Goal: Task Accomplishment & Management: Complete application form

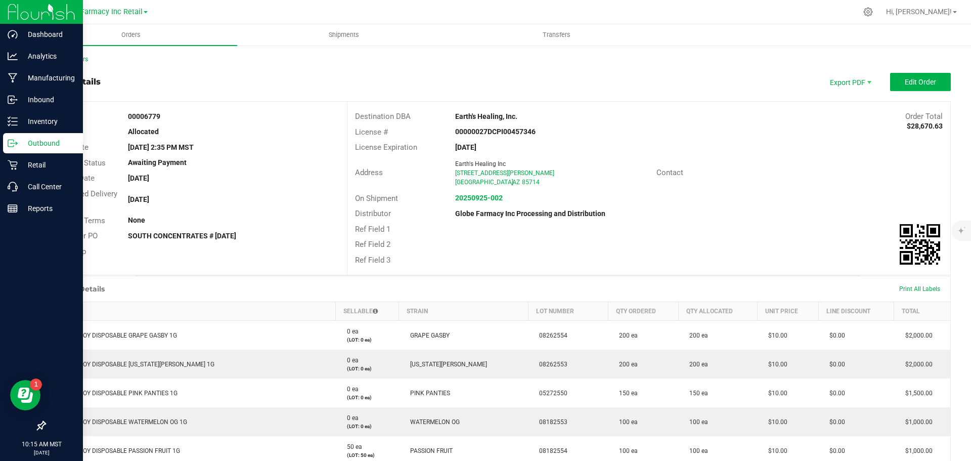
click at [46, 141] on p "Outbound" at bounding box center [48, 143] width 61 height 12
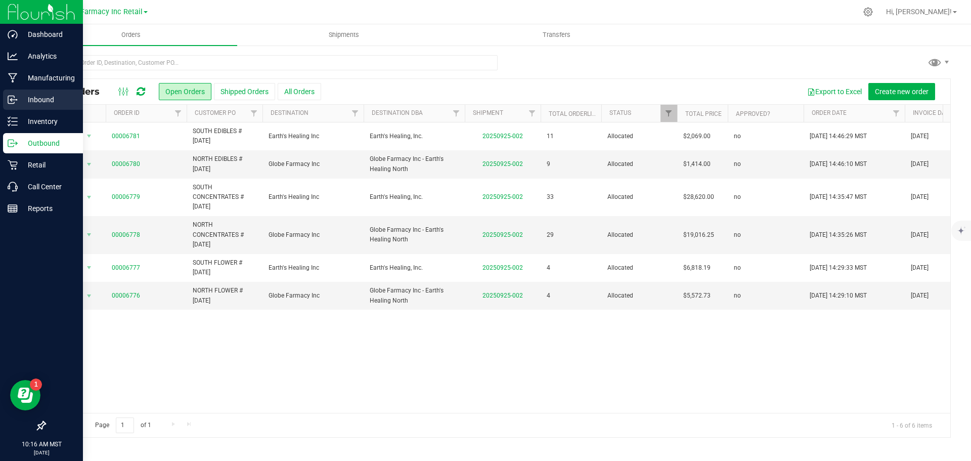
click at [33, 98] on p "Inbound" at bounding box center [48, 100] width 61 height 12
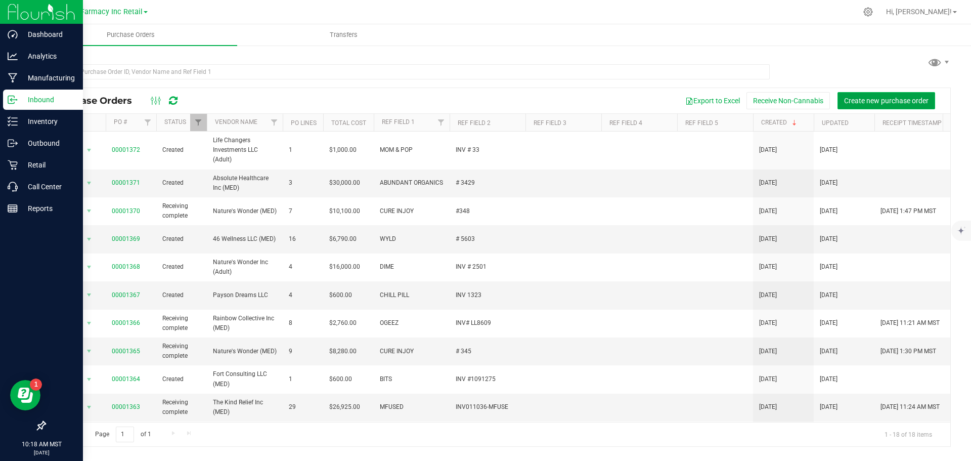
click at [883, 93] on button "Create new purchase order" at bounding box center [886, 100] width 98 height 17
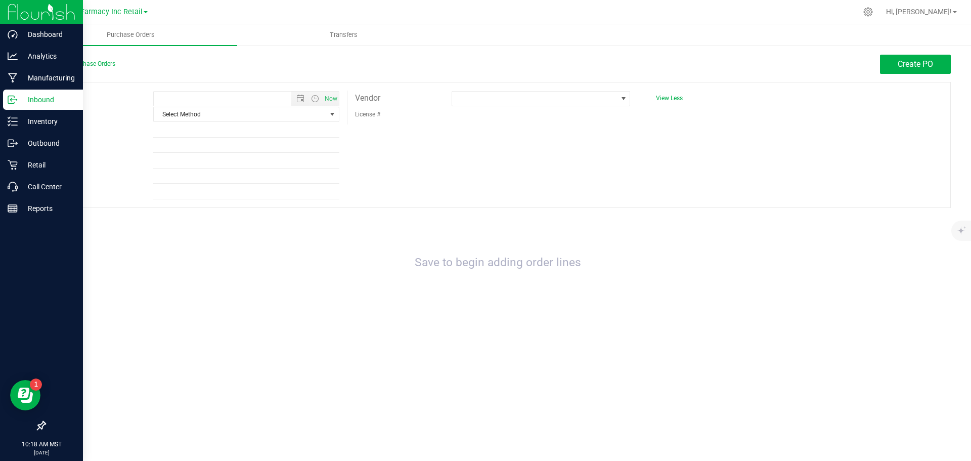
type input "9/26/2025 10:18 AM"
click at [289, 117] on span "Select Method" at bounding box center [240, 114] width 172 height 14
click at [246, 186] on li "Local Delivery" at bounding box center [246, 191] width 185 height 15
click at [181, 132] on input "Ref Field 1" at bounding box center [246, 129] width 186 height 15
type input "t"
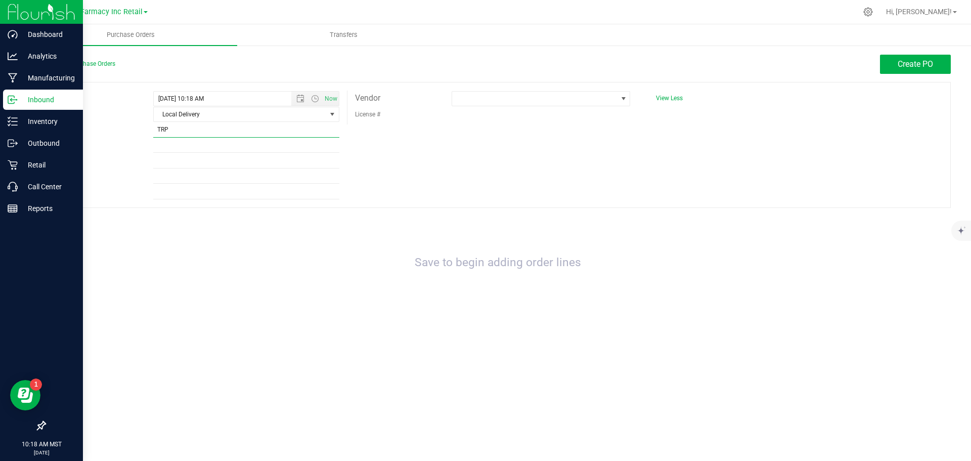
type input "TRP"
type input "INV 1018"
drag, startPoint x: 182, startPoint y: 228, endPoint x: 173, endPoint y: 210, distance: 20.3
click at [182, 227] on div "Save to begin adding order lines" at bounding box center [497, 263] width 906 height 90
click at [164, 129] on input "TRP" at bounding box center [246, 129] width 186 height 15
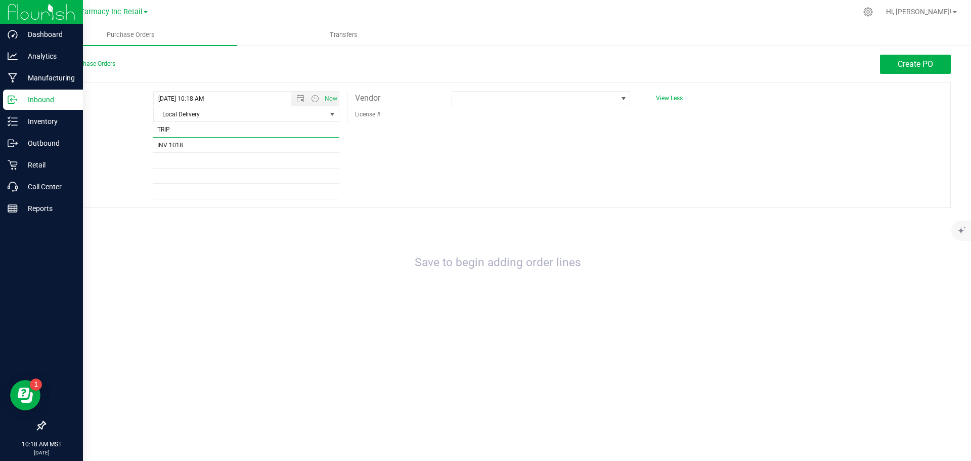
type input "TRIP"
drag, startPoint x: 494, startPoint y: 228, endPoint x: 488, endPoint y: 221, distance: 8.6
click at [491, 227] on div "Save to begin adding order lines" at bounding box center [497, 263] width 906 height 90
click at [472, 90] on div "Expected 9/26/2025 10:18 AM Now Method Local Delivery Select Method USPS UPS Fe…" at bounding box center [497, 145] width 906 height 126
click at [482, 101] on span at bounding box center [534, 98] width 165 height 14
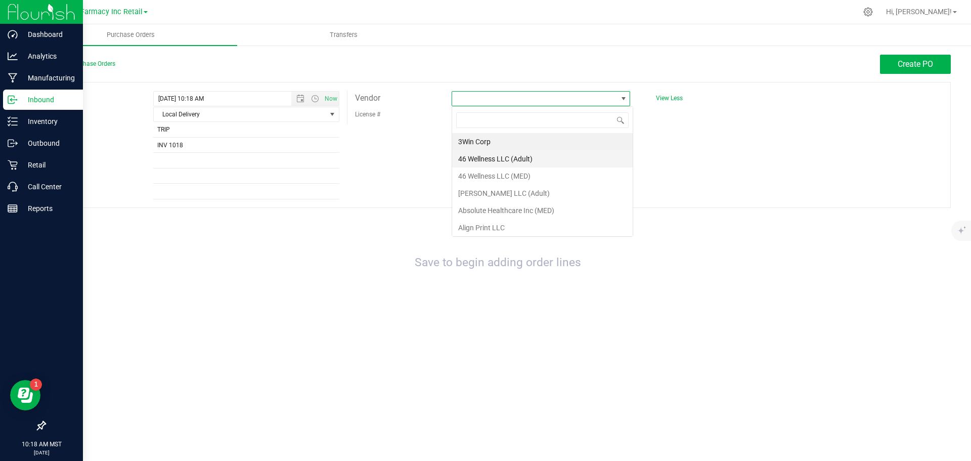
scroll to position [15, 178]
type input "NATURE'S"
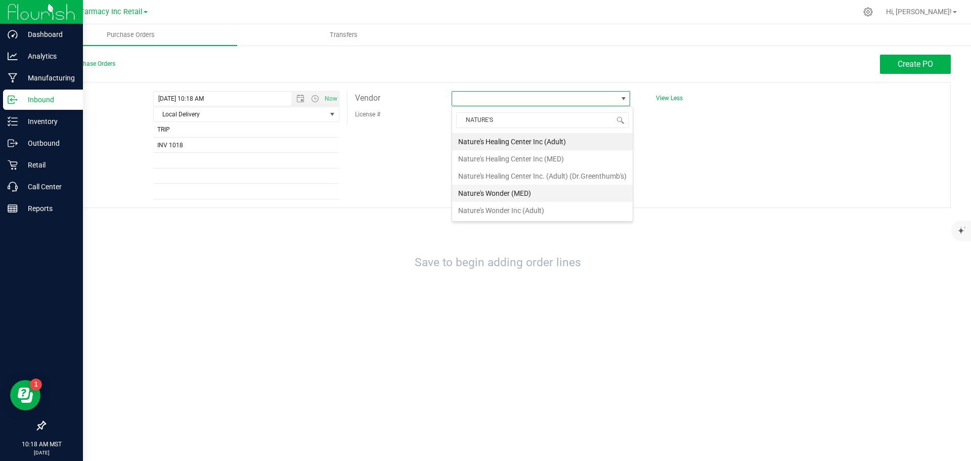
click at [479, 197] on li "Nature's Wonder (MED)" at bounding box center [542, 193] width 180 height 17
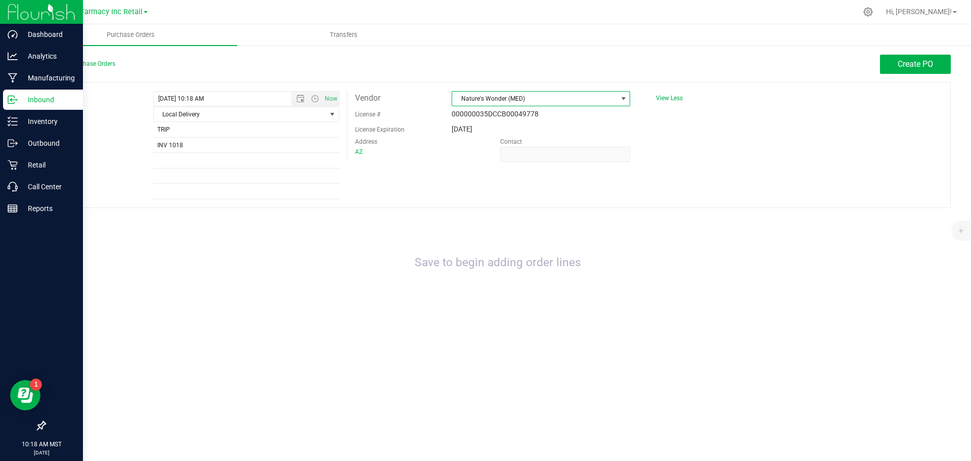
click at [538, 95] on span "Nature's Wonder (MED)" at bounding box center [534, 98] width 165 height 14
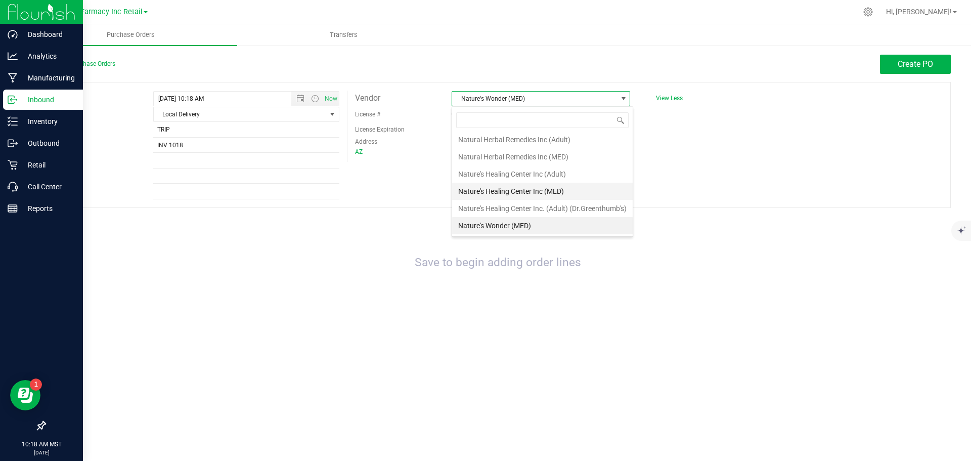
scroll to position [1410, 0]
click at [557, 190] on li "Nature's Wonder Inc (Adult)" at bounding box center [542, 192] width 180 height 17
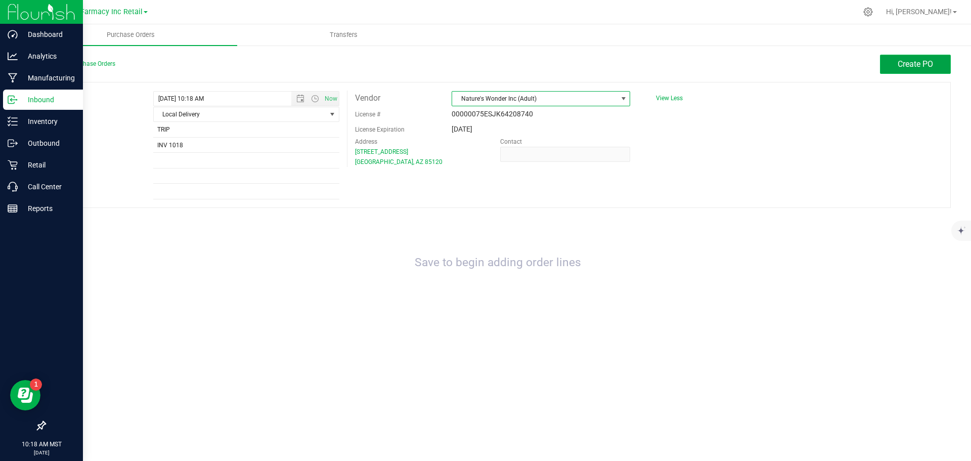
click at [919, 60] on span "Create PO" at bounding box center [914, 64] width 35 height 10
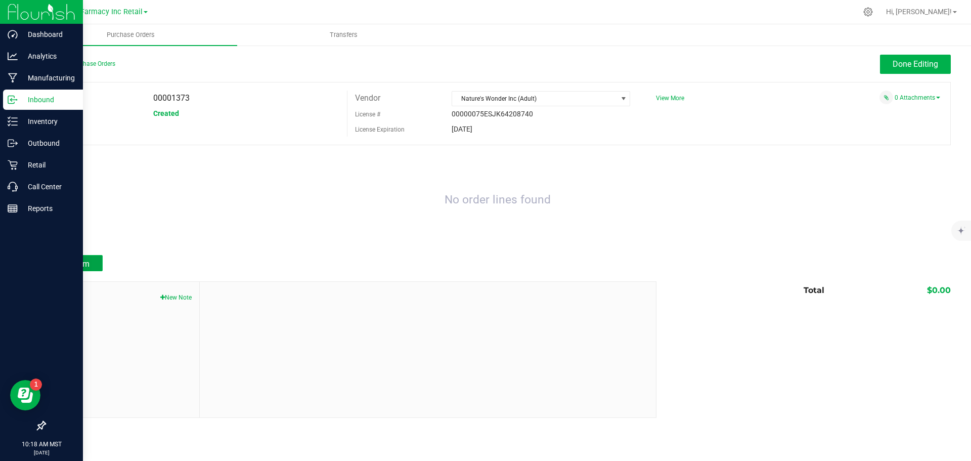
click at [90, 263] on button "Add Item" at bounding box center [73, 263] width 58 height 16
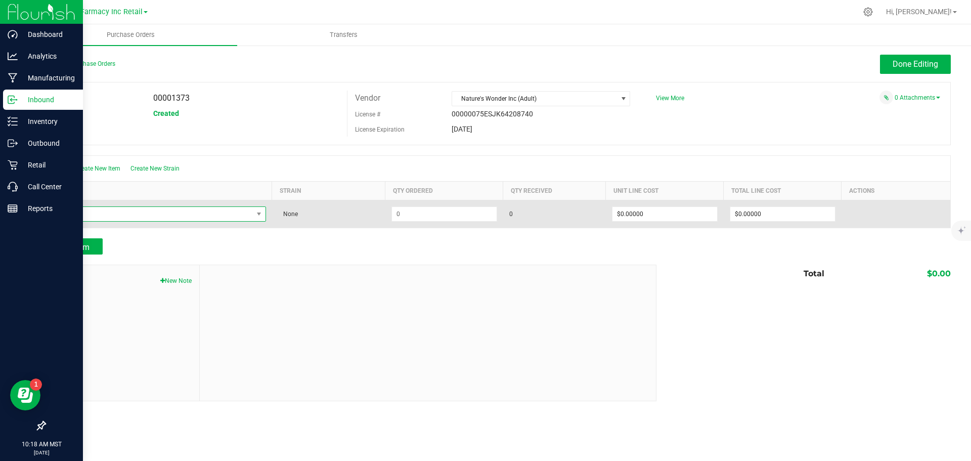
click at [85, 218] on span "NO DATA FOUND" at bounding box center [152, 214] width 201 height 14
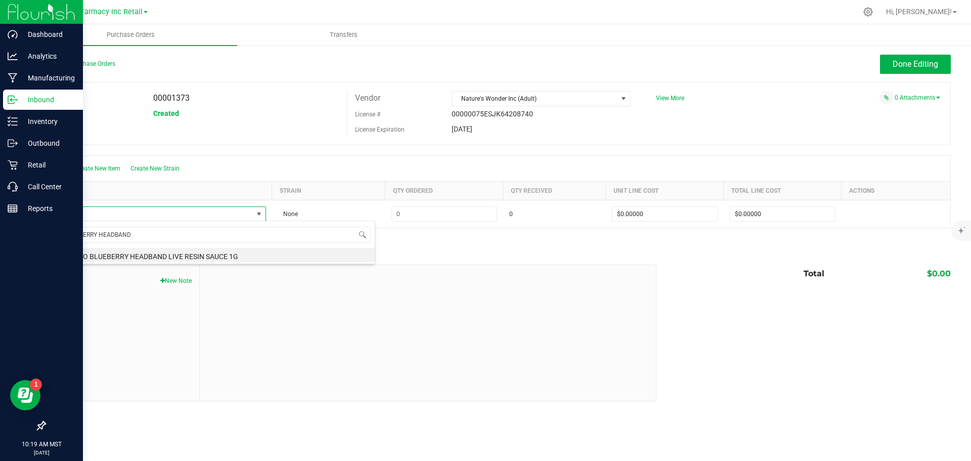
type input "BLUEBERRY HEADBAND"
click at [525, 267] on div at bounding box center [428, 332] width 456 height 135
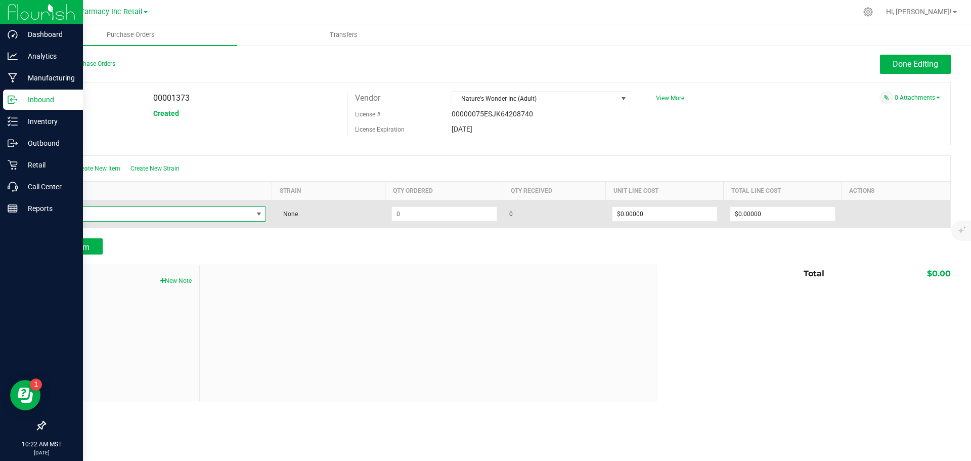
click at [150, 213] on span "NO DATA FOUND" at bounding box center [152, 214] width 201 height 14
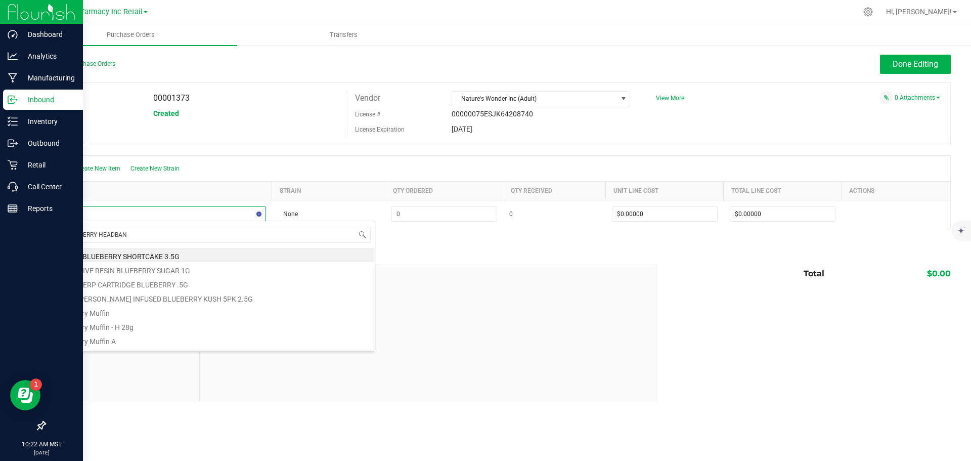
type input "BLUEBERRY HEADBAND"
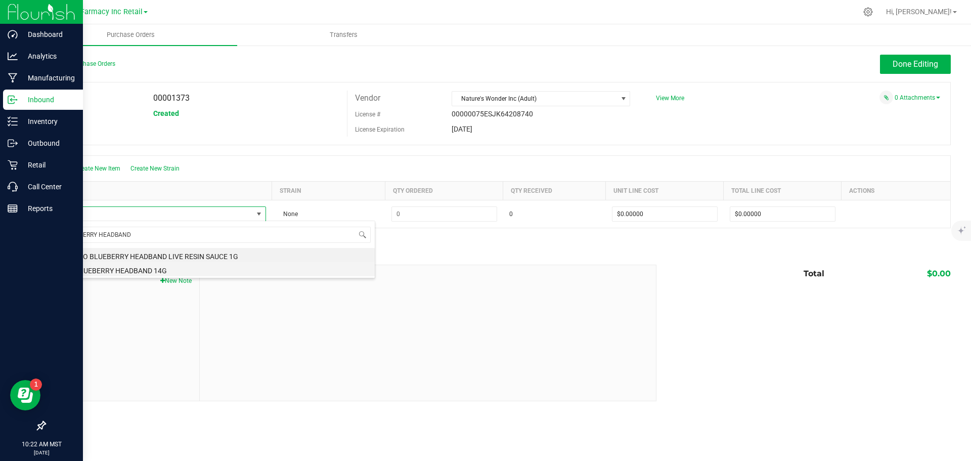
click at [239, 268] on li "TRIP BLUEBERRY HEADBAND 14G" at bounding box center [213, 269] width 323 height 14
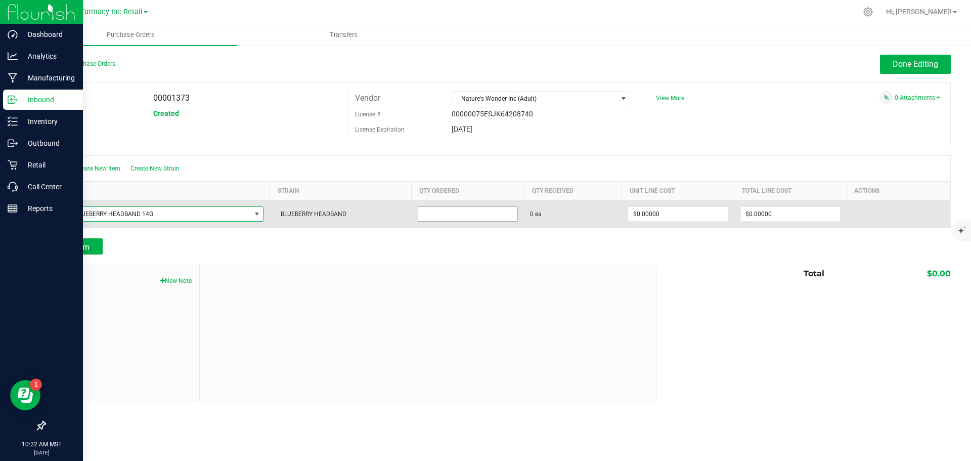
click at [430, 215] on input at bounding box center [467, 214] width 99 height 14
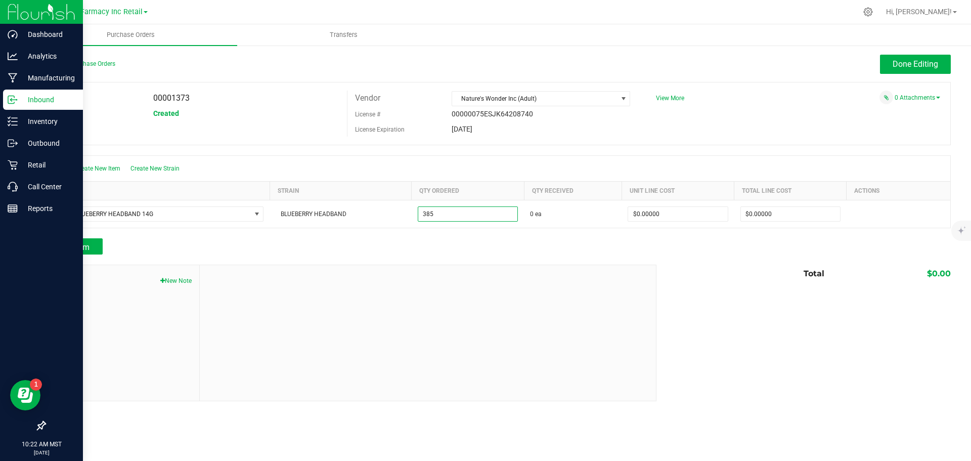
type input "385 ea"
click at [431, 246] on div "Add Item" at bounding box center [346, 246] width 604 height 16
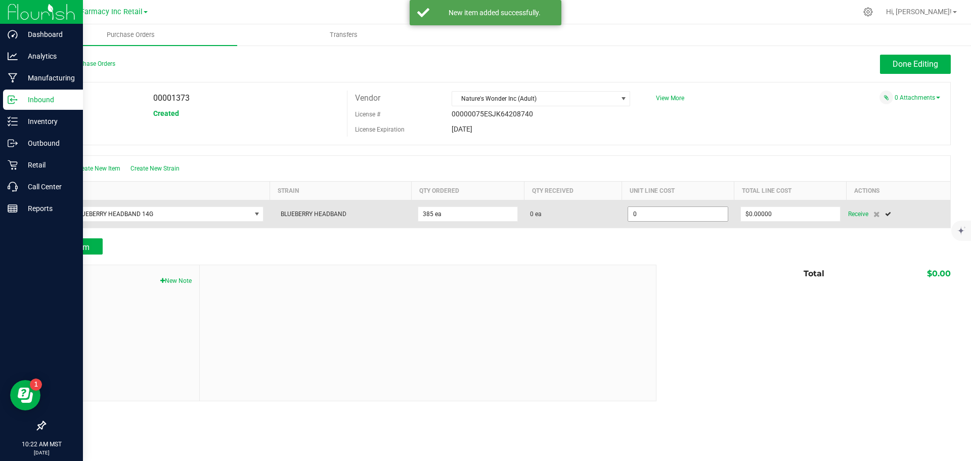
click at [663, 207] on input "0" at bounding box center [677, 214] width 99 height 14
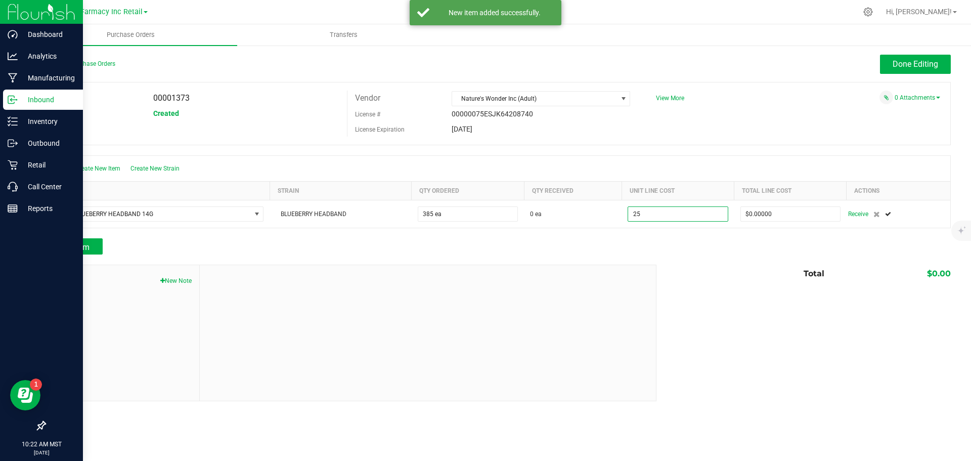
type input "$25.00000"
click at [662, 254] on div at bounding box center [497, 259] width 906 height 10
type input "385"
type input "$9,625.00000"
click at [99, 245] on button "Add Item" at bounding box center [73, 246] width 58 height 16
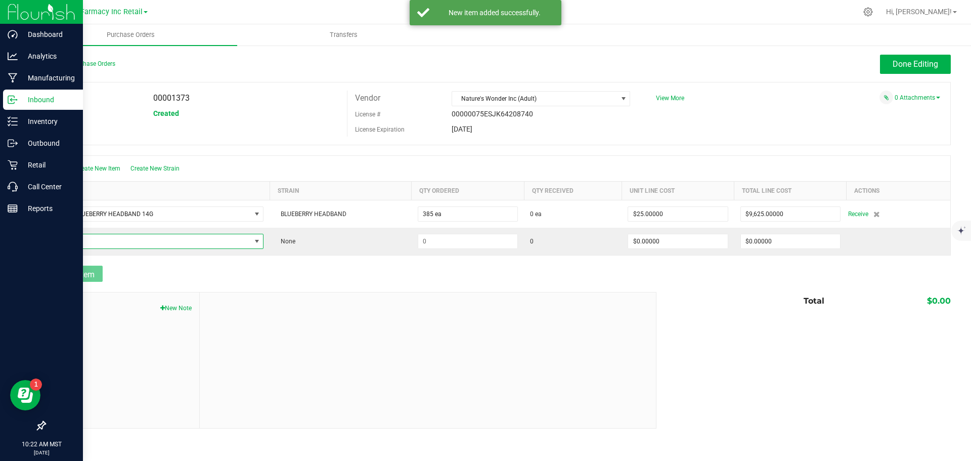
click at [99, 245] on span "NO DATA FOUND" at bounding box center [151, 241] width 199 height 14
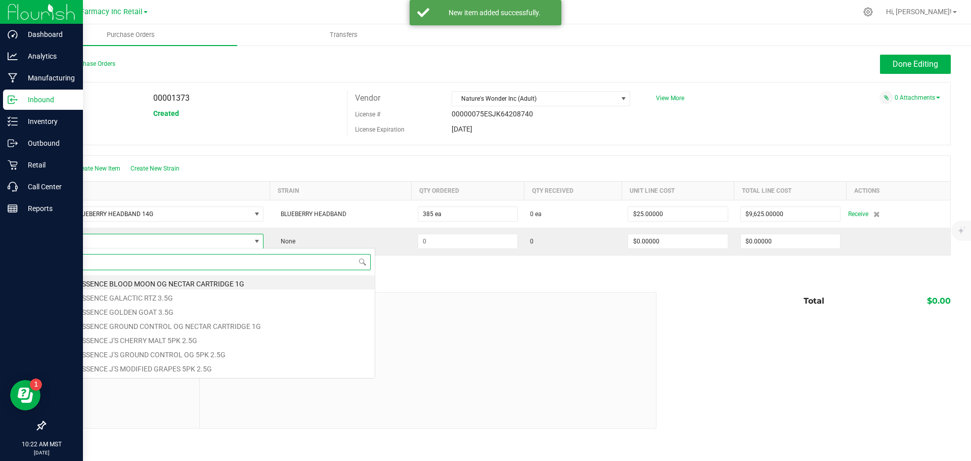
scroll to position [15, 213]
type input "PLATINUM COOKIES"
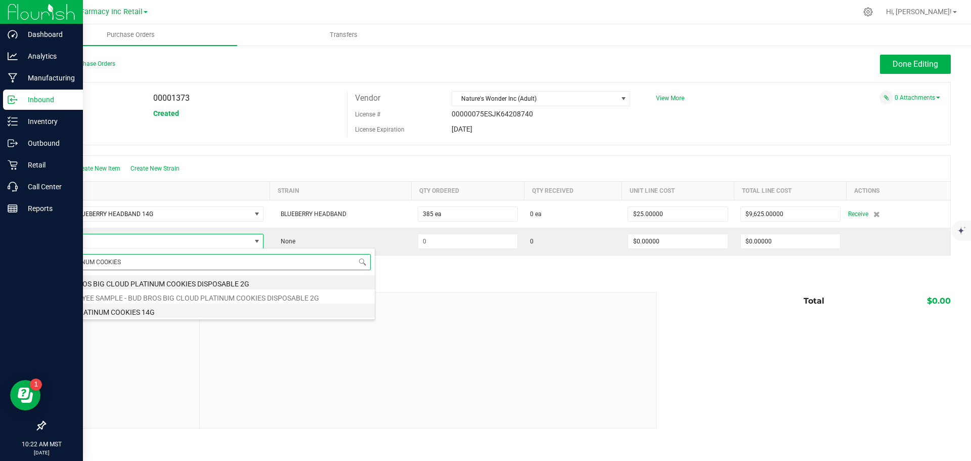
click at [142, 311] on li "TRIP PLATINUM COOKIES 14G" at bounding box center [213, 310] width 323 height 14
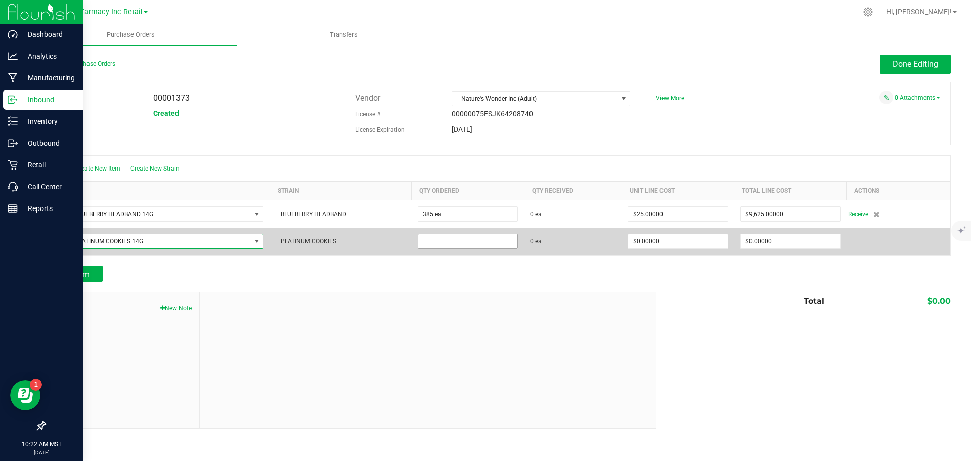
click at [498, 240] on input at bounding box center [467, 241] width 99 height 14
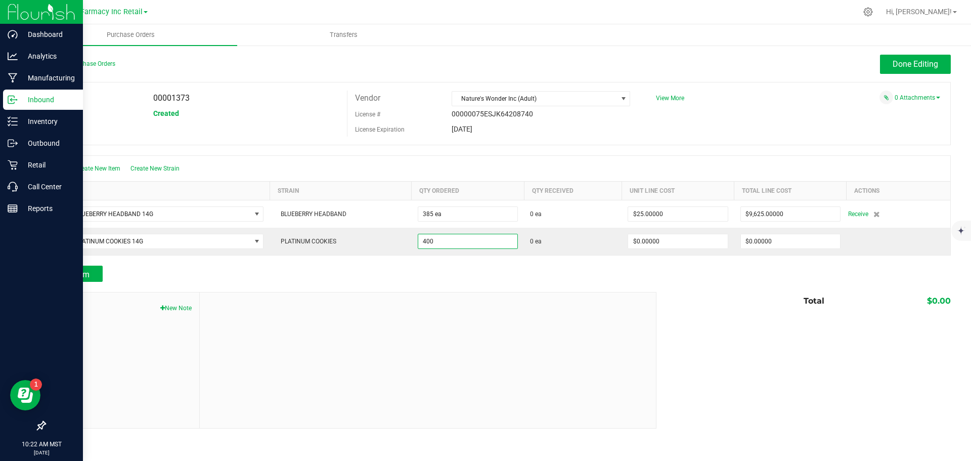
type input "400 ea"
drag, startPoint x: 508, startPoint y: 268, endPoint x: 519, endPoint y: 273, distance: 12.2
click at [508, 271] on div "Add Item" at bounding box center [346, 273] width 604 height 16
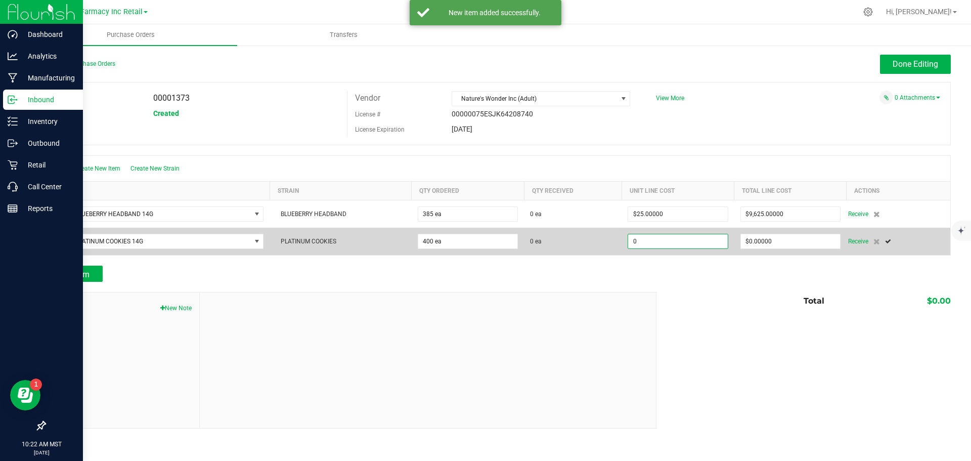
click at [638, 239] on input "0" at bounding box center [677, 241] width 99 height 14
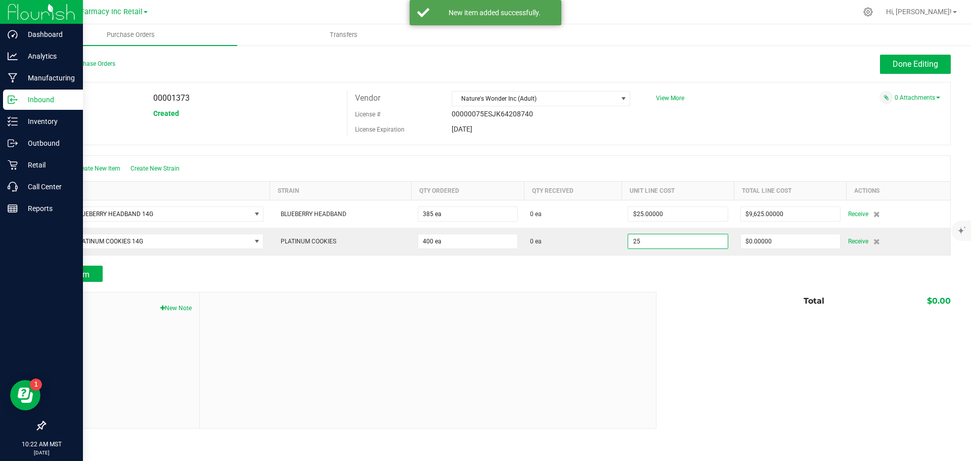
type input "$25.00000"
click at [674, 292] on div "Total $0.00" at bounding box center [800, 301] width 302 height 18
type input "400"
type input "$10,000.00000"
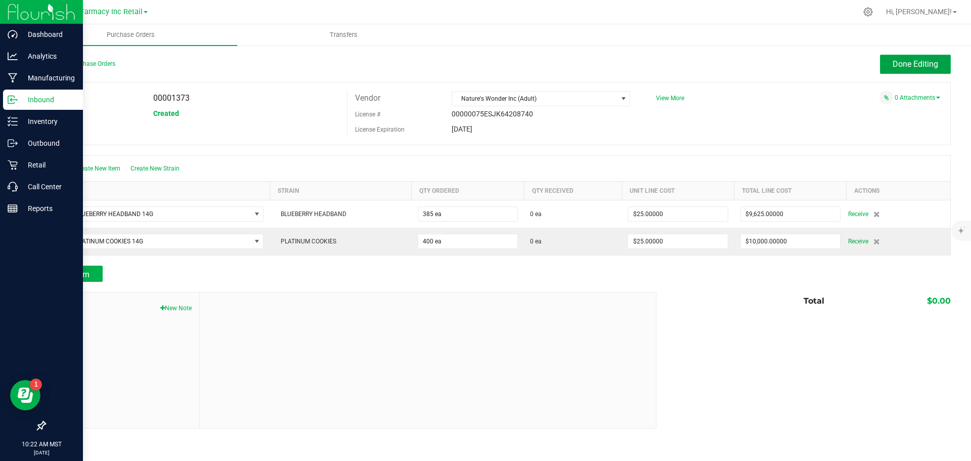
click at [883, 67] on button "Done Editing" at bounding box center [915, 64] width 71 height 19
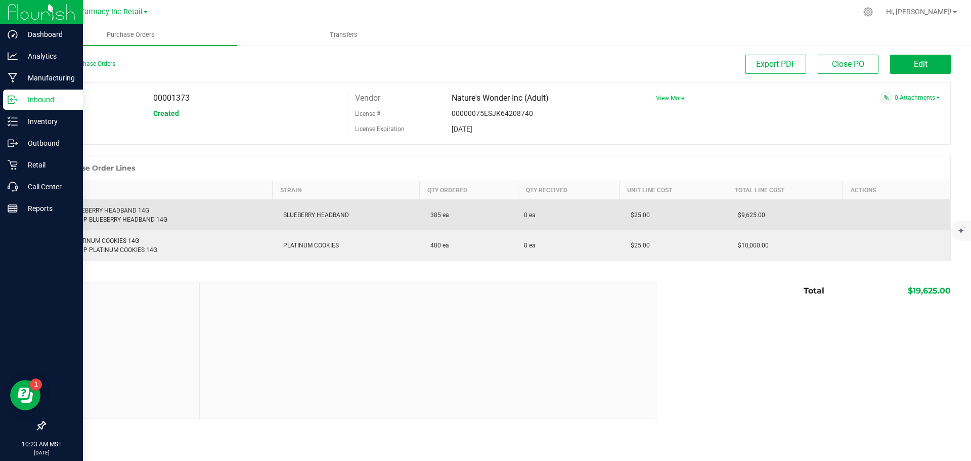
click at [130, 207] on div "TRIP BLUEBERRY HEADBAND 14G Retail: TRIP BLUEBERRY HEADBAND 14G" at bounding box center [159, 215] width 215 height 18
copy div "TRIP BLUEBERRY HEADBAND 14G"
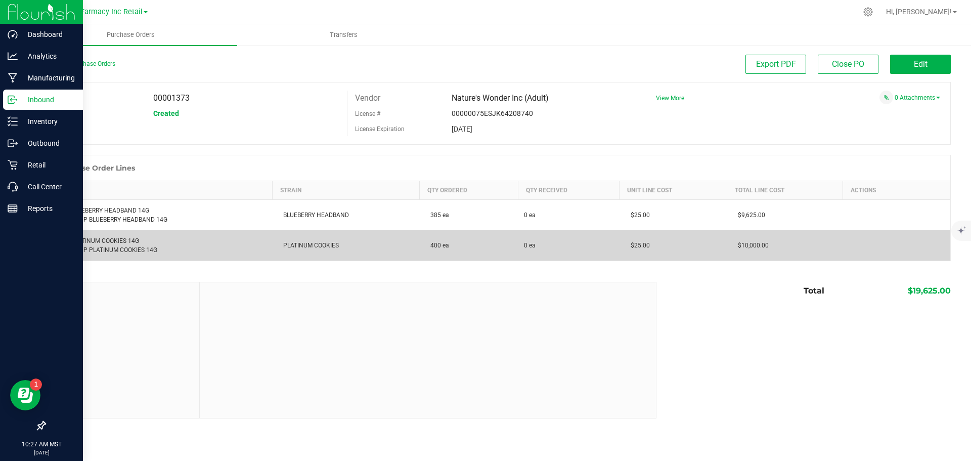
click at [84, 237] on div "TRIP PLATINUM COOKIES 14G Retail: TRIP PLATINUM COOKIES 14G" at bounding box center [159, 245] width 215 height 18
copy div "TRIP PLATINUM COOKIES 14G"
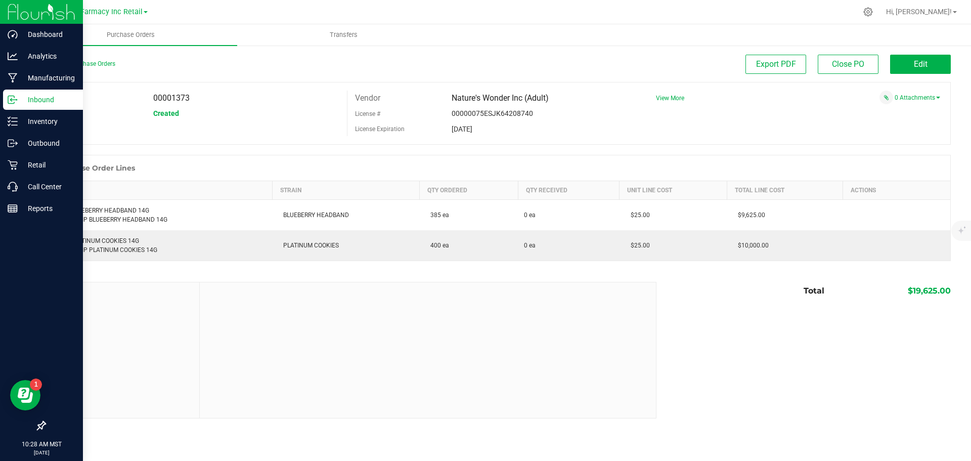
click at [215, 197] on th "Item" at bounding box center [158, 190] width 227 height 19
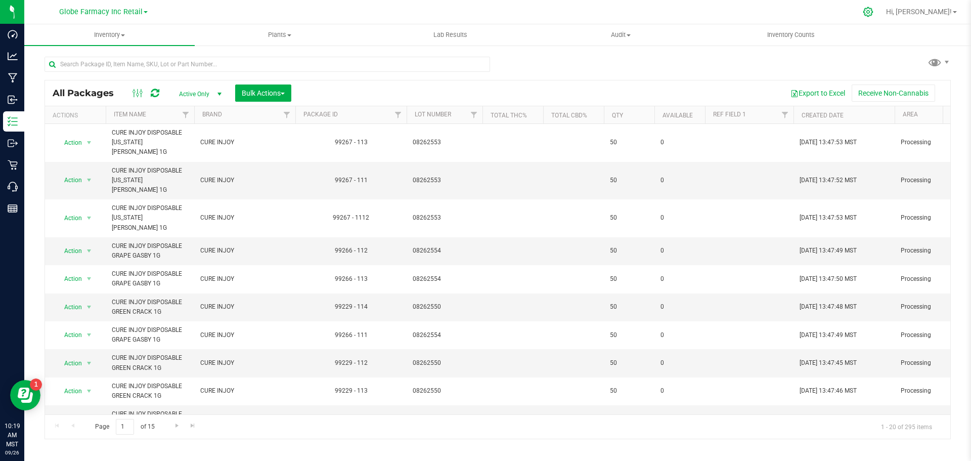
click at [873, 9] on icon at bounding box center [868, 12] width 10 height 10
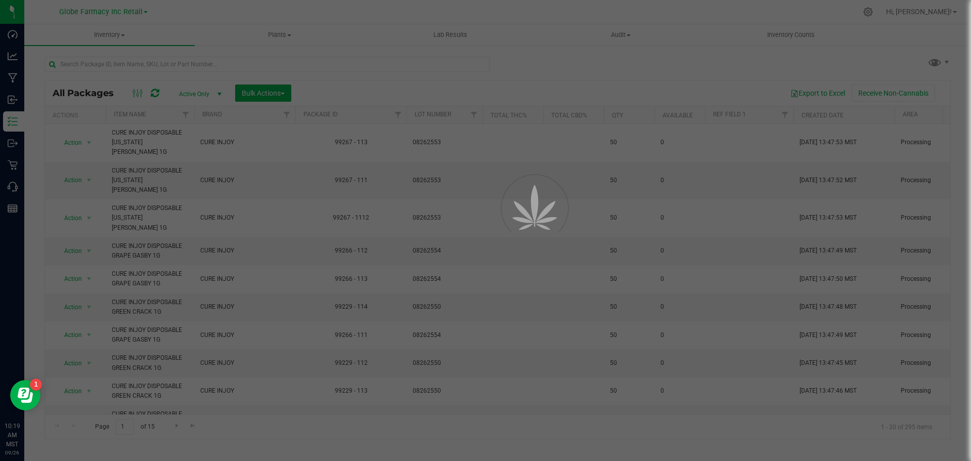
click at [486, 82] on div at bounding box center [485, 230] width 971 height 461
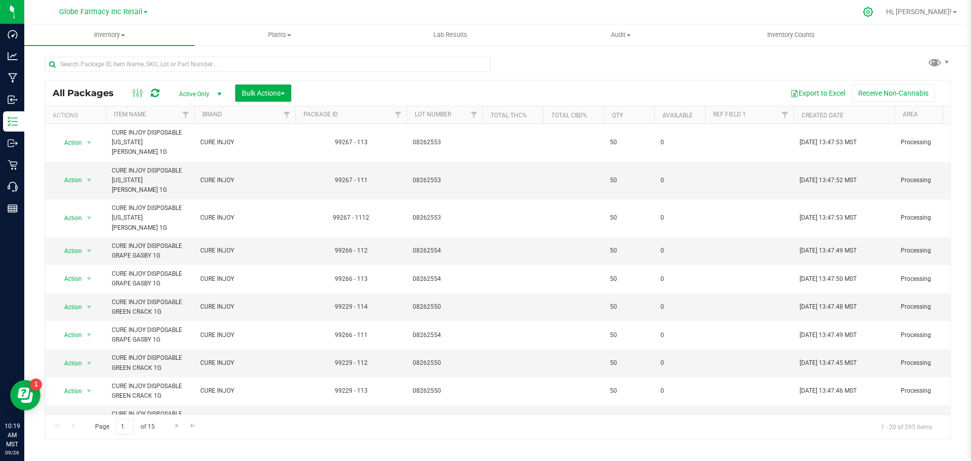
click at [873, 9] on icon at bounding box center [867, 12] width 11 height 11
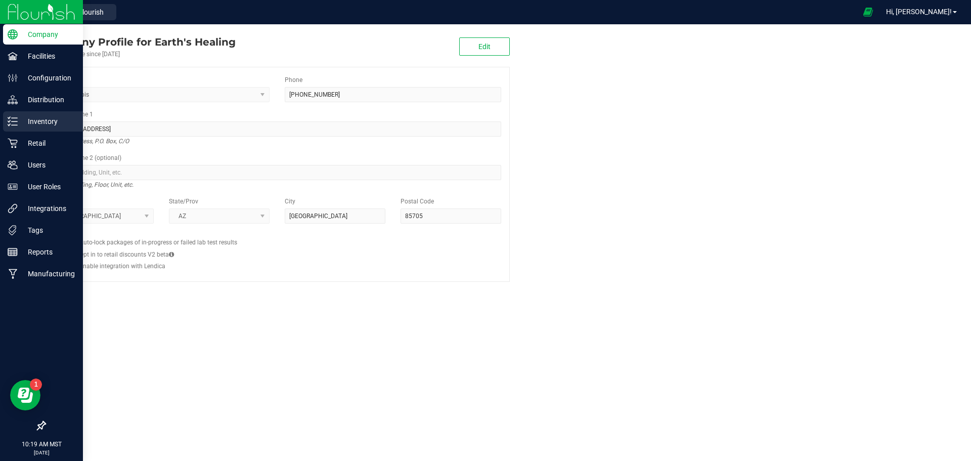
click at [24, 120] on p "Inventory" at bounding box center [48, 121] width 61 height 12
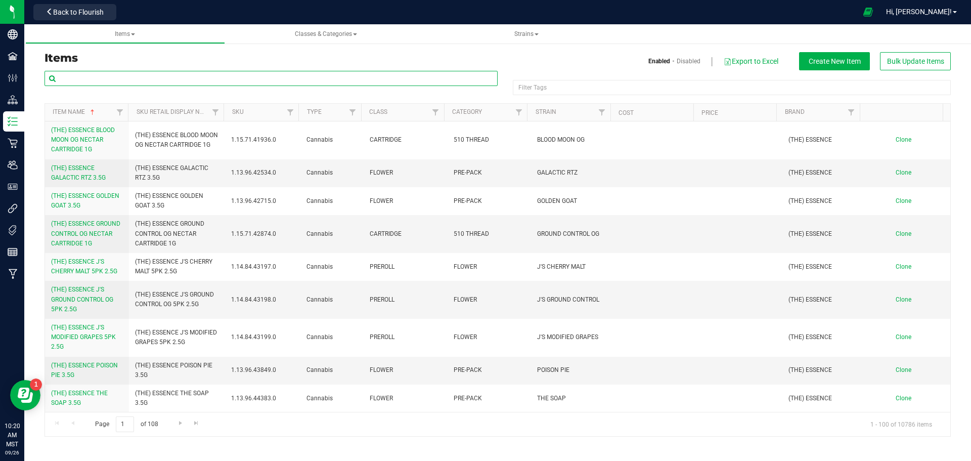
click at [261, 82] on input "text" at bounding box center [270, 78] width 453 height 15
type input "TRIP"
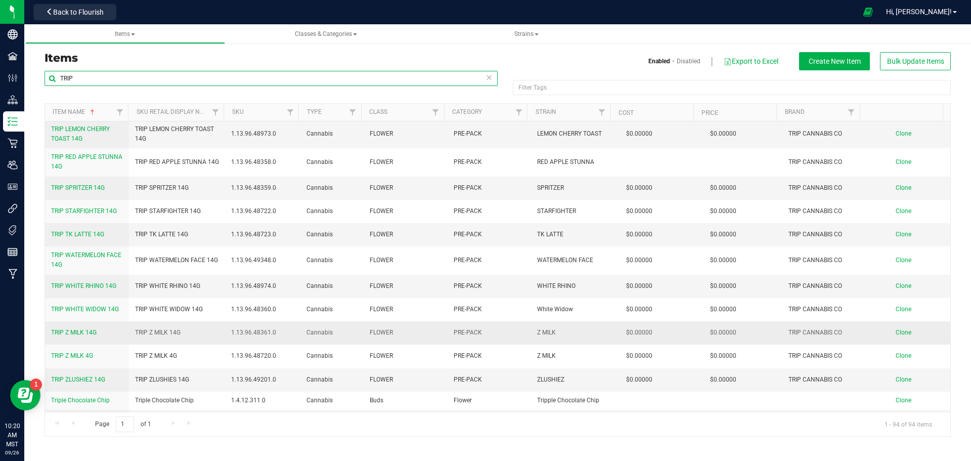
scroll to position [2763, 0]
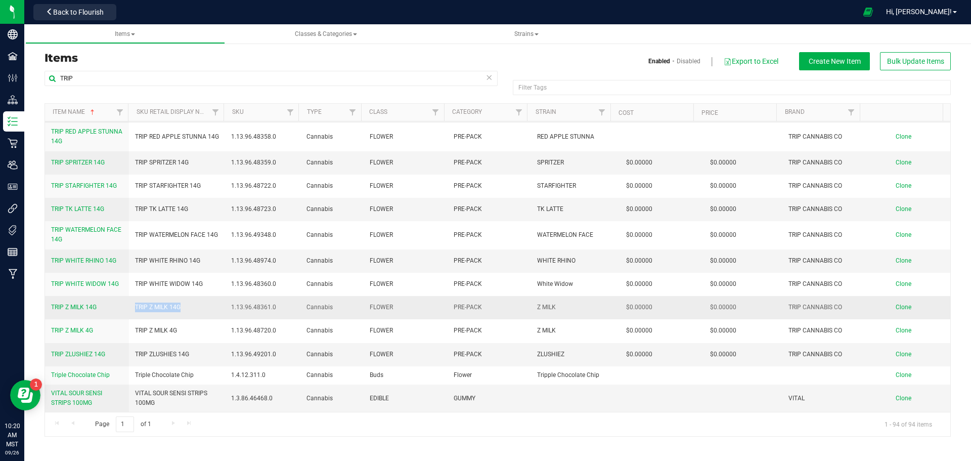
drag, startPoint x: 185, startPoint y: 307, endPoint x: 135, endPoint y: 310, distance: 50.1
click at [135, 310] on td "TRIP Z MILK 14G" at bounding box center [177, 307] width 97 height 23
copy span "TRIP Z MILK 14G"
click at [895, 307] on span "Clone" at bounding box center [903, 306] width 16 height 7
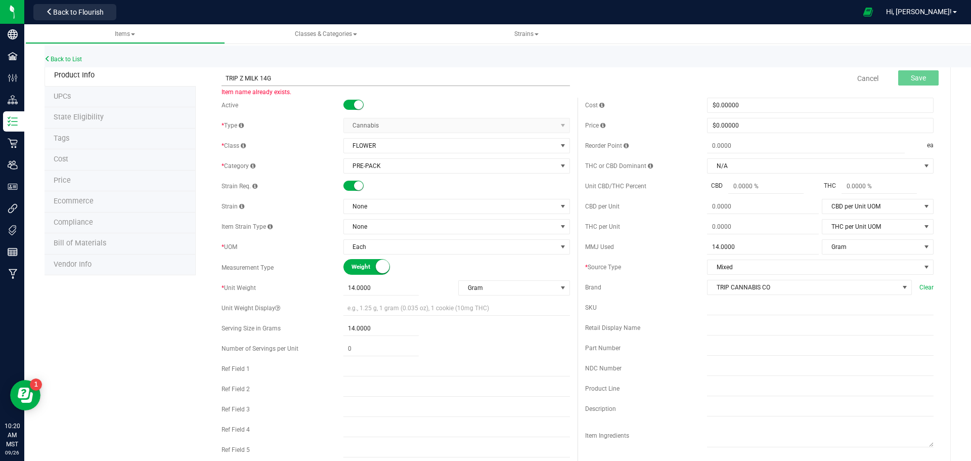
click at [259, 81] on input "TRIP Z MILK 14G" at bounding box center [395, 78] width 348 height 15
drag, startPoint x: 256, startPoint y: 80, endPoint x: 239, endPoint y: 81, distance: 17.2
click at [239, 81] on input "TRIP Z MILK 14G" at bounding box center [395, 78] width 348 height 15
type input "TRIP BLUEBERRY HEADBAND 14G"
click at [354, 210] on span "None" at bounding box center [450, 206] width 213 height 14
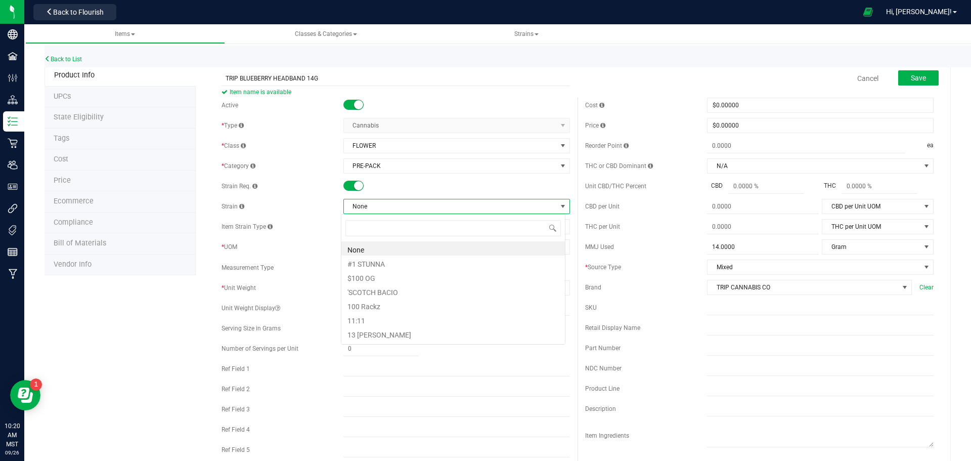
scroll to position [15, 224]
type input "BLUEBERRY HEADBAND"
click at [594, 235] on div "Cost $0.00000 0 Price $0.00000 0 Reorder Point ea THC or CBD Dominant" at bounding box center [758, 293] width 363 height 390
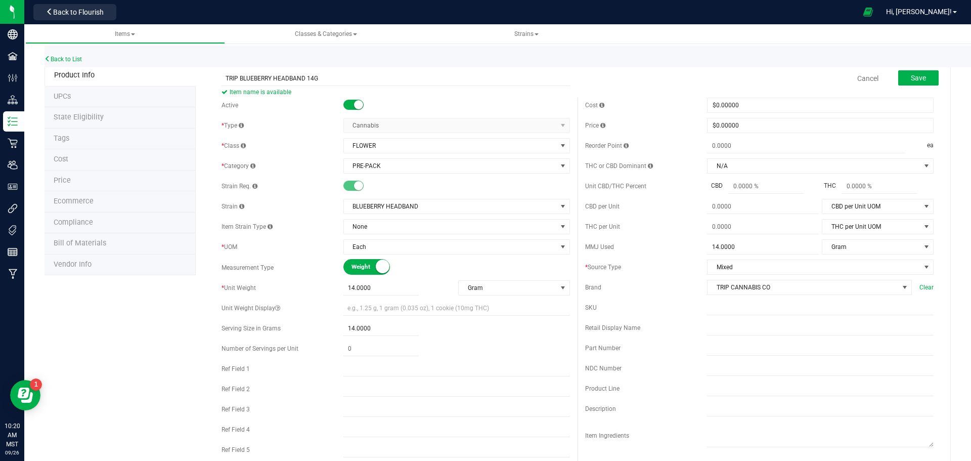
click at [612, 242] on div "MMJ Used" at bounding box center [646, 246] width 122 height 9
click at [915, 76] on span "Save" at bounding box center [917, 78] width 15 height 8
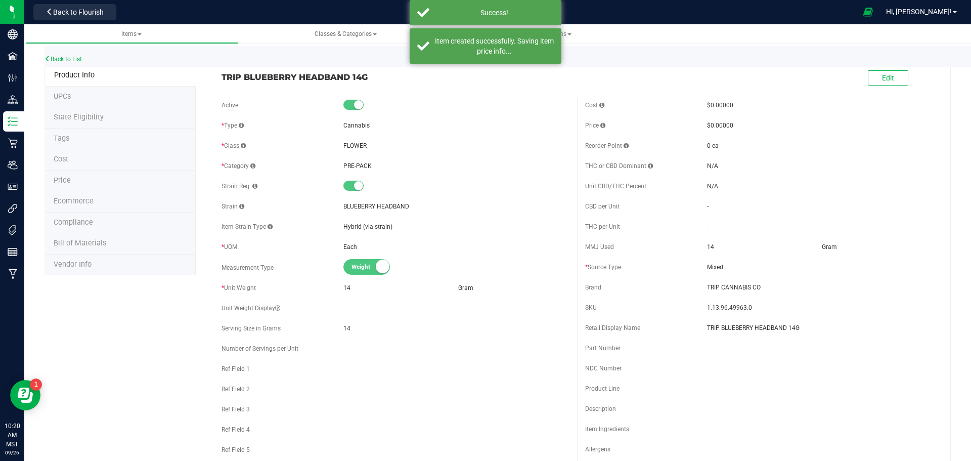
click at [154, 207] on li "Ecommerce" at bounding box center [119, 201] width 151 height 21
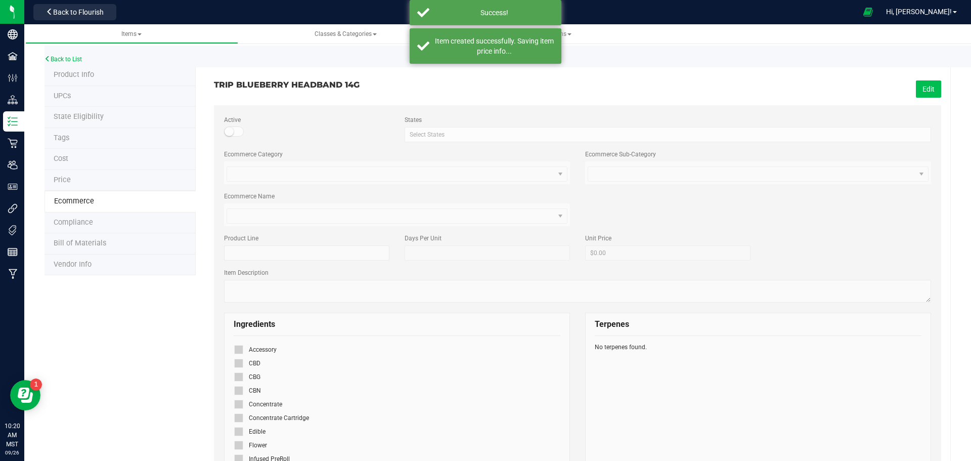
click at [923, 85] on button "Edit" at bounding box center [927, 88] width 25 height 17
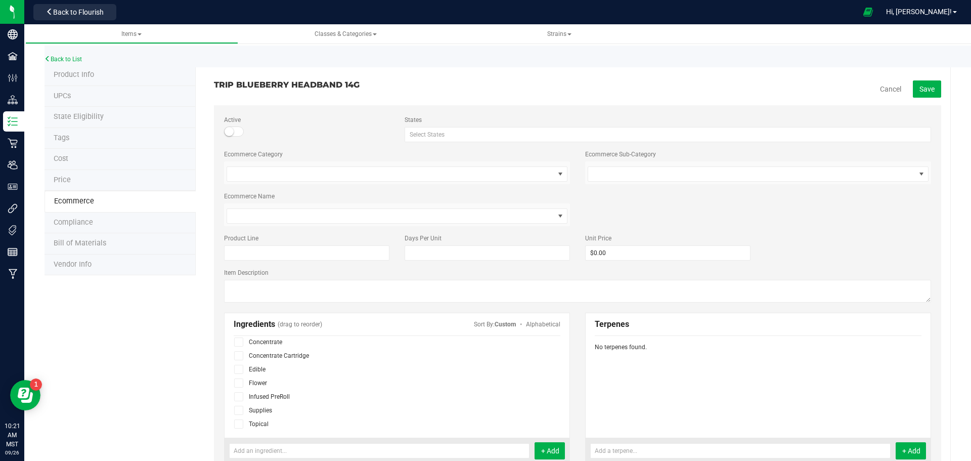
scroll to position [51, 0]
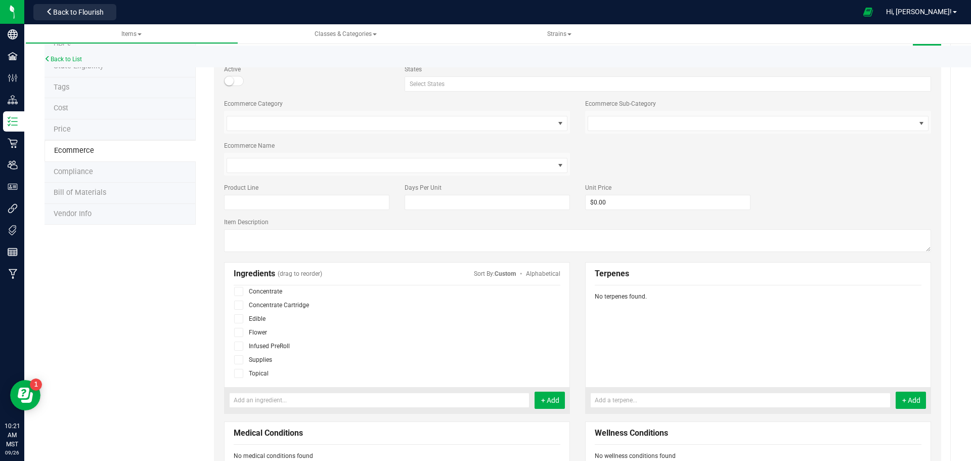
click at [240, 332] on icon at bounding box center [239, 332] width 7 height 0
click at [0, 0] on input "checkbox" at bounding box center [0, 0] width 0 height 0
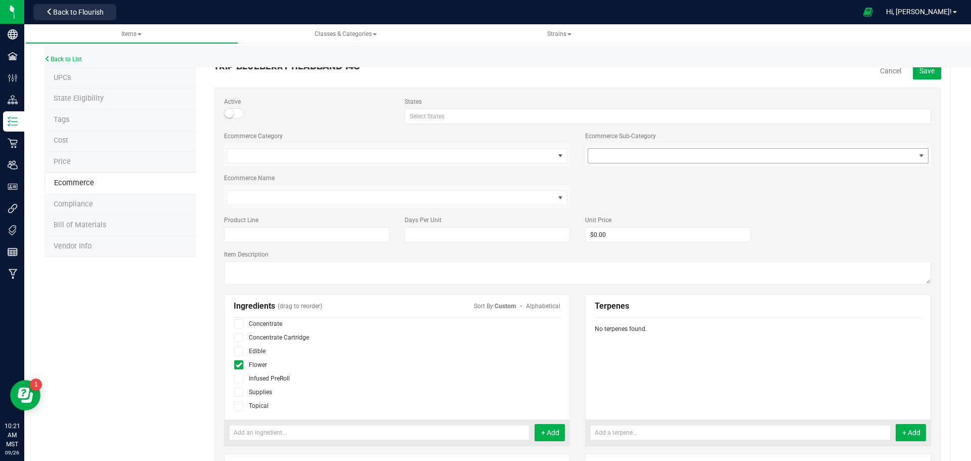
scroll to position [0, 0]
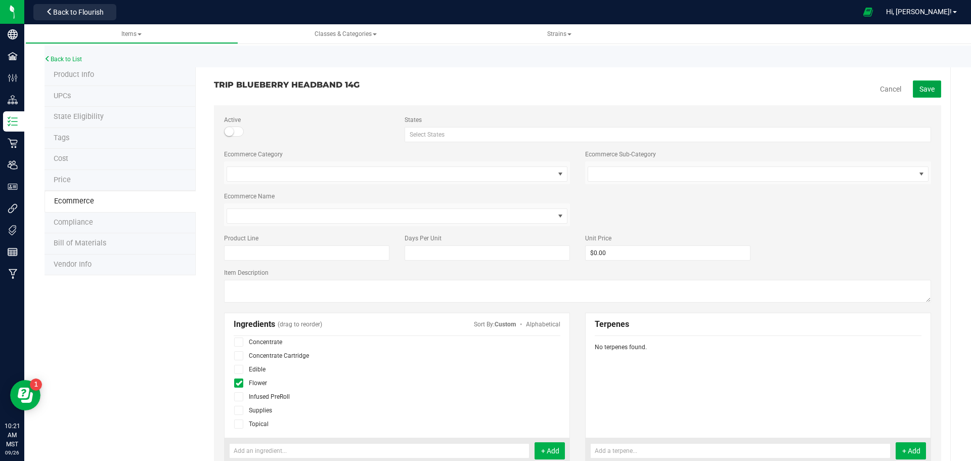
click at [924, 85] on span "Save" at bounding box center [926, 89] width 15 height 8
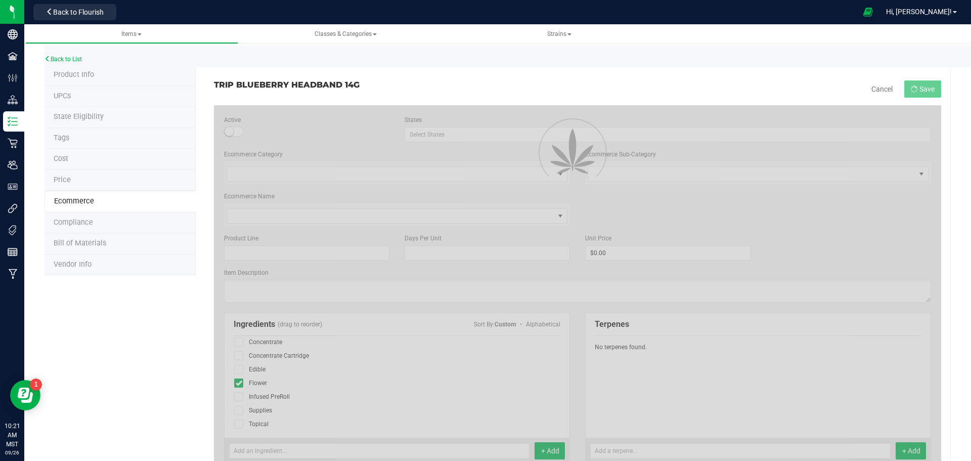
scroll to position [34, 0]
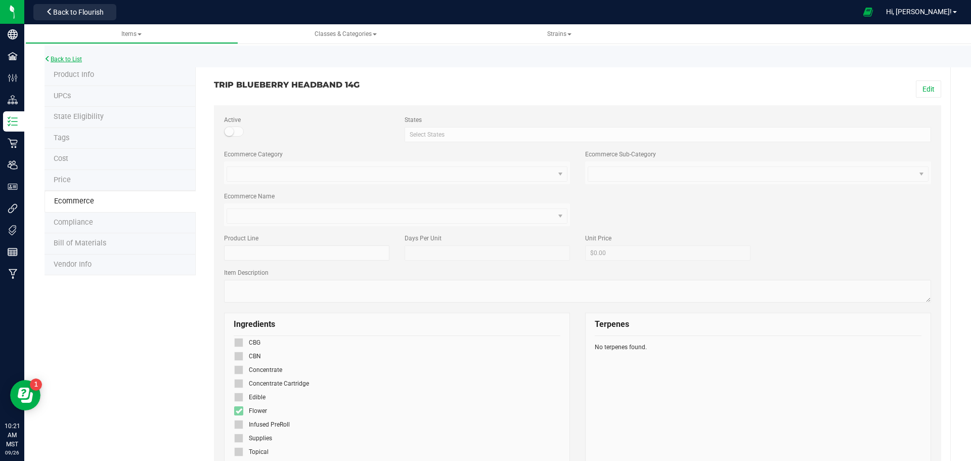
click at [75, 60] on link "Back to List" at bounding box center [62, 59] width 37 height 7
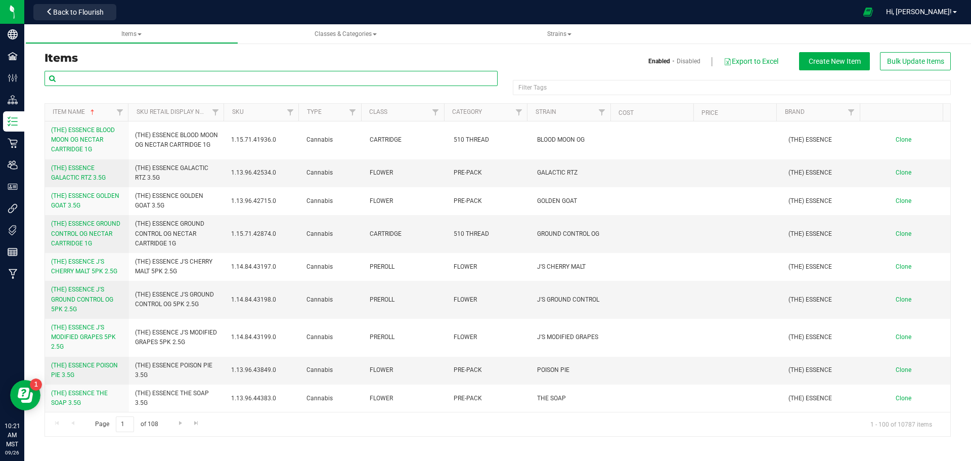
click at [108, 74] on input "text" at bounding box center [270, 78] width 453 height 15
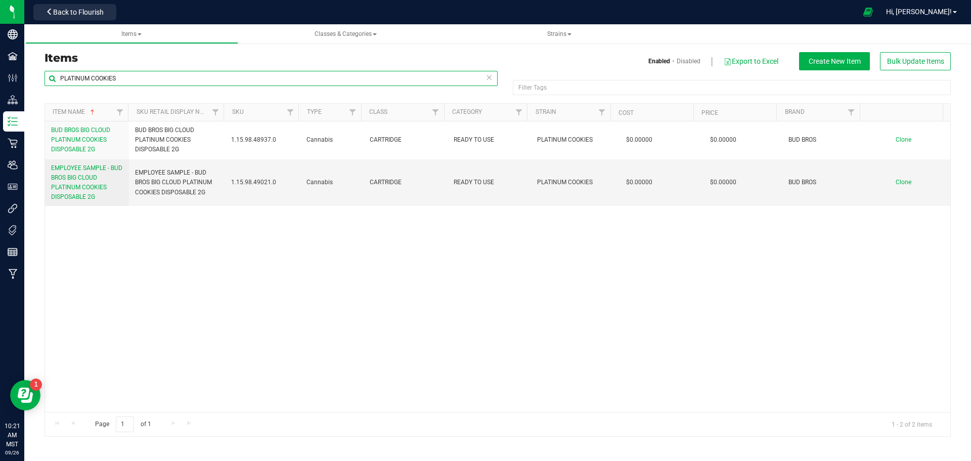
drag, startPoint x: 118, startPoint y: 76, endPoint x: -100, endPoint y: 77, distance: 217.4
click at [0, 77] on html "Company Facilities Configuration Distribution Inventory Retail Users User Roles…" at bounding box center [485, 230] width 971 height 461
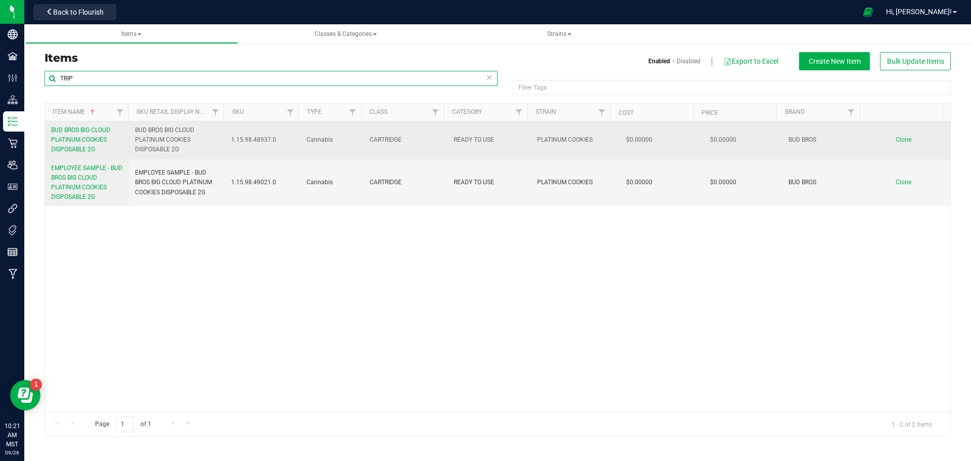
type input "TRIP"
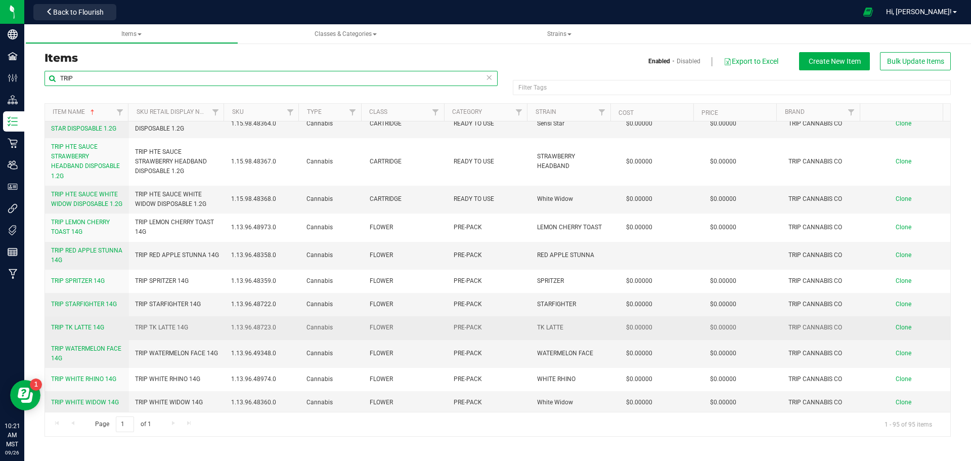
scroll to position [2679, 0]
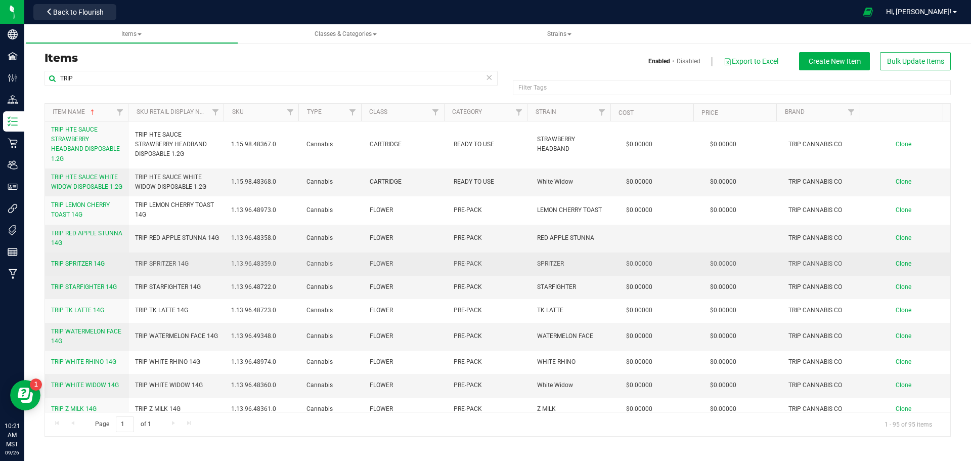
click at [898, 267] on span "Clone" at bounding box center [903, 263] width 16 height 7
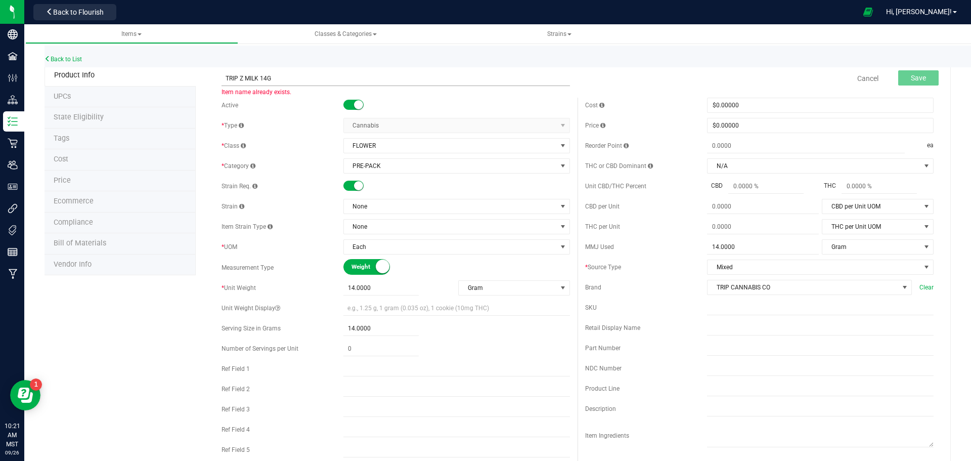
drag, startPoint x: 257, startPoint y: 79, endPoint x: 240, endPoint y: 77, distance: 17.3
click at [240, 77] on input "TRIP Z MILK 14G" at bounding box center [395, 78] width 348 height 15
type input "TRIP PLATINUM COOKIES 14G"
click at [371, 207] on span "None" at bounding box center [450, 206] width 213 height 14
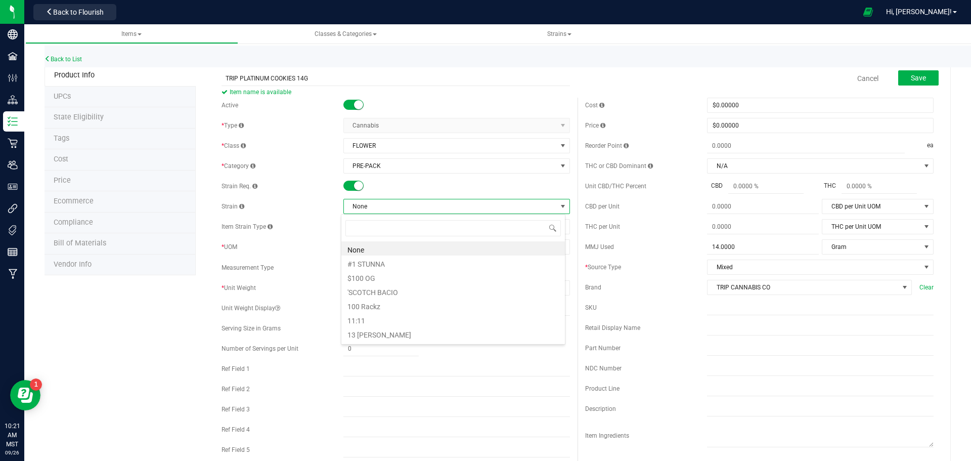
scroll to position [15, 224]
type input "PLATINUM CO"
click at [406, 253] on li "PLATINUM COOKIES" at bounding box center [452, 248] width 223 height 14
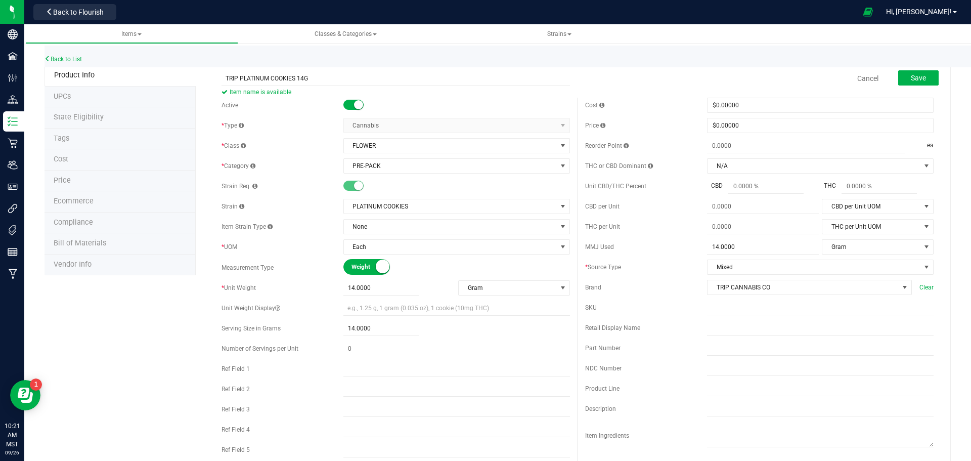
click at [628, 241] on div "MMJ Used 14.0000 14 Gram MMJ Used UOM Fluid Ounce Gallon Gram Kilogram Liter Me…" at bounding box center [759, 246] width 348 height 15
click at [910, 70] on div "Save" at bounding box center [911, 78] width 56 height 21
click at [911, 77] on span "Save" at bounding box center [917, 78] width 15 height 8
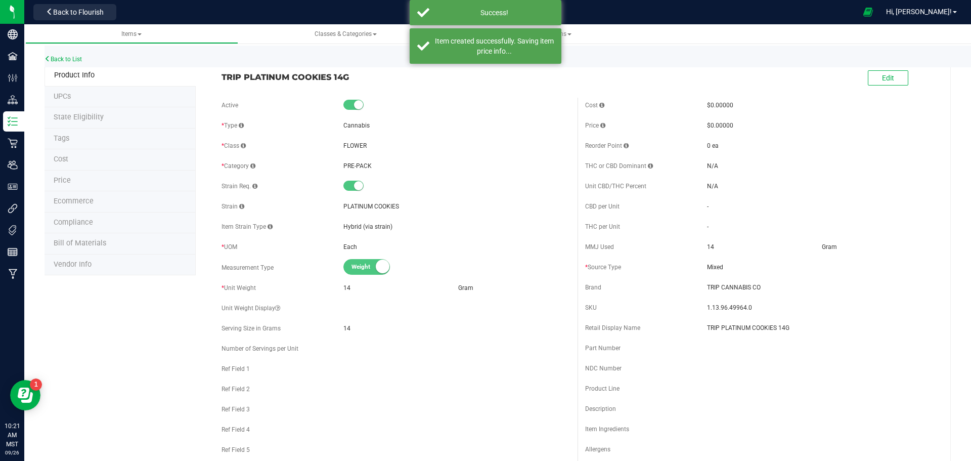
click at [123, 202] on li "Ecommerce" at bounding box center [119, 201] width 151 height 21
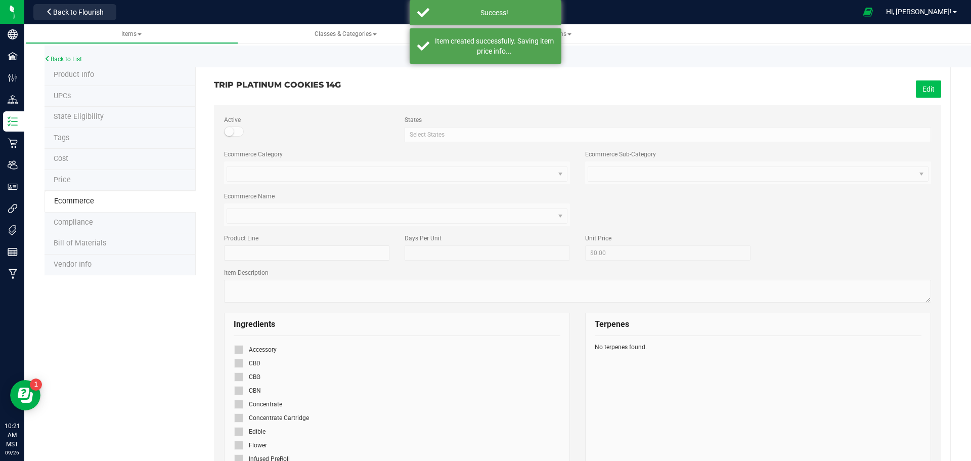
click at [920, 84] on button "Edit" at bounding box center [927, 88] width 25 height 17
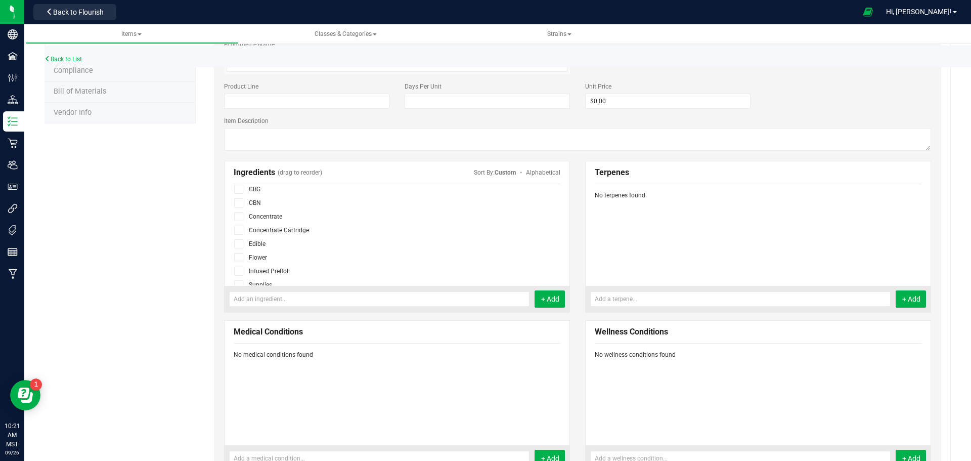
scroll to position [51, 0]
click at [238, 243] on icon at bounding box center [239, 243] width 7 height 0
click at [0, 0] on input "checkbox" at bounding box center [0, 0] width 0 height 0
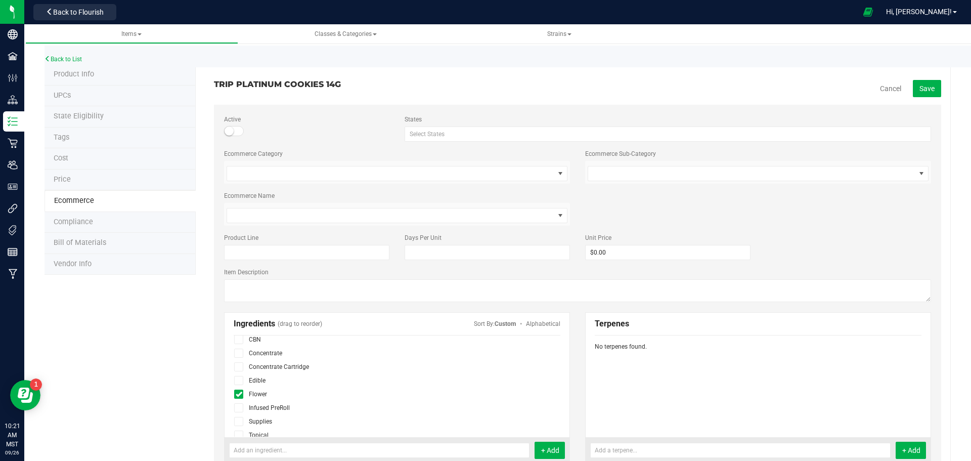
scroll to position [0, 0]
click at [919, 86] on span "Save" at bounding box center [926, 89] width 15 height 8
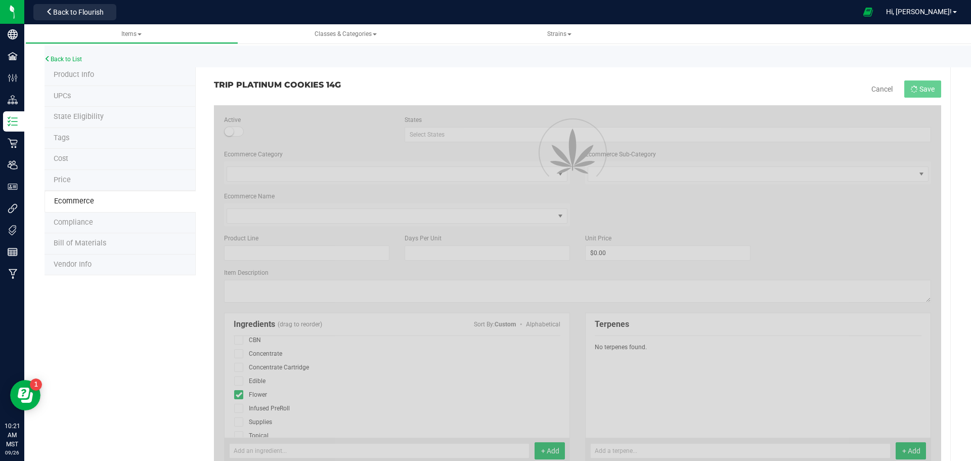
scroll to position [34, 0]
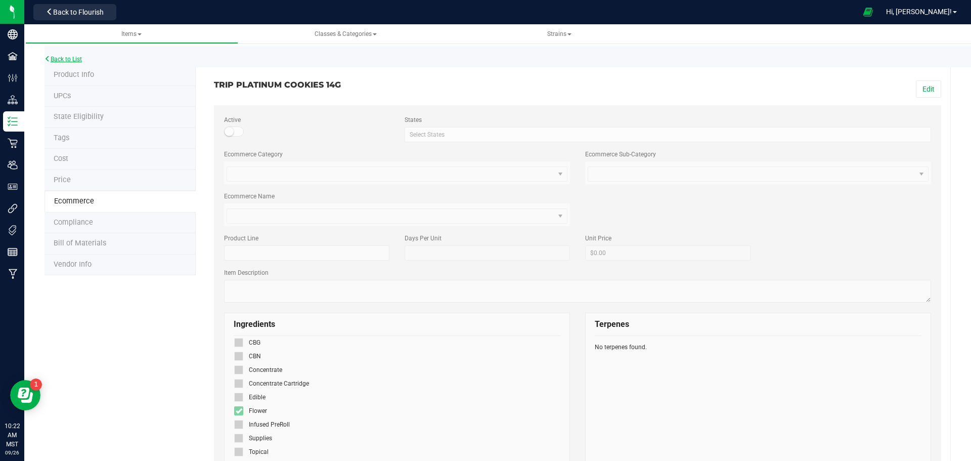
click at [75, 57] on link "Back to List" at bounding box center [62, 59] width 37 height 7
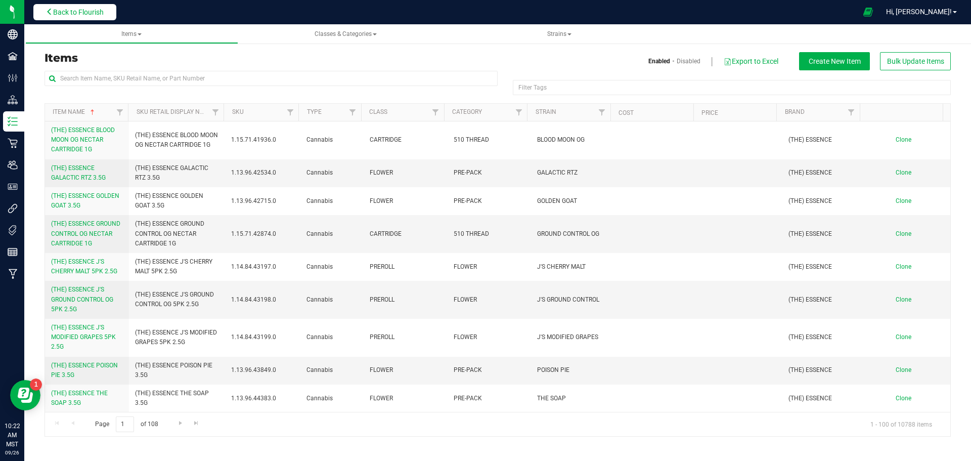
click at [103, 15] on span "Back to Flourish" at bounding box center [78, 12] width 51 height 8
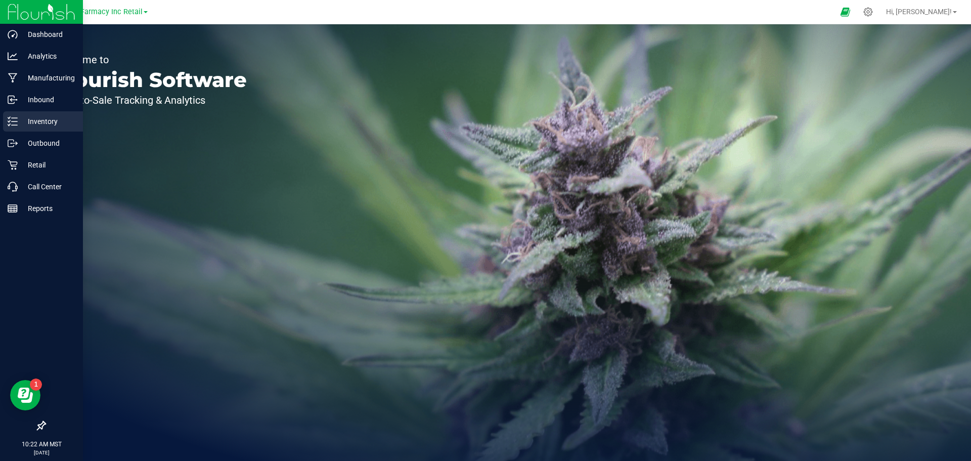
click at [10, 121] on icon at bounding box center [9, 121] width 2 height 2
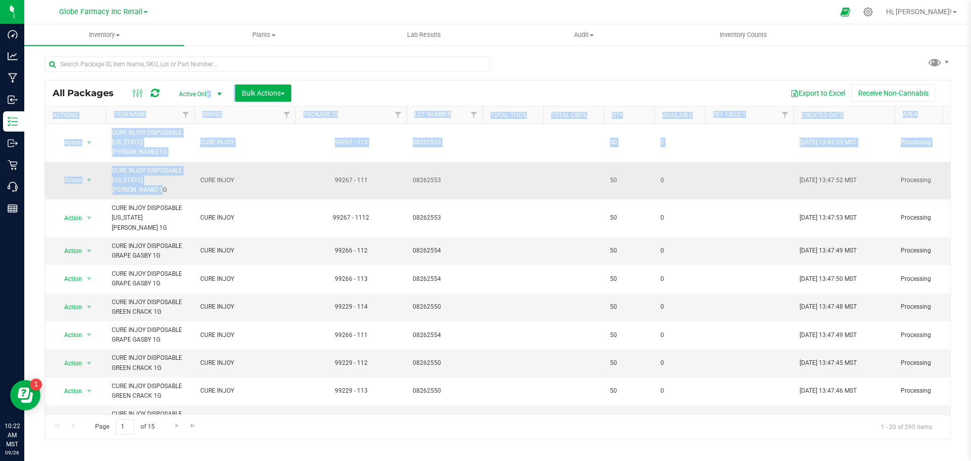
click at [184, 174] on div "All Packages Active Only Active Only Lab Samples Locked All Bulk Actions Add to…" at bounding box center [497, 259] width 906 height 359
drag, startPoint x: 377, startPoint y: 84, endPoint x: 372, endPoint y: 86, distance: 5.3
click at [377, 84] on div "Export to Excel Receive Non-Cannabis" at bounding box center [621, 92] width 644 height 17
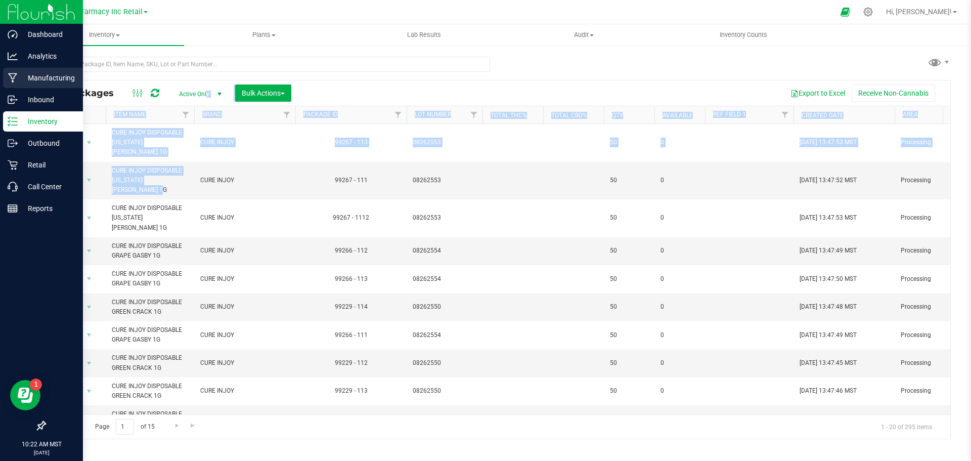
click at [24, 89] on link "Manufacturing" at bounding box center [41, 79] width 83 height 22
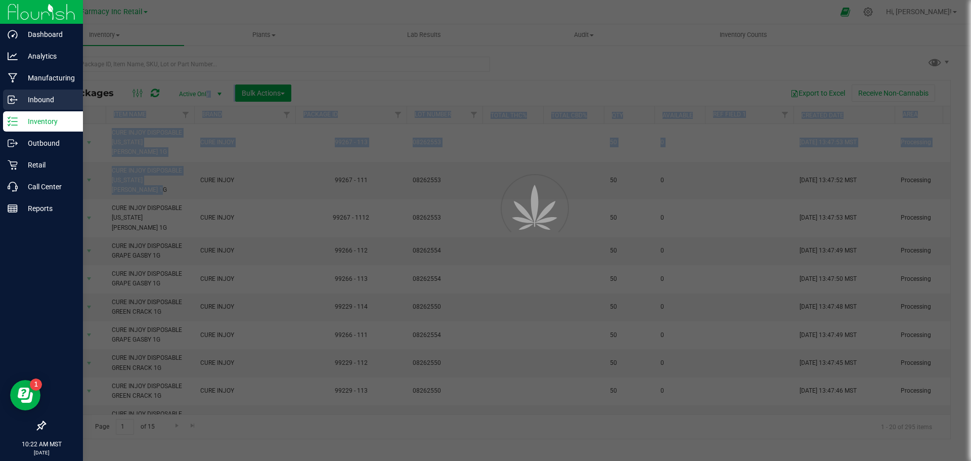
click at [23, 91] on div "Inbound" at bounding box center [43, 99] width 80 height 20
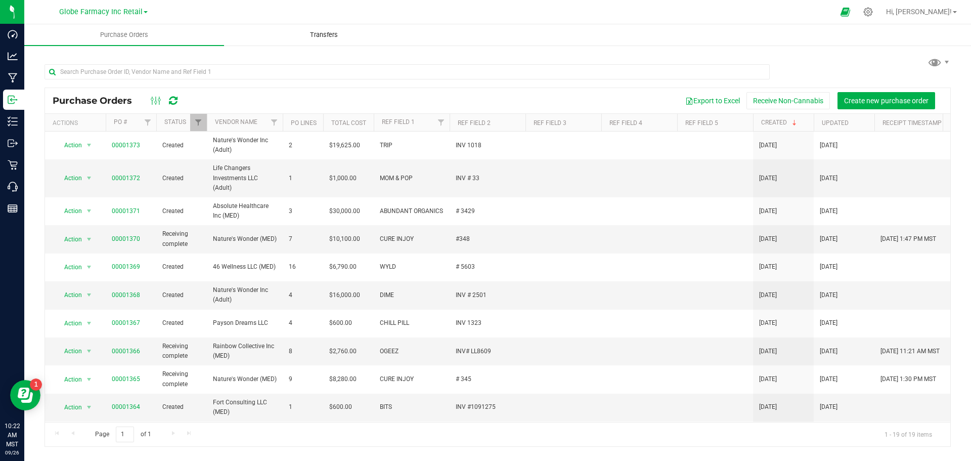
click at [288, 34] on uib-tab-heading "Transfers" at bounding box center [323, 35] width 199 height 20
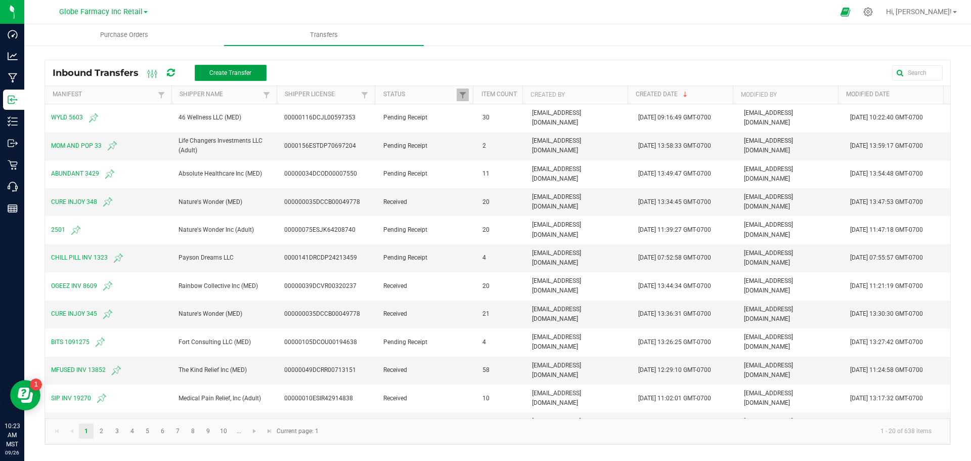
click at [241, 70] on span "Create Transfer" at bounding box center [230, 72] width 42 height 7
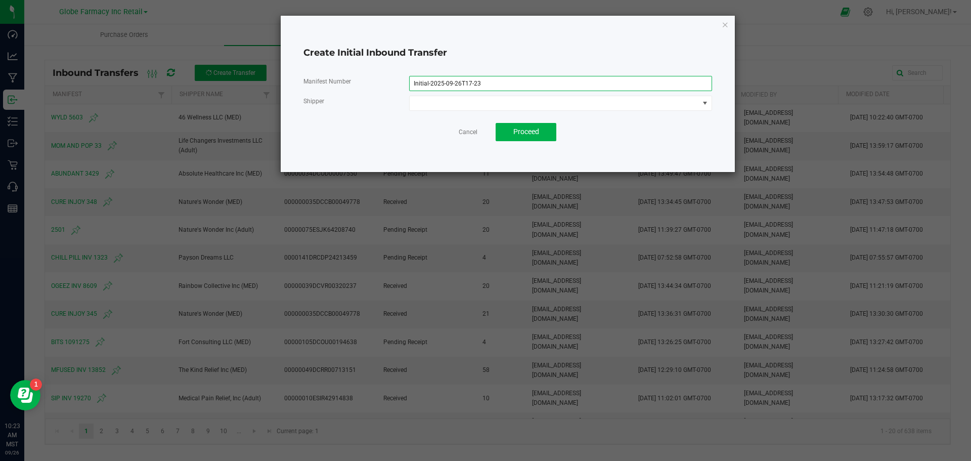
drag, startPoint x: 508, startPoint y: 79, endPoint x: 125, endPoint y: 71, distance: 382.8
click at [142, 69] on ngb-modal-window "Create Initial Inbound Transfer Manifest Number Initial-2025-09-26T17-23 Shippe…" at bounding box center [489, 230] width 978 height 461
type input "N"
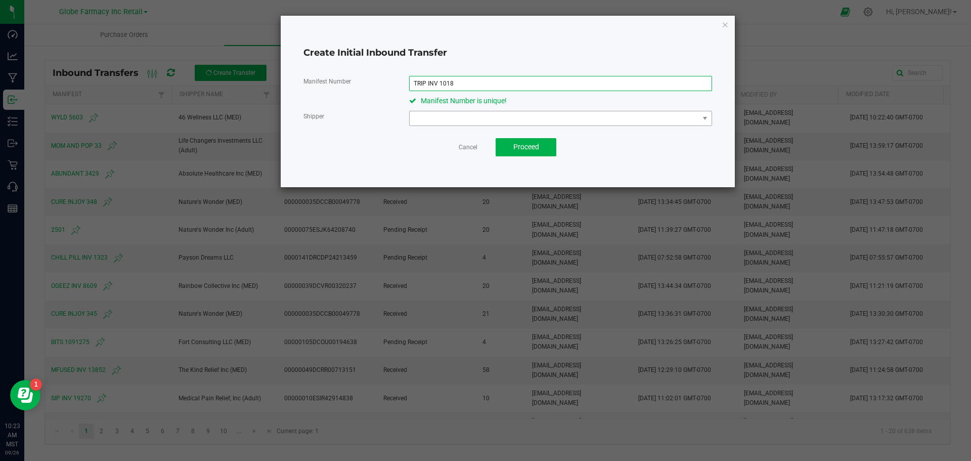
type input "TRIP INV 1018"
click at [449, 117] on span at bounding box center [553, 118] width 289 height 14
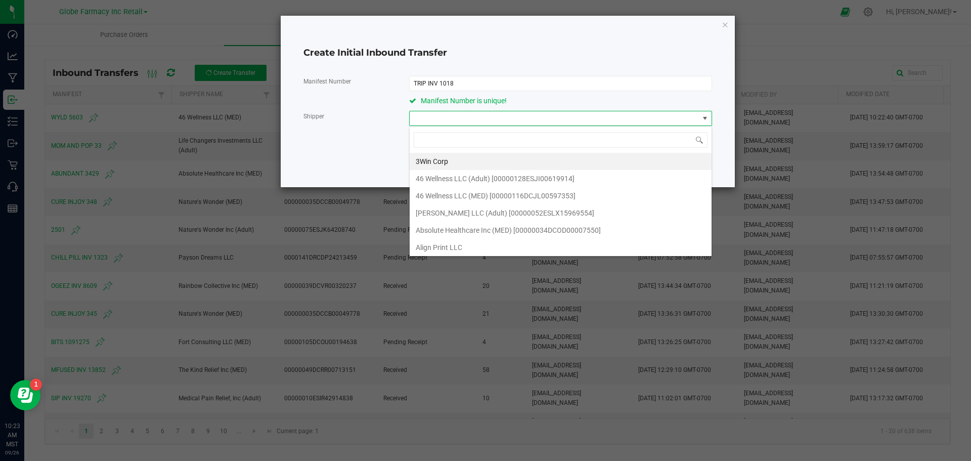
scroll to position [15, 302]
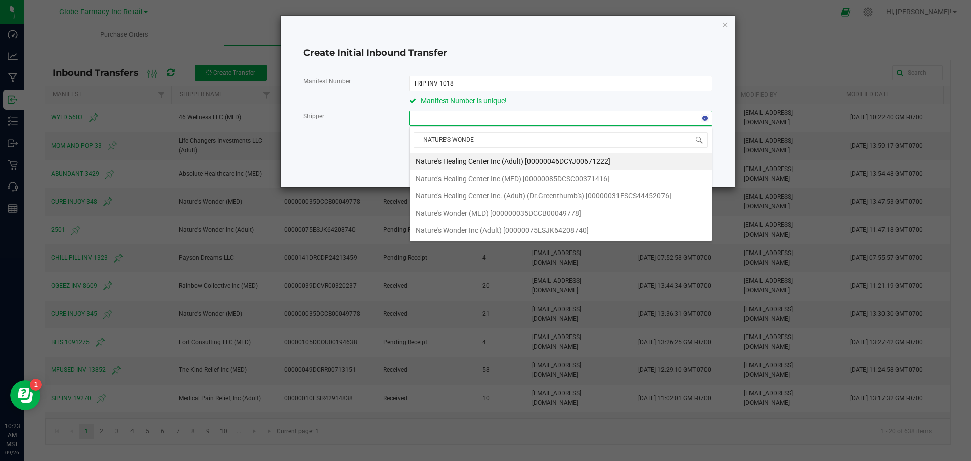
type input "NATURE'S WONDER"
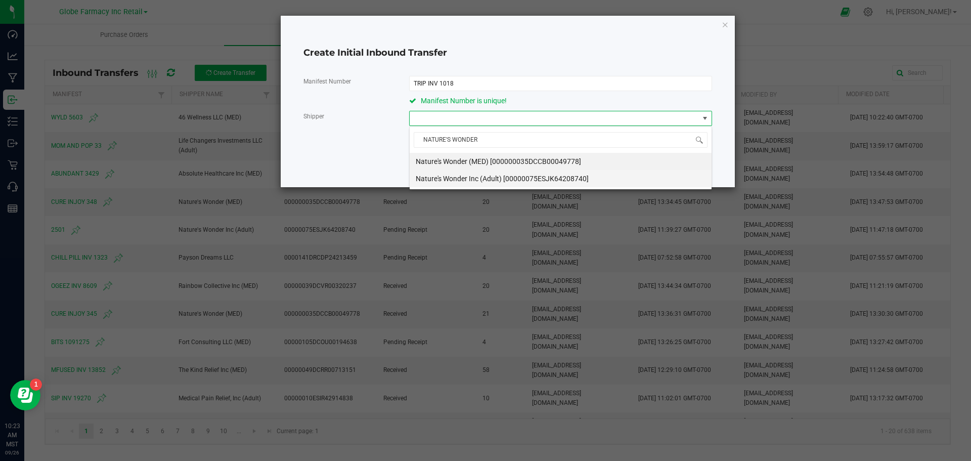
click at [473, 178] on span "Nature's Wonder Inc (Adult) [00000075ESJK64208740]" at bounding box center [502, 178] width 173 height 15
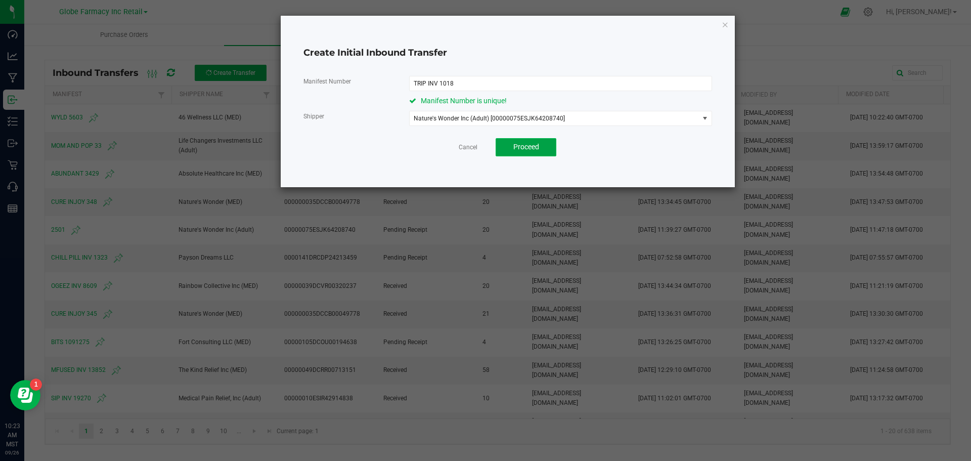
click at [529, 141] on button "Proceed" at bounding box center [525, 147] width 61 height 18
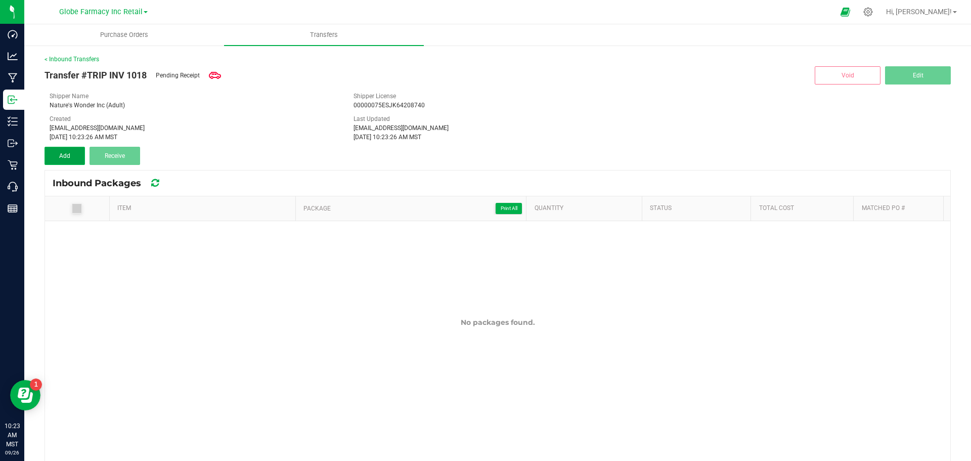
click at [63, 153] on span "Add" at bounding box center [64, 155] width 11 height 7
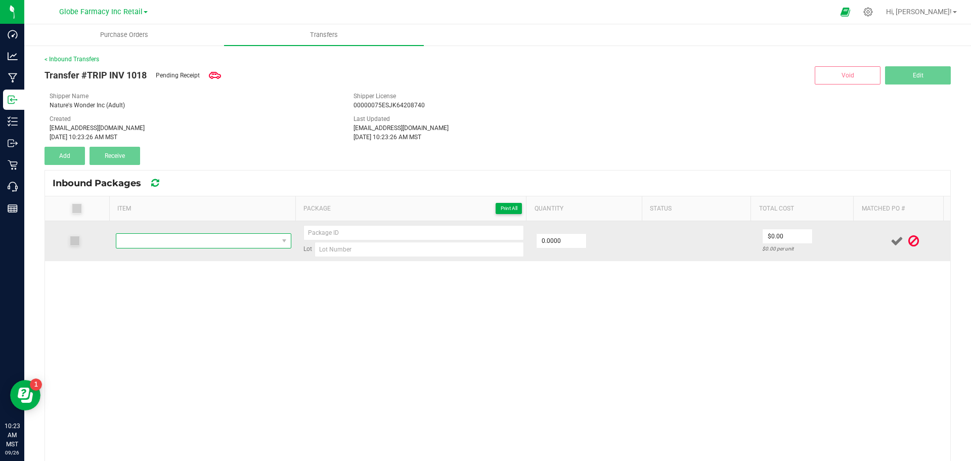
click at [142, 236] on span "NO DATA FOUND" at bounding box center [197, 241] width 162 height 14
type input "TRIP BLUEBERRY HEADBAND 14G"
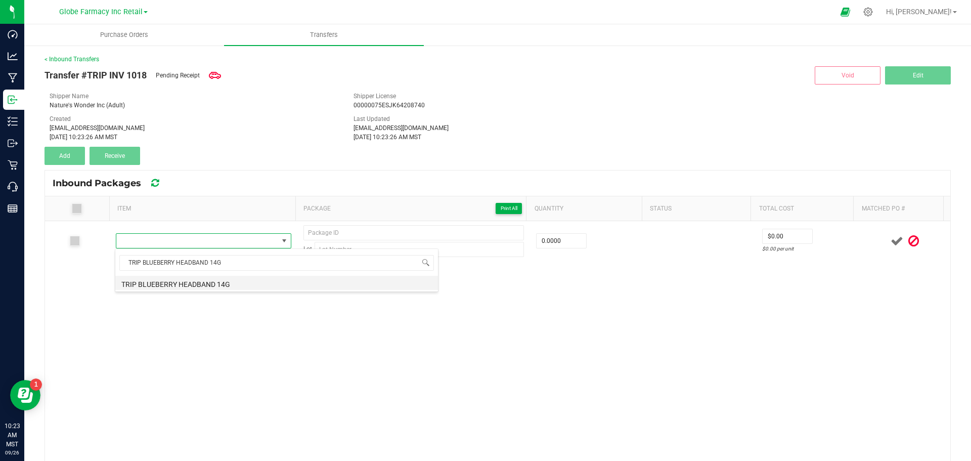
click at [145, 283] on li "TRIP BLUEBERRY HEADBAND 14G" at bounding box center [276, 283] width 323 height 14
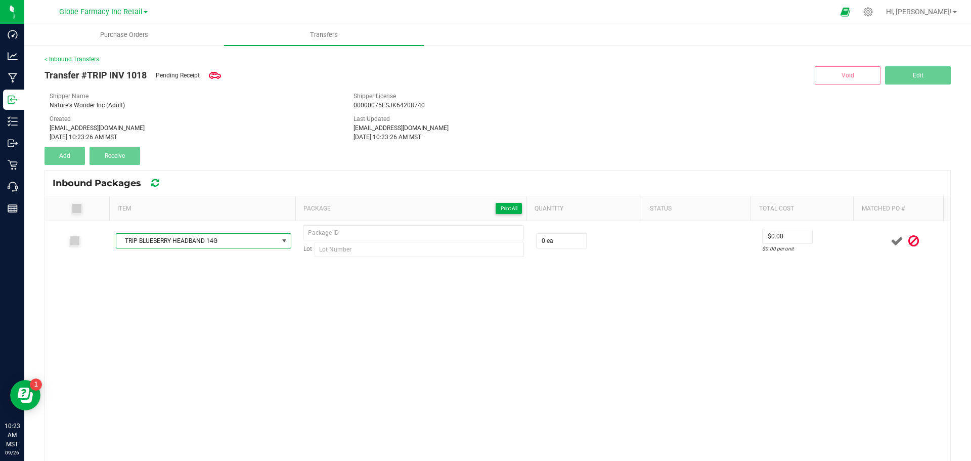
click at [157, 309] on div "TRIP BLUEBERRY HEADBAND 14G Lot 0 ea $0.00 $0.00 per unit" at bounding box center [497, 392] width 905 height 343
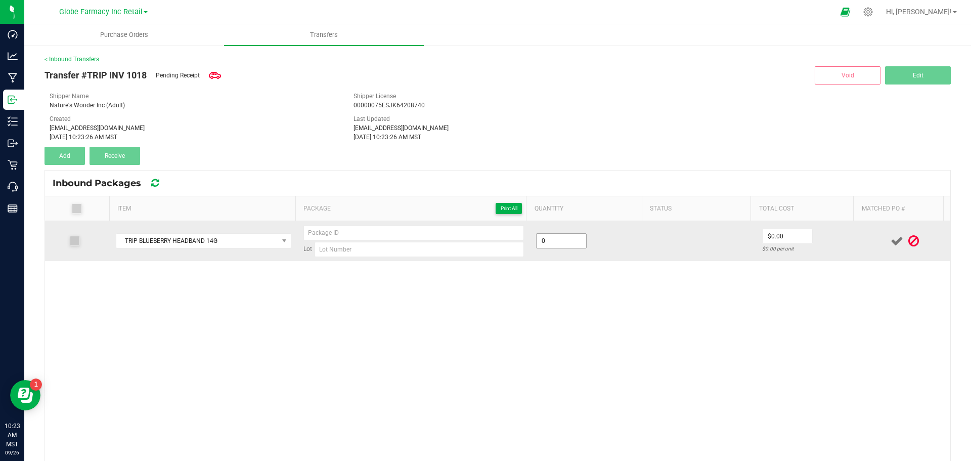
click at [539, 244] on input "0" at bounding box center [561, 241] width 50 height 14
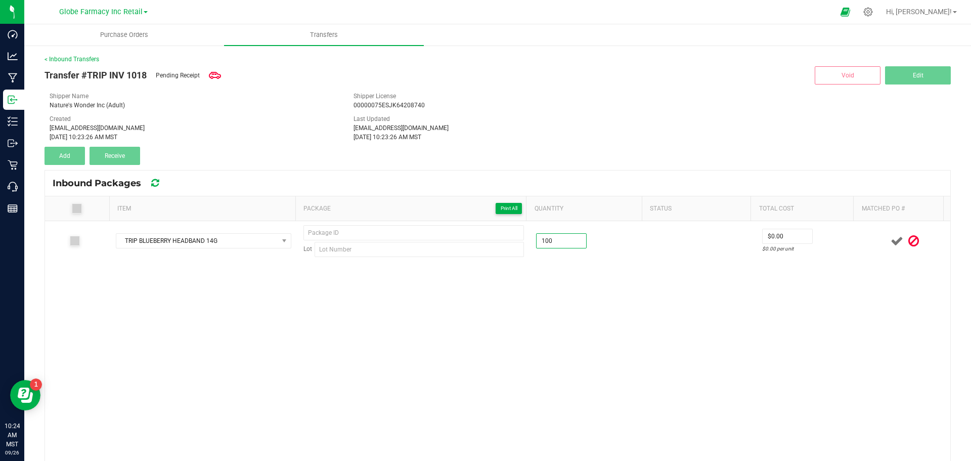
type input "100 ea"
click at [505, 334] on div "TRIP BLUEBERRY HEADBAND 14G Lot 100 ea $0.00 $0.00 per unit" at bounding box center [497, 392] width 905 height 343
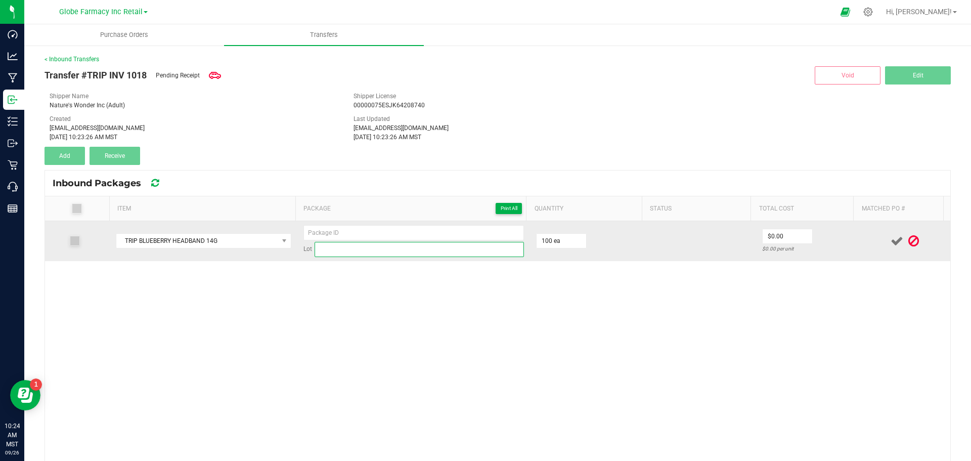
click at [355, 244] on input at bounding box center [418, 249] width 209 height 15
paste input "0801GR4BH"
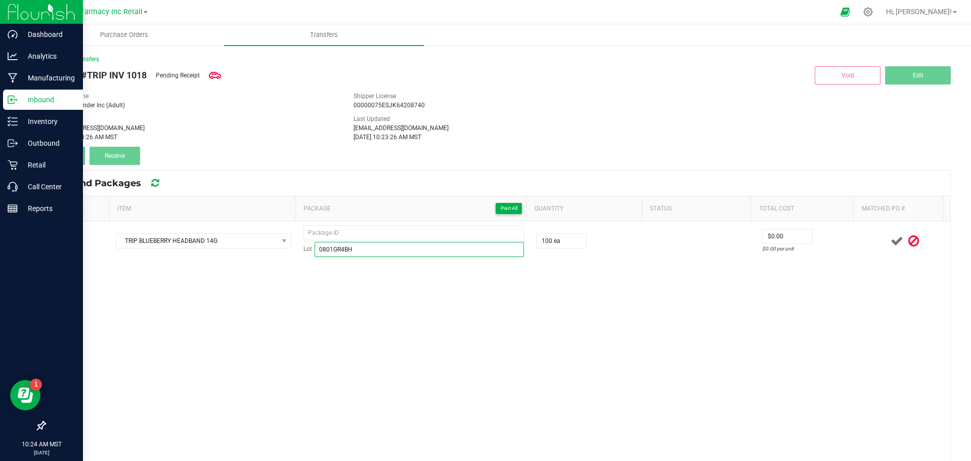
type input "0801GR4BH"
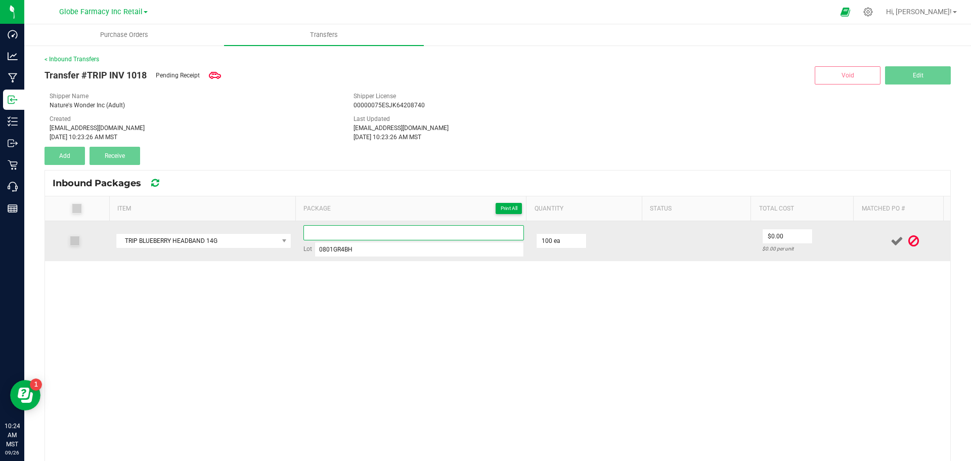
click at [313, 238] on input at bounding box center [413, 232] width 220 height 15
paste input "BH-BH-GR4"
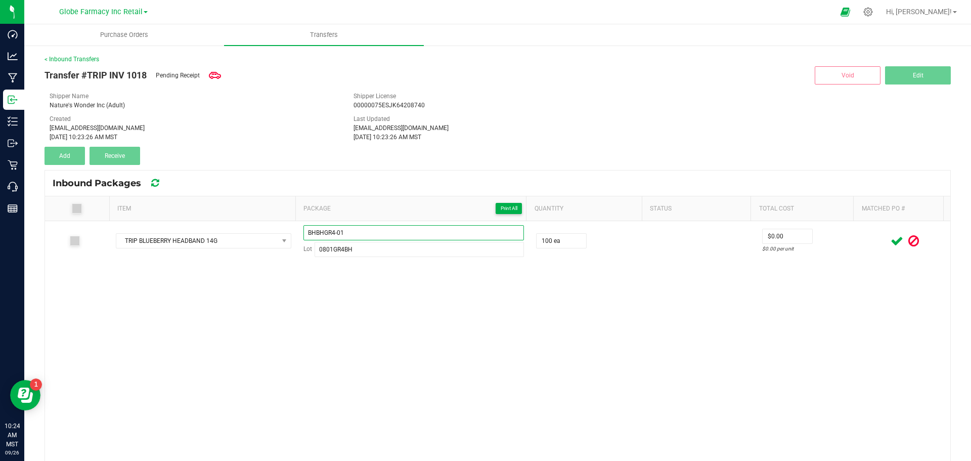
type input "BHBHGR4-01"
click at [481, 401] on div "TRIP BLUEBERRY HEADBAND 14G BHBHGR4-01 Lot 0801GR4BH 100 ea $0.00 $0.00 per unit" at bounding box center [497, 392] width 905 height 343
drag, startPoint x: 352, startPoint y: 233, endPoint x: 69, endPoint y: 182, distance: 288.1
click at [98, 185] on kendo-grid "Inbound Packages Item Package Print All Quantity Status Total Cost Matched PO #…" at bounding box center [497, 367] width 906 height 395
click at [590, 328] on div "TRIP BLUEBERRY HEADBAND 14G BHBHGR4-01 Lot 0801GR4BH 100 ea $0.00 $0.00 per unit" at bounding box center [497, 392] width 905 height 343
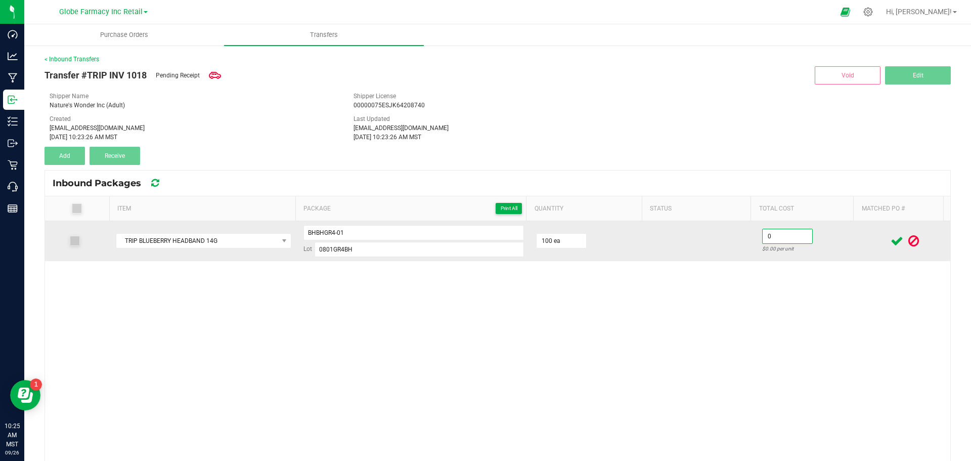
click at [762, 238] on input "0" at bounding box center [787, 236] width 50 height 14
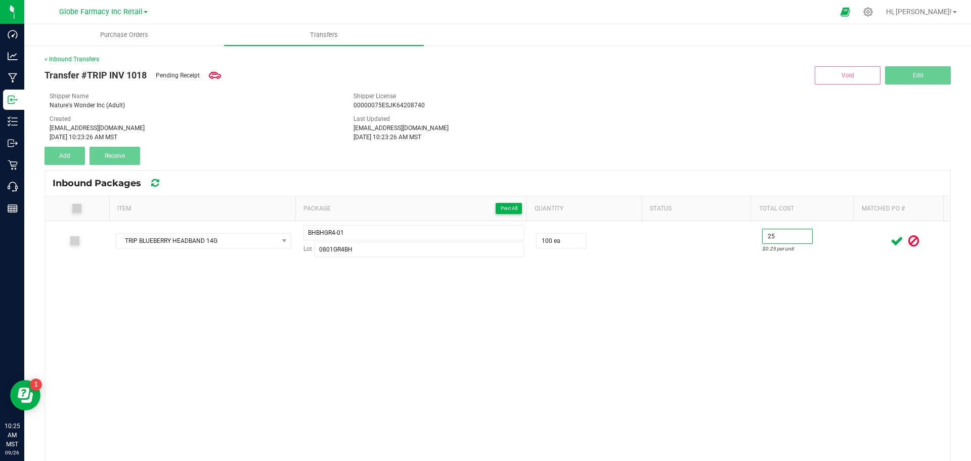
type input "$25.00"
click at [711, 363] on div "TRIP BLUEBERRY HEADBAND 14G BHBHGR4-01 Lot 0801GR4BH 100 ea $25.00 $0.25 per un…" at bounding box center [497, 392] width 905 height 343
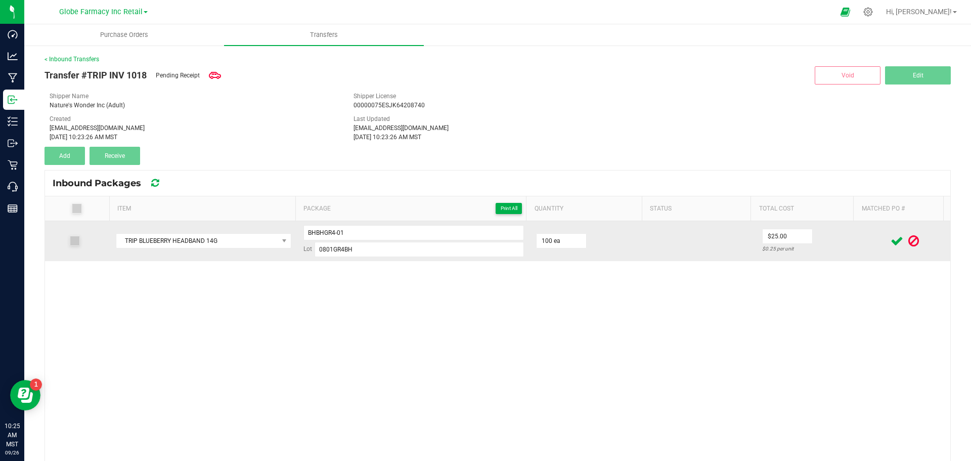
click at [890, 240] on icon at bounding box center [896, 241] width 13 height 13
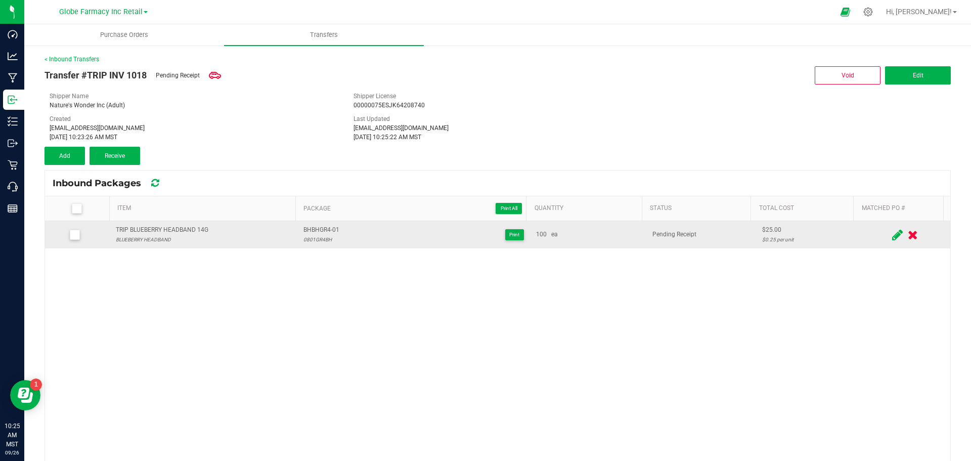
click at [308, 225] on span "BHBHGR4-01" at bounding box center [321, 230] width 36 height 10
click at [309, 225] on span "BHBHGR4-01" at bounding box center [321, 230] width 36 height 10
copy span "BHBHGR4-01"
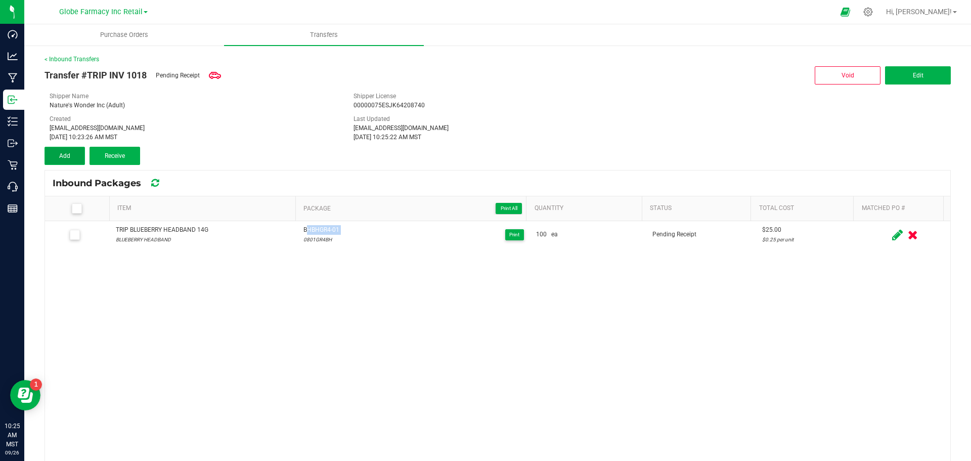
click at [69, 162] on button "Add" at bounding box center [64, 156] width 40 height 18
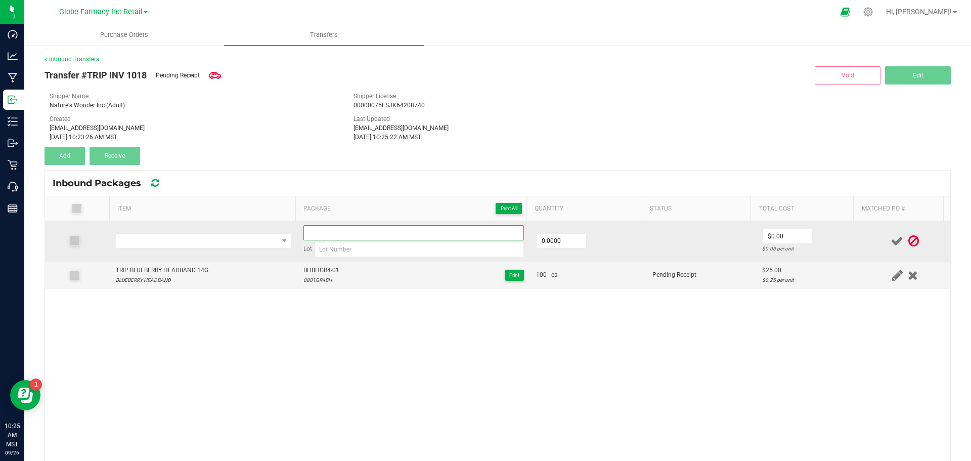
click at [303, 237] on input at bounding box center [413, 232] width 220 height 15
paste input "BHBHGR4-01"
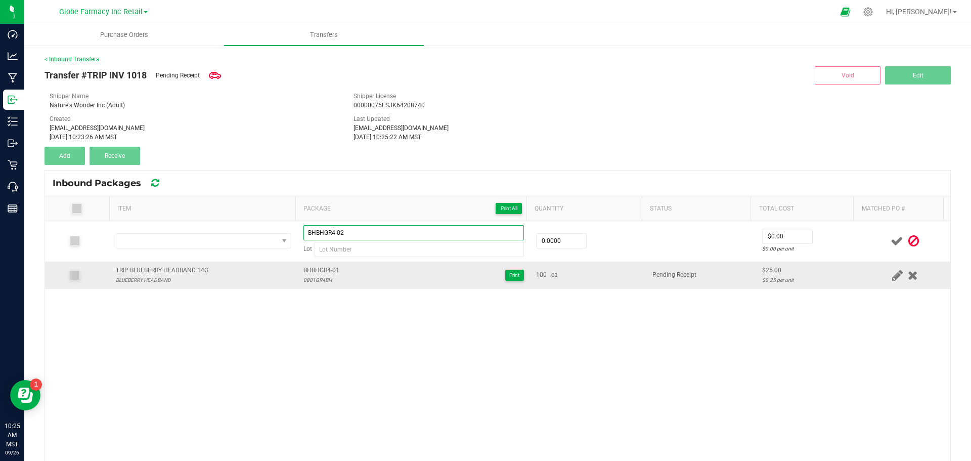
type input "BHBHGR4-02"
click at [309, 281] on div "0801GR4BH" at bounding box center [321, 280] width 36 height 10
copy div "0801GR4BH"
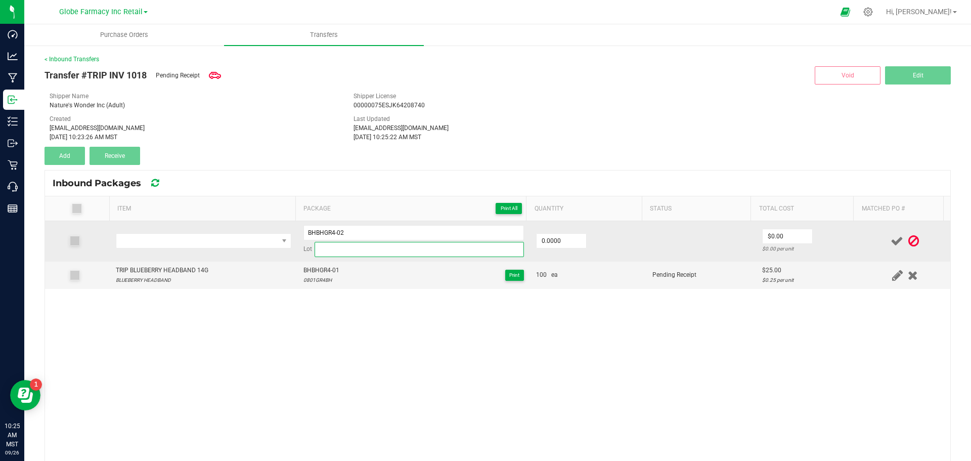
click at [342, 246] on input at bounding box center [418, 249] width 209 height 15
paste input "0801GR4BH"
type input "0801GR4BH"
click at [563, 243] on input "0" at bounding box center [561, 241] width 50 height 14
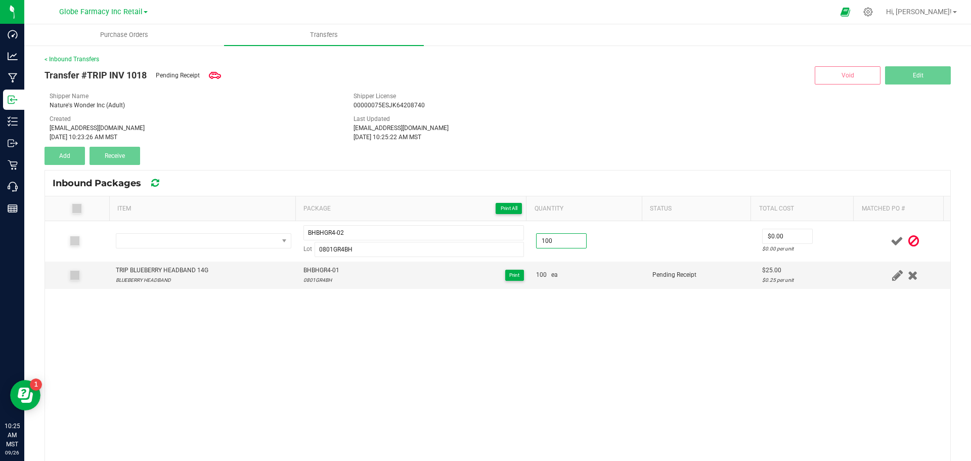
type input "100.0000"
click at [546, 320] on div "BHBHGR4-02 Lot 0801GR4BH 100.0000 $0.00 $0.00 per unit TRIP BLUEBERRY HEADBAND …" at bounding box center [497, 392] width 905 height 343
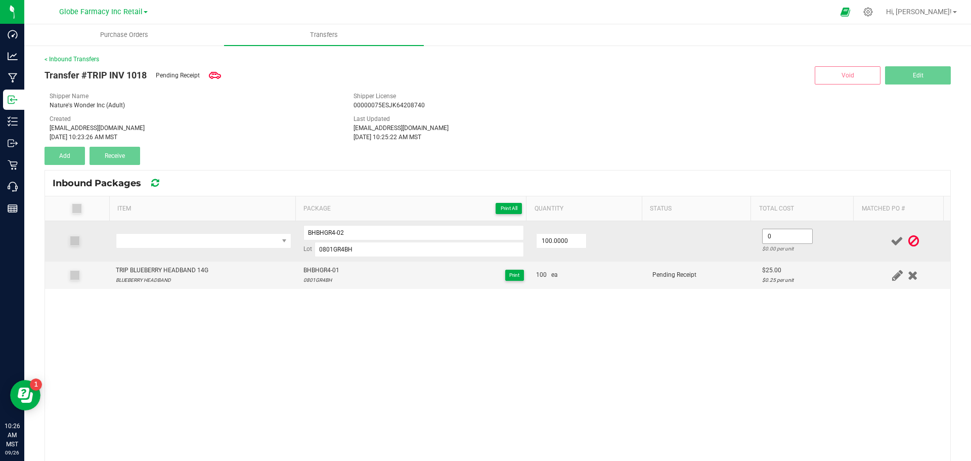
click at [787, 235] on input "0" at bounding box center [787, 236] width 50 height 14
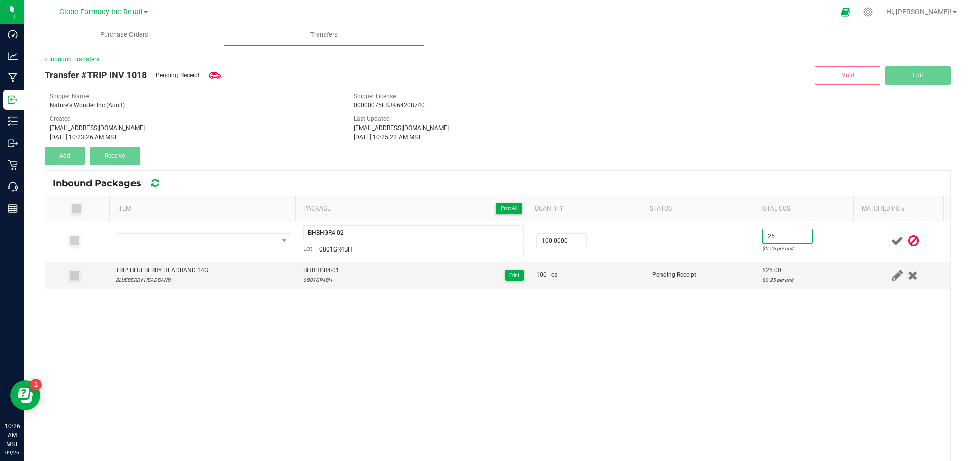
type input "$25.00"
click at [711, 353] on div "BHBHGR4-02 Lot 0801GR4BH 100.0000 $25.00 $0.25 per unit TRIP BLUEBERRY HEADBAND…" at bounding box center [497, 392] width 905 height 343
click at [169, 270] on div "TRIP BLUEBERRY HEADBAND 14G" at bounding box center [162, 270] width 93 height 10
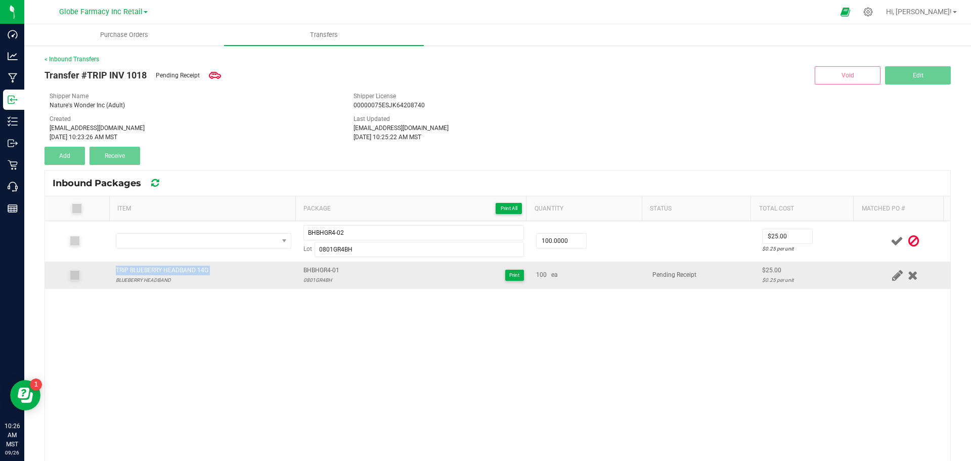
copy div "TRIP BLUEBERRY HEADBAND 14G"
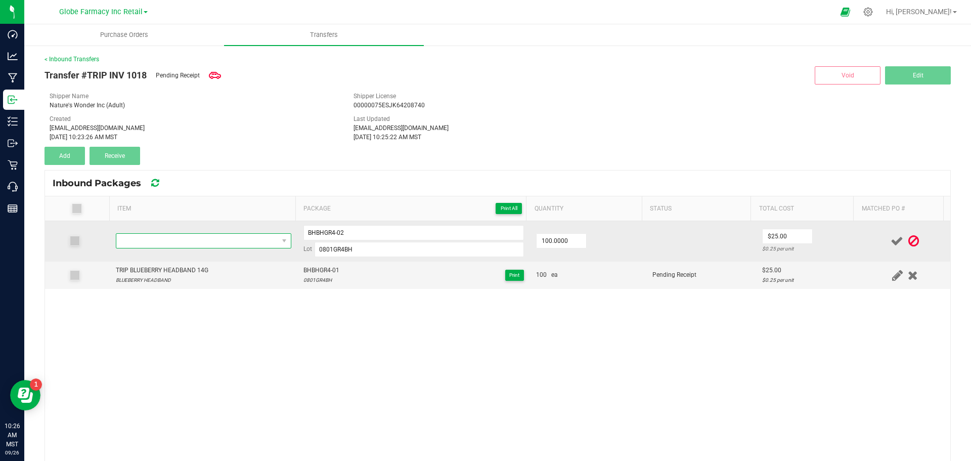
click at [176, 241] on span "NO DATA FOUND" at bounding box center [197, 241] width 162 height 14
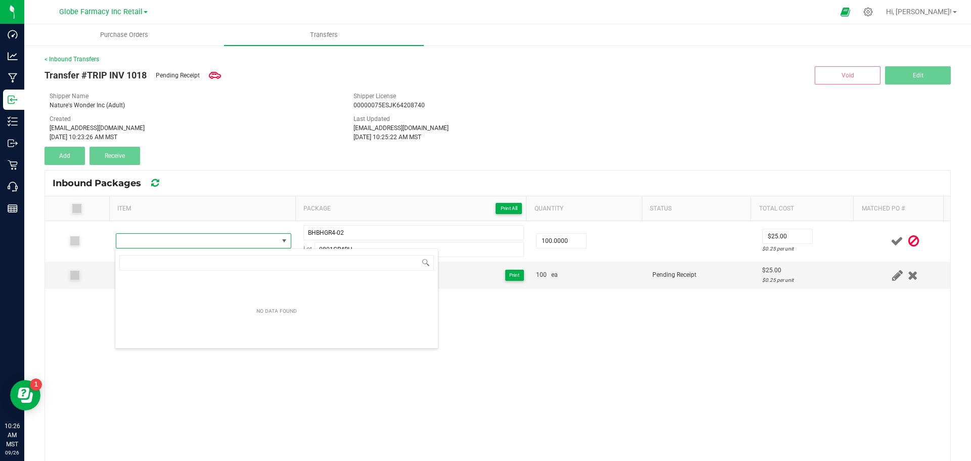
type input "TRIP BLUEBERRY HEADBAND 14G"
click at [184, 282] on li "TRIP BLUEBERRY HEADBAND 14G" at bounding box center [276, 283] width 323 height 14
type input "100 ea"
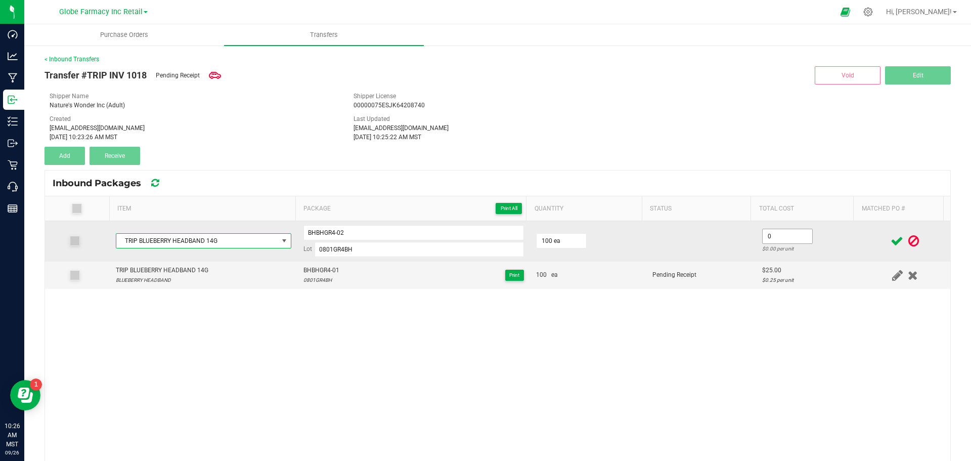
click at [771, 235] on input "0" at bounding box center [787, 236] width 50 height 14
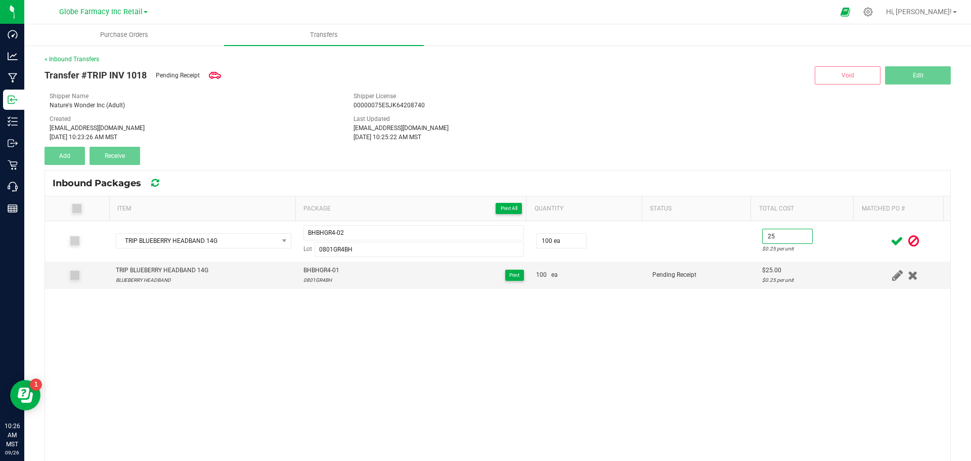
type input "$25.00"
click at [770, 343] on div "TRIP BLUEBERRY HEADBAND 14G BHBHGR4-02 Lot 0801GR4BH 100 ea $25.00 $0.25 per un…" at bounding box center [497, 392] width 905 height 343
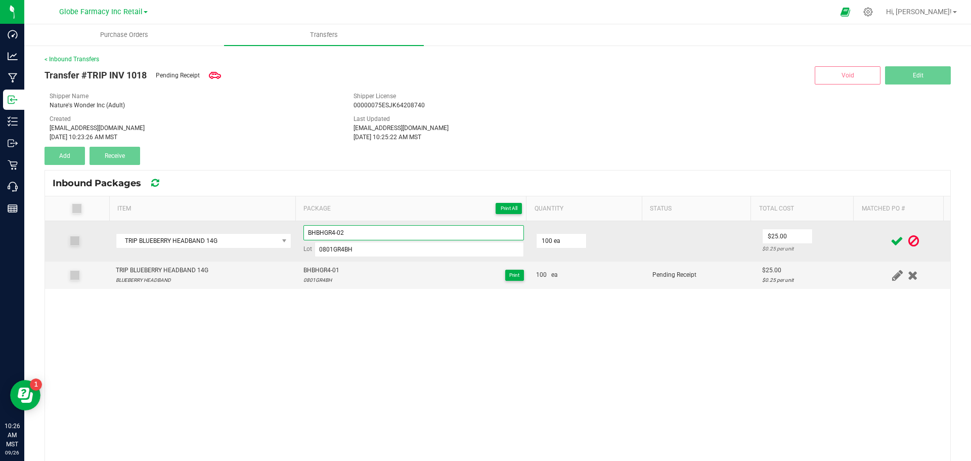
drag, startPoint x: 324, startPoint y: 237, endPoint x: 324, endPoint y: 221, distance: 16.2
click at [324, 232] on input "BHBHGR4-02" at bounding box center [413, 232] width 220 height 15
click at [306, 238] on input "BHBHGR4-02" at bounding box center [413, 232] width 220 height 15
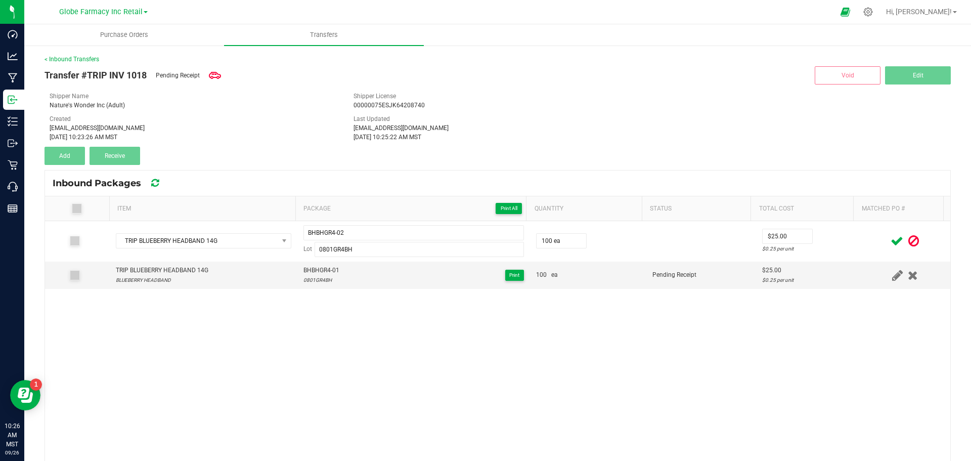
click at [355, 380] on div "TRIP BLUEBERRY HEADBAND 14G BHBHGR4-02 Lot 0801GR4BH 100 ea $25.00 $0.25 per un…" at bounding box center [497, 392] width 905 height 343
click at [890, 242] on icon at bounding box center [896, 241] width 13 height 13
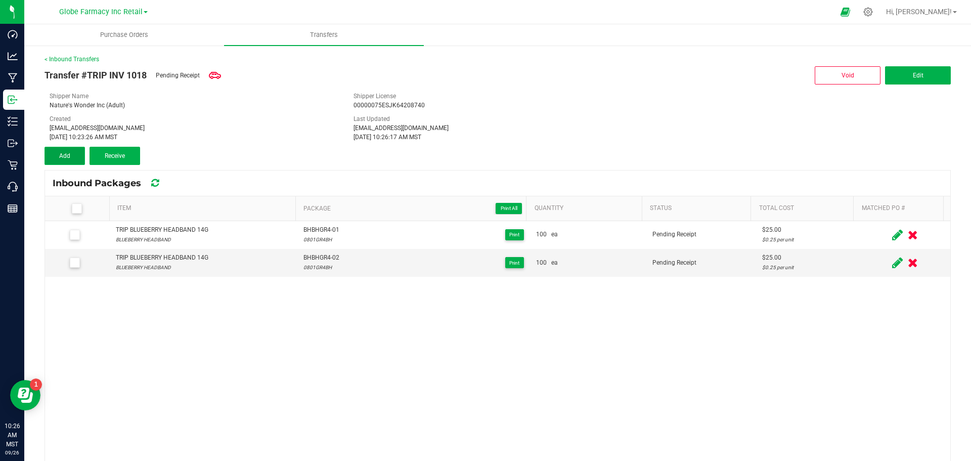
click at [81, 161] on button "Add" at bounding box center [64, 156] width 40 height 18
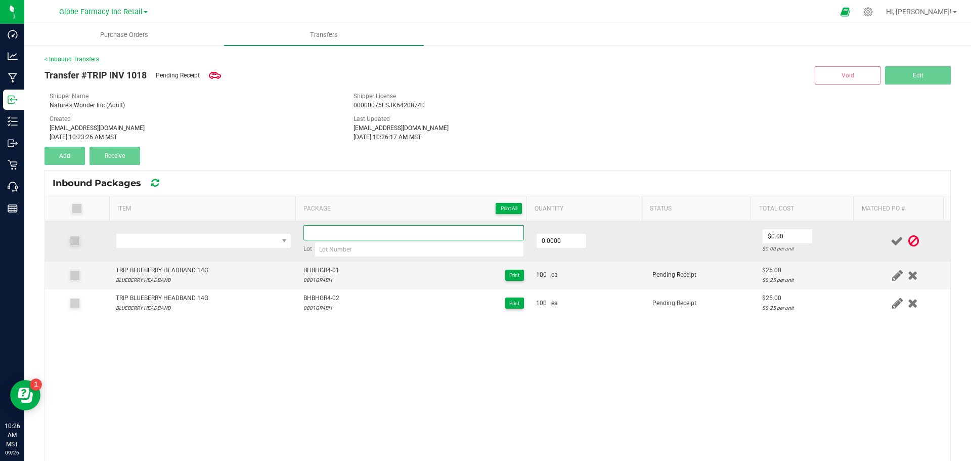
click at [346, 237] on input at bounding box center [413, 232] width 220 height 15
paste input "BHBHGR4-02"
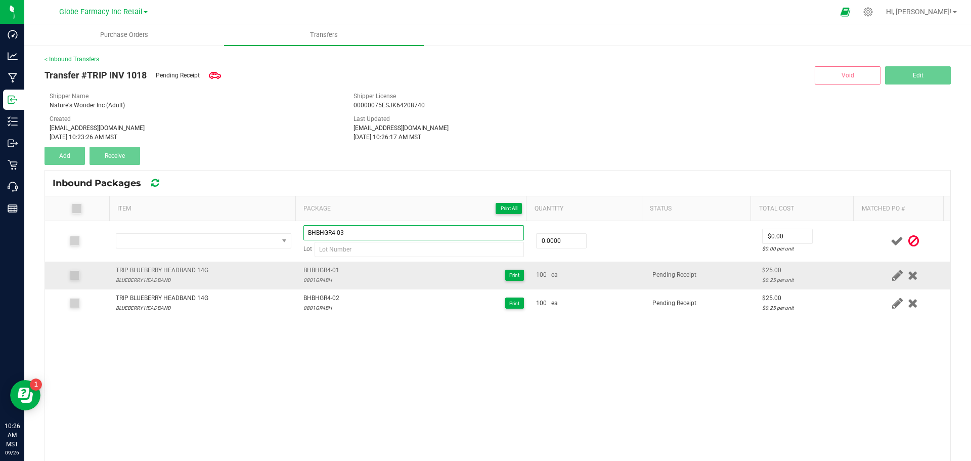
type input "BHBHGR4-03"
click at [133, 267] on div "TRIP BLUEBERRY HEADBAND 14G" at bounding box center [162, 270] width 93 height 10
copy div "TRIP BLUEBERRY HEADBAND 14G"
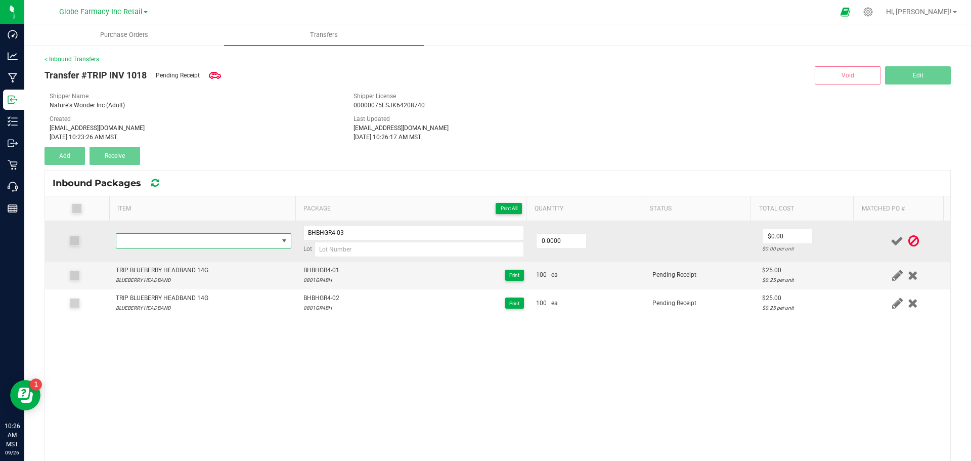
click at [149, 237] on span "NO DATA FOUND" at bounding box center [197, 241] width 162 height 14
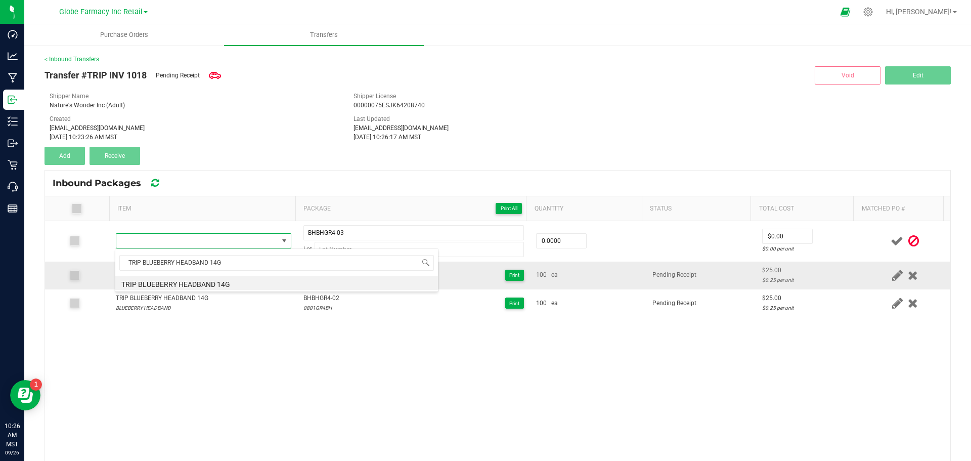
click at [160, 282] on li "TRIP BLUEBERRY HEADBAND 14G" at bounding box center [276, 283] width 323 height 14
type input "0 ea"
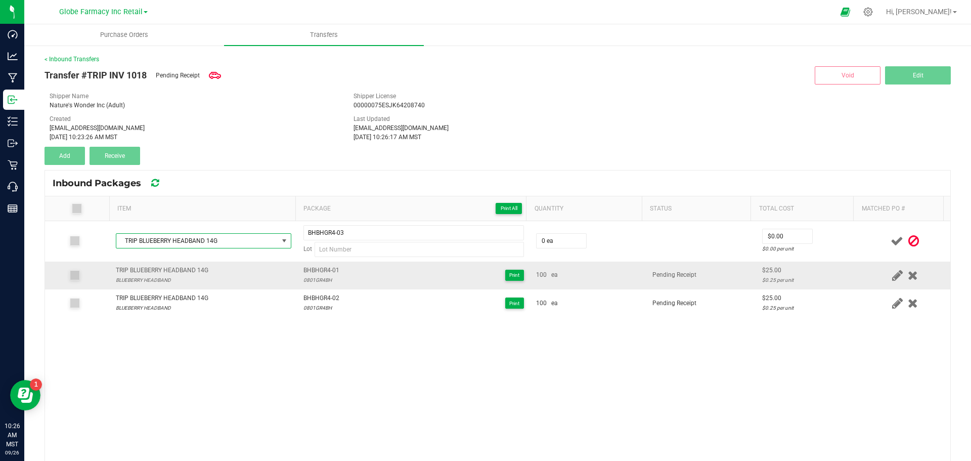
click at [319, 280] on div "0801GR4BH" at bounding box center [321, 280] width 36 height 10
copy div "0801GR4BH"
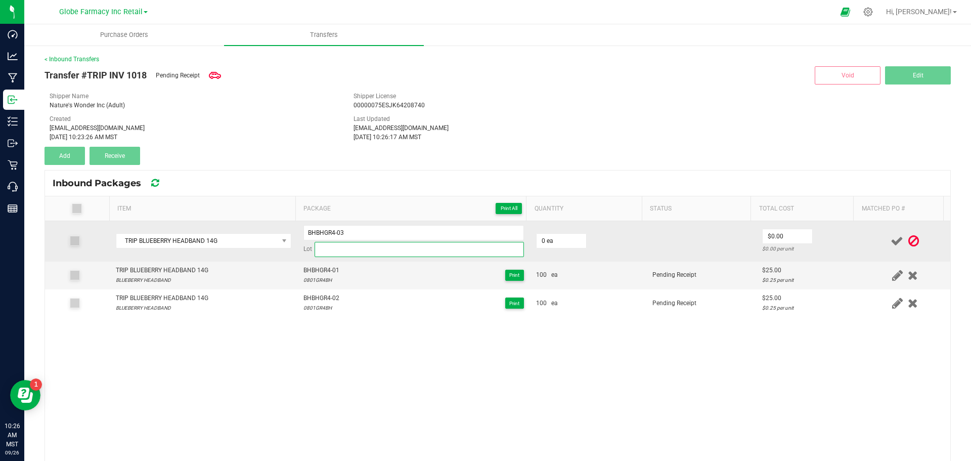
click at [354, 253] on input at bounding box center [418, 249] width 209 height 15
paste input "0801GR4BH"
type input "0801GR4BH"
click at [536, 243] on input "0" at bounding box center [561, 241] width 50 height 14
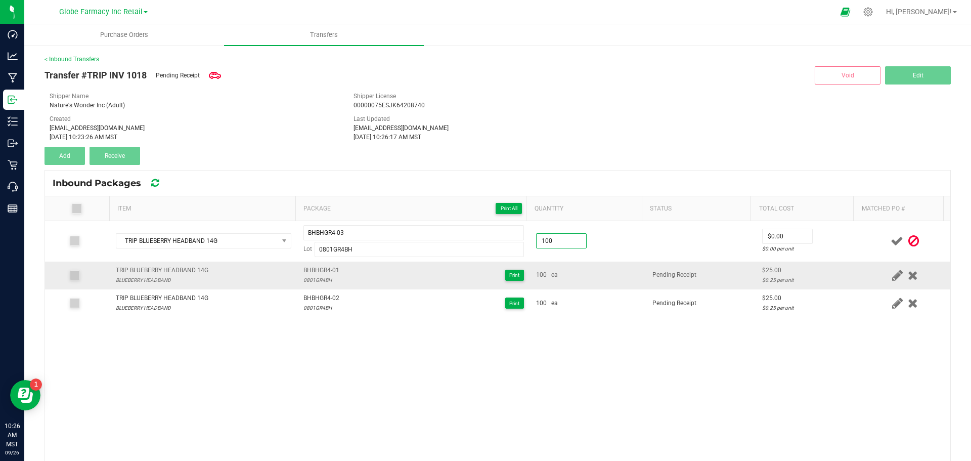
type input "100 ea"
click at [588, 285] on td "100 ea" at bounding box center [588, 275] width 116 height 28
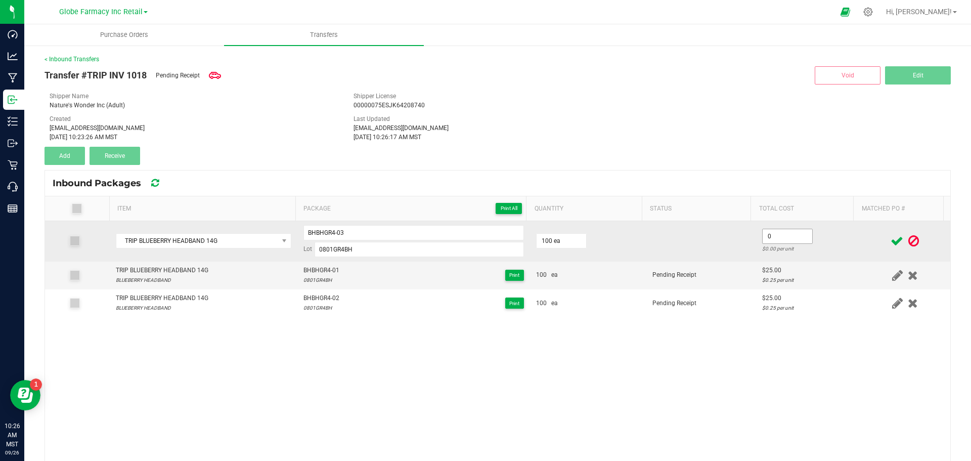
click at [777, 234] on input "0" at bounding box center [787, 236] width 50 height 14
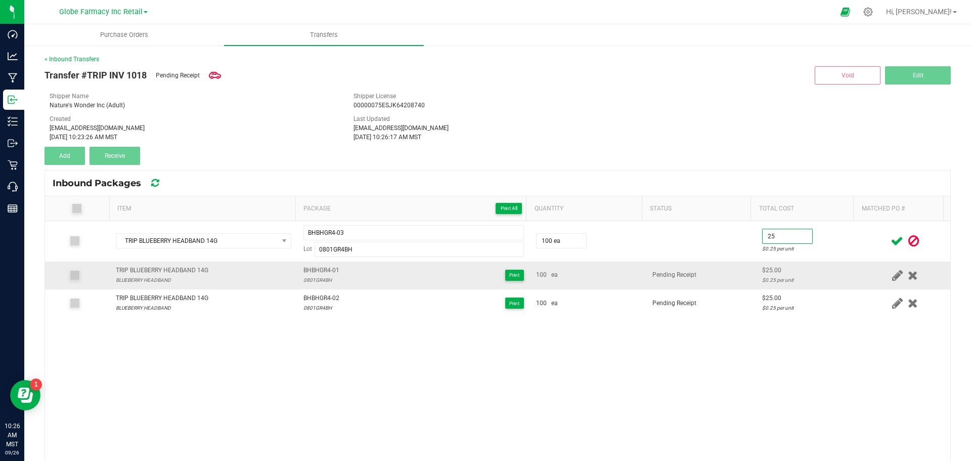
type input "$25.00"
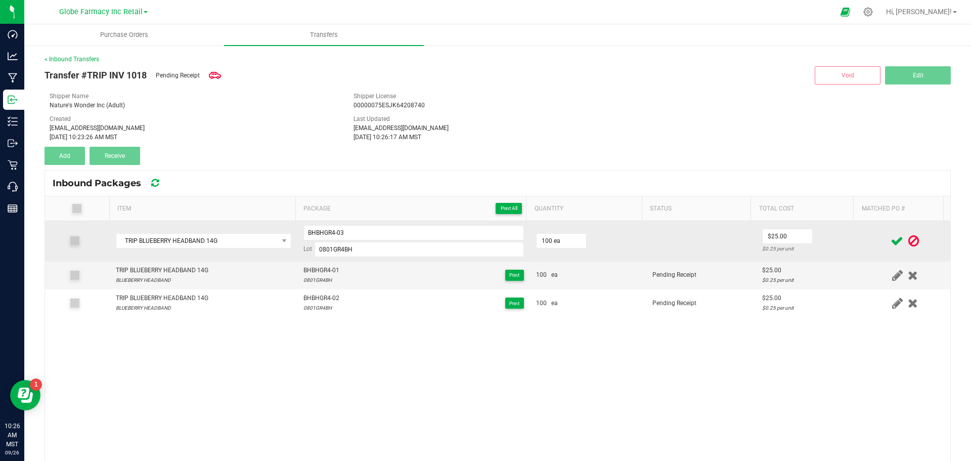
drag, startPoint x: 655, startPoint y: 275, endPoint x: 771, endPoint y: 250, distance: 118.9
click at [657, 275] on span "Pending Receipt" at bounding box center [674, 274] width 44 height 7
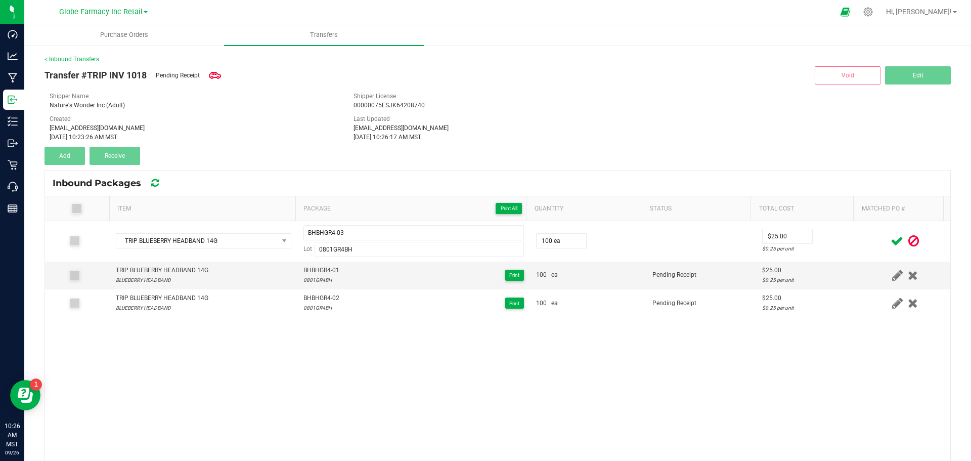
click at [890, 240] on icon at bounding box center [896, 241] width 13 height 13
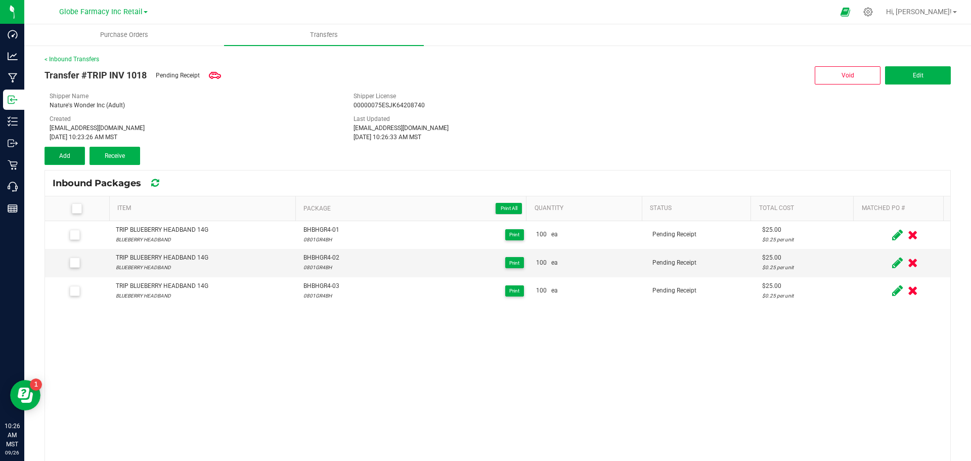
click at [61, 161] on button "Add" at bounding box center [64, 156] width 40 height 18
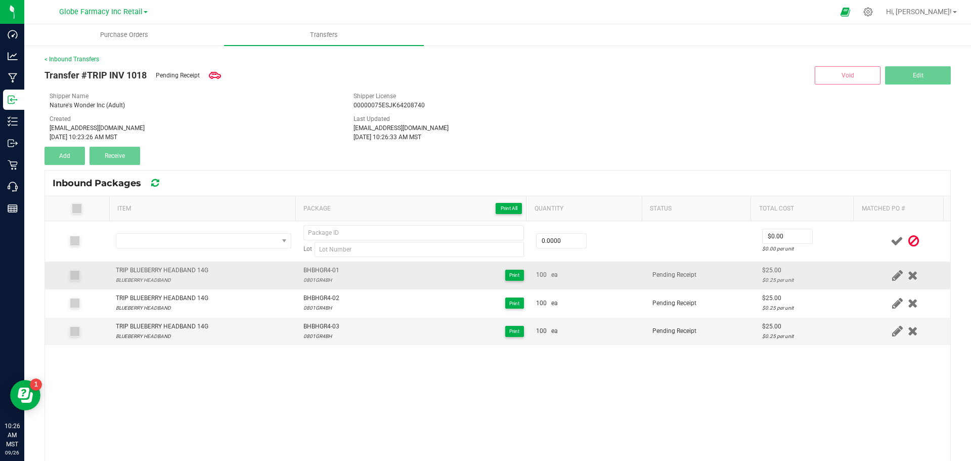
click at [172, 264] on td "TRIP BLUEBERRY HEADBAND 14G BLUEBERRY HEADBAND" at bounding box center [204, 275] width 188 height 28
click at [173, 264] on td "TRIP BLUEBERRY HEADBAND 14G BLUEBERRY HEADBAND" at bounding box center [204, 275] width 188 height 28
click at [174, 265] on div "TRIP BLUEBERRY HEADBAND 14G" at bounding box center [162, 270] width 93 height 10
click at [175, 265] on div "TRIP BLUEBERRY HEADBAND 14G" at bounding box center [162, 270] width 93 height 10
click at [178, 273] on div "TRIP BLUEBERRY HEADBAND 14G" at bounding box center [162, 270] width 93 height 10
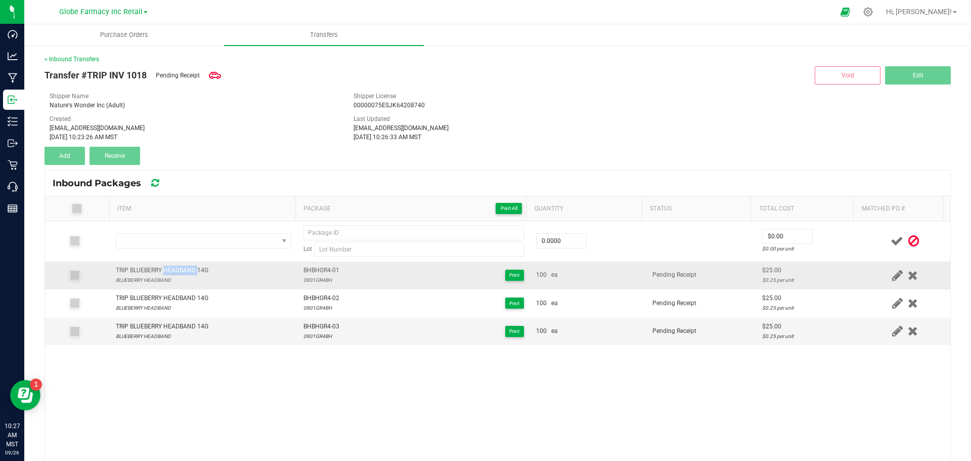
click at [178, 273] on div "TRIP BLUEBERRY HEADBAND 14G" at bounding box center [162, 270] width 93 height 10
click at [176, 267] on div "TRIP BLUEBERRY HEADBAND 14G" at bounding box center [162, 270] width 93 height 10
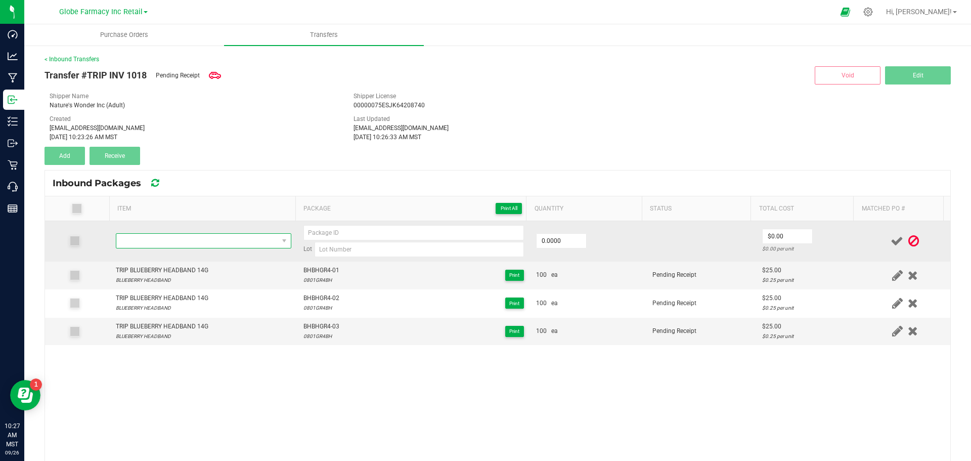
click at [166, 237] on span "NO DATA FOUND" at bounding box center [197, 241] width 162 height 14
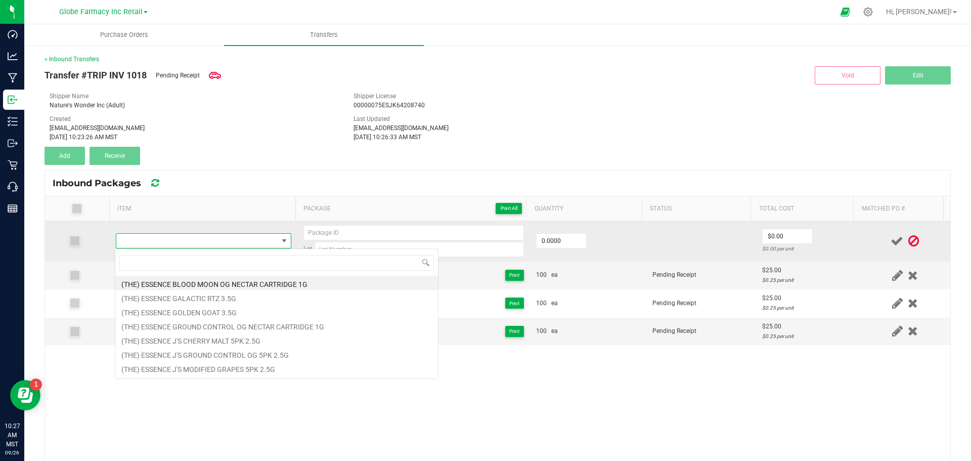
type input "TRIP BLUEBERRY HEADBAND 14G"
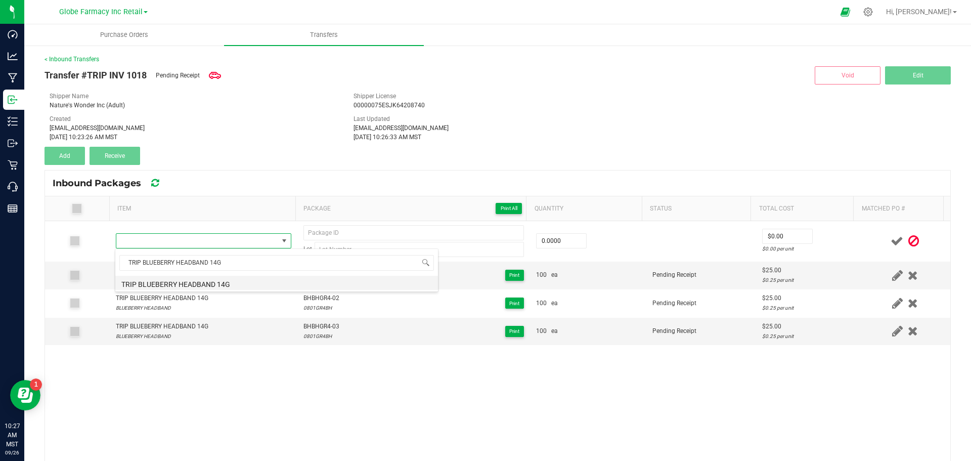
click at [192, 281] on li "TRIP BLUEBERRY HEADBAND 14G" at bounding box center [276, 283] width 323 height 14
type input "0 ea"
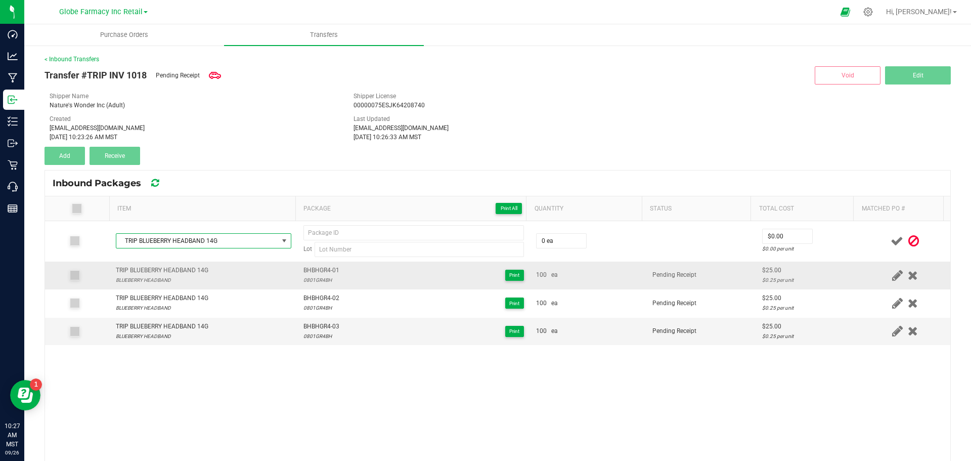
click at [303, 271] on span "BHBHGR4-01" at bounding box center [321, 270] width 36 height 10
copy span "BHBHGR4-01"
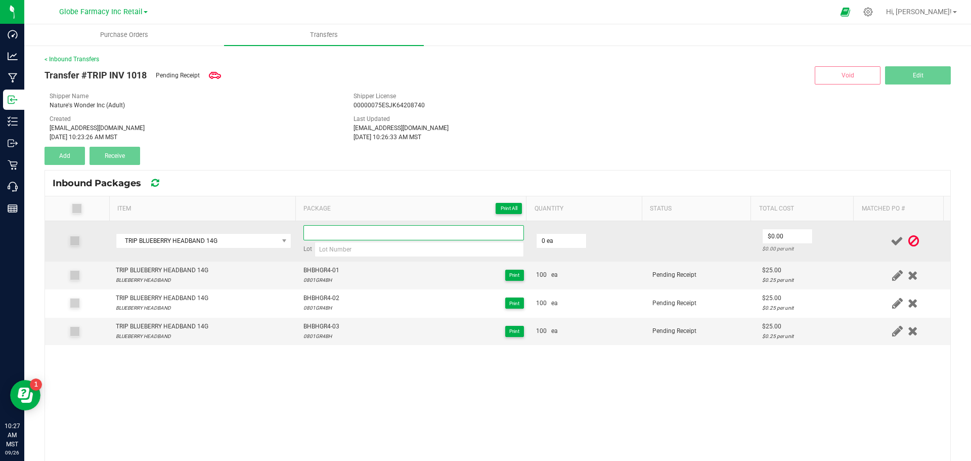
click at [323, 235] on input at bounding box center [413, 232] width 220 height 15
paste input "BHBHGR4-01"
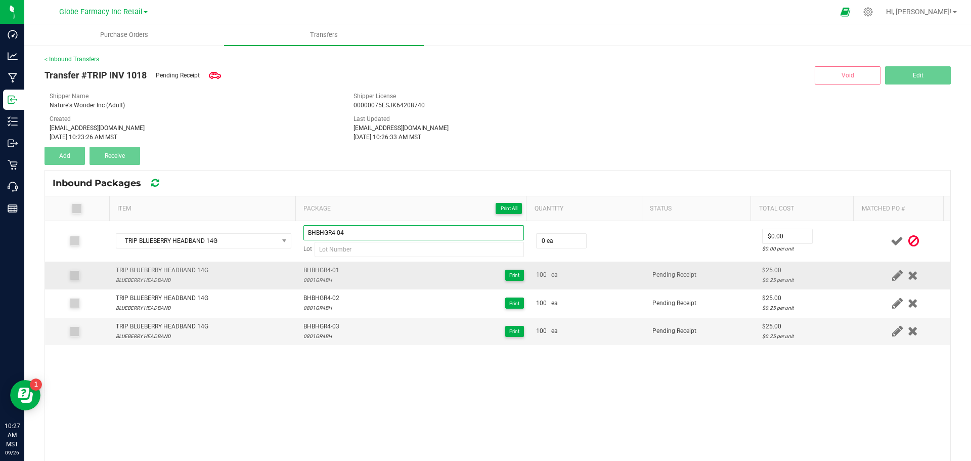
type input "BHBHGR4-04"
click at [310, 280] on div "0801GR4BH" at bounding box center [321, 280] width 36 height 10
copy div "0801GR4BH"
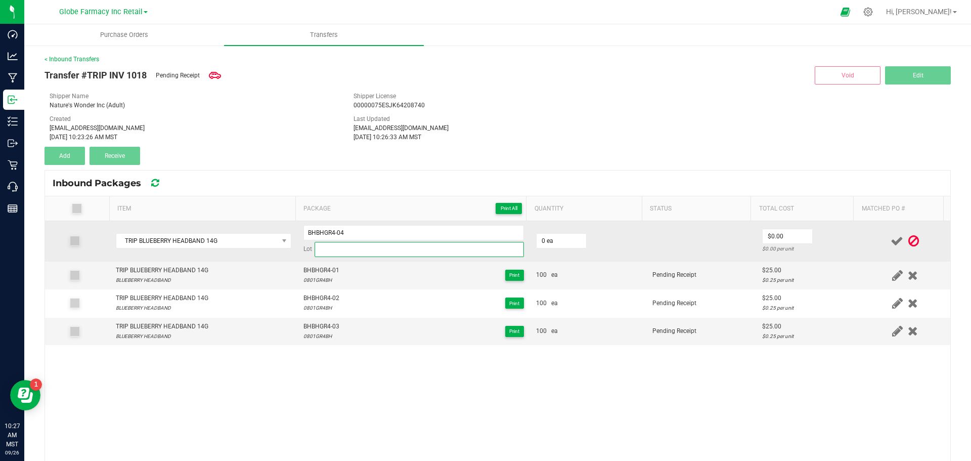
click at [349, 251] on input at bounding box center [418, 249] width 209 height 15
paste input "0801GR4BH"
type input "0801GR4BH"
click at [550, 240] on input "0" at bounding box center [561, 241] width 50 height 14
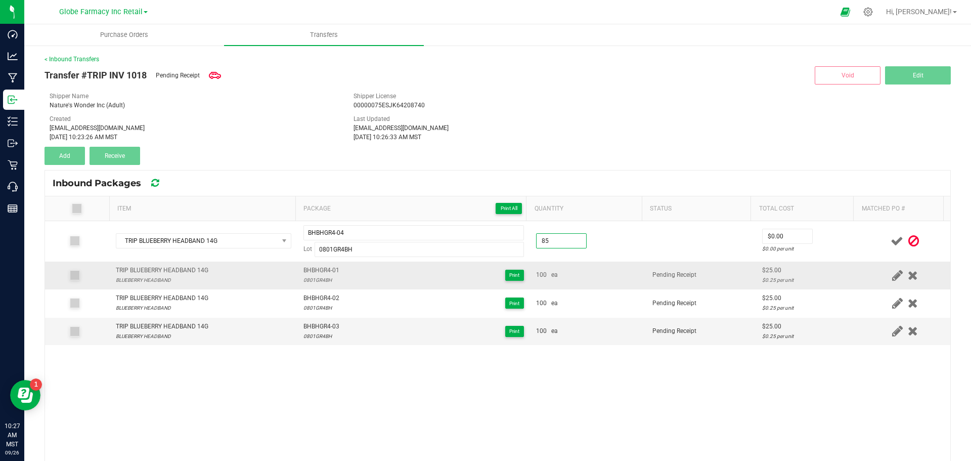
type input "85 ea"
click at [605, 284] on td "100 ea" at bounding box center [588, 275] width 116 height 28
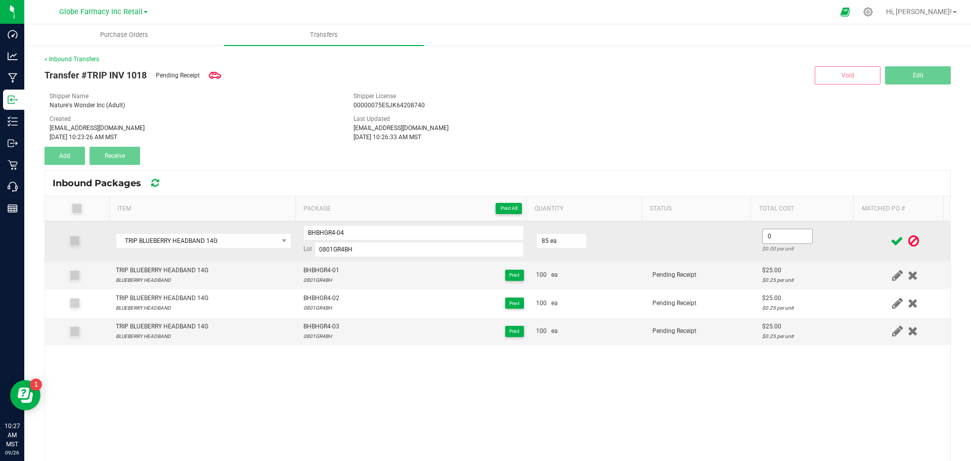
click at [774, 241] on input "0" at bounding box center [787, 236] width 50 height 14
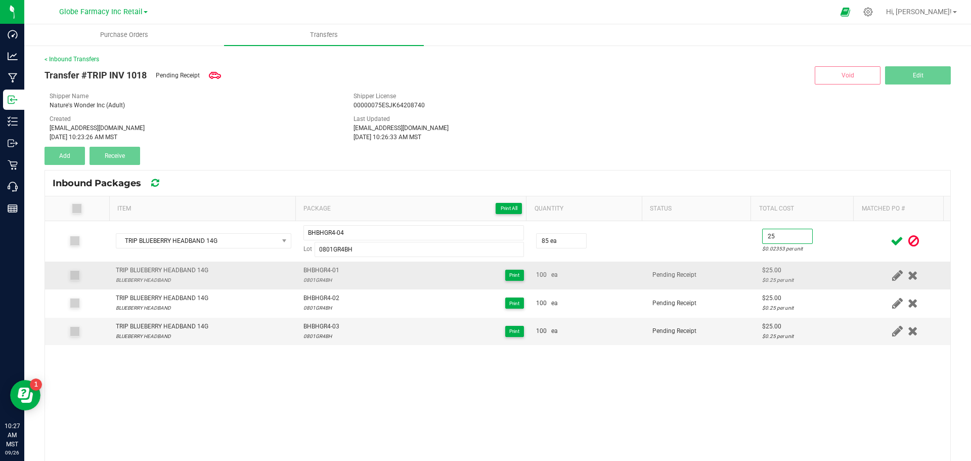
type input "$25.00"
drag, startPoint x: 776, startPoint y: 268, endPoint x: 861, endPoint y: 252, distance: 86.6
click at [777, 268] on div "$25.00" at bounding box center [807, 270] width 91 height 10
click at [890, 241] on icon at bounding box center [896, 241] width 13 height 13
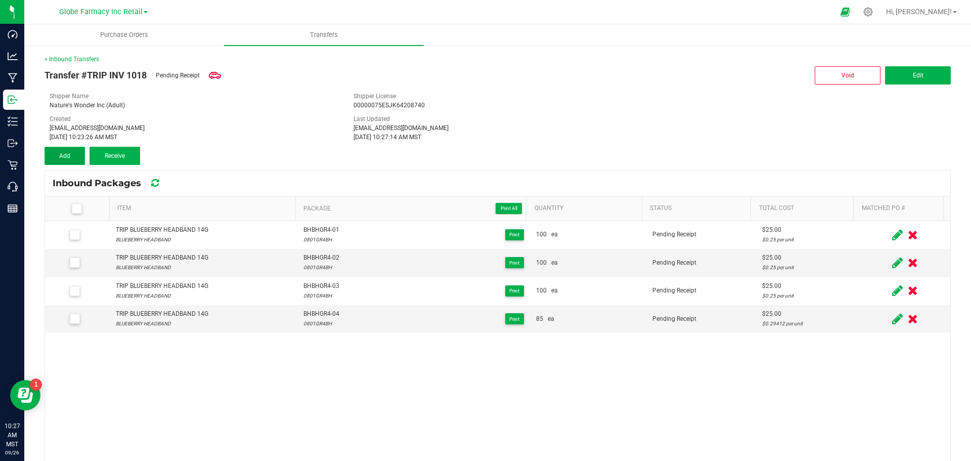
click at [63, 149] on button "Add" at bounding box center [64, 156] width 40 height 18
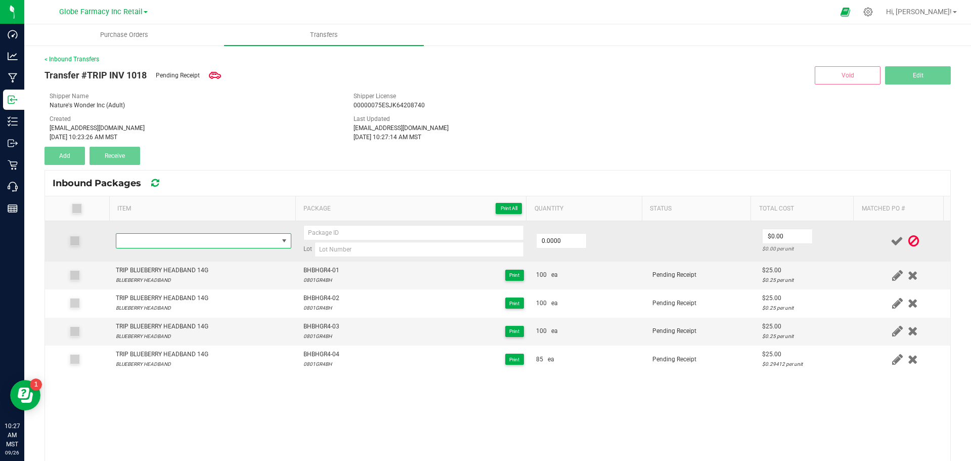
click at [196, 240] on span "NO DATA FOUND" at bounding box center [197, 241] width 162 height 14
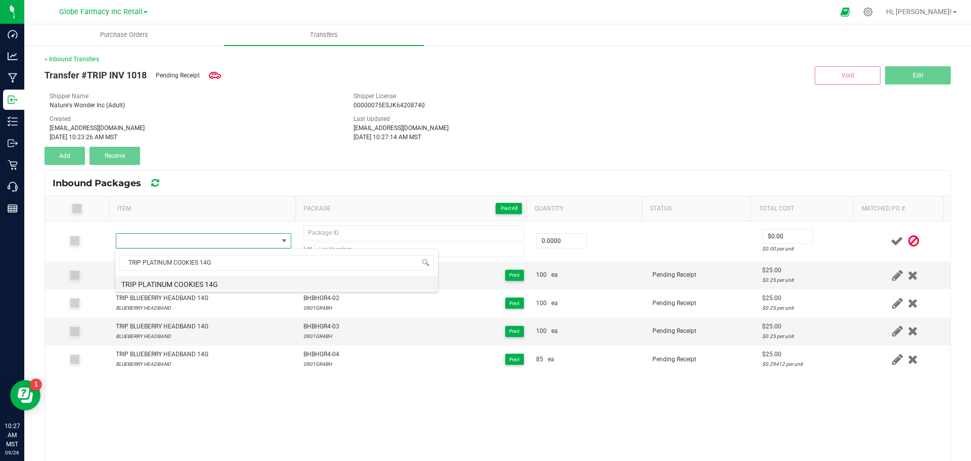
click at [212, 281] on li "TRIP PLATINUM COOKIES 14G" at bounding box center [276, 283] width 323 height 14
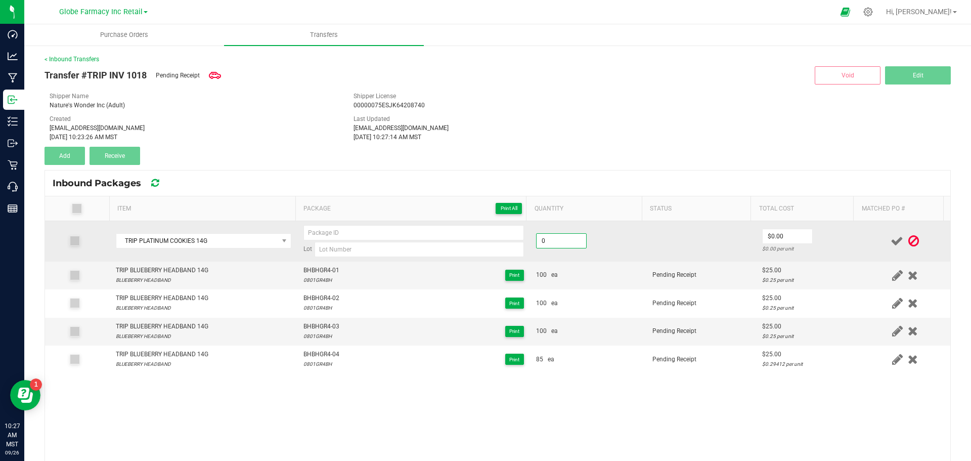
click at [551, 246] on input "0" at bounding box center [561, 241] width 50 height 14
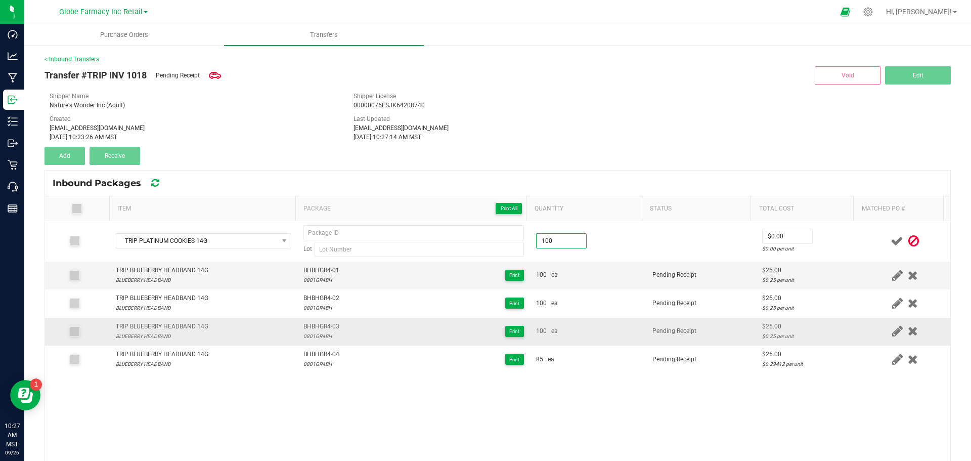
type input "100 ea"
click at [588, 335] on div "100 ea" at bounding box center [588, 331] width 104 height 10
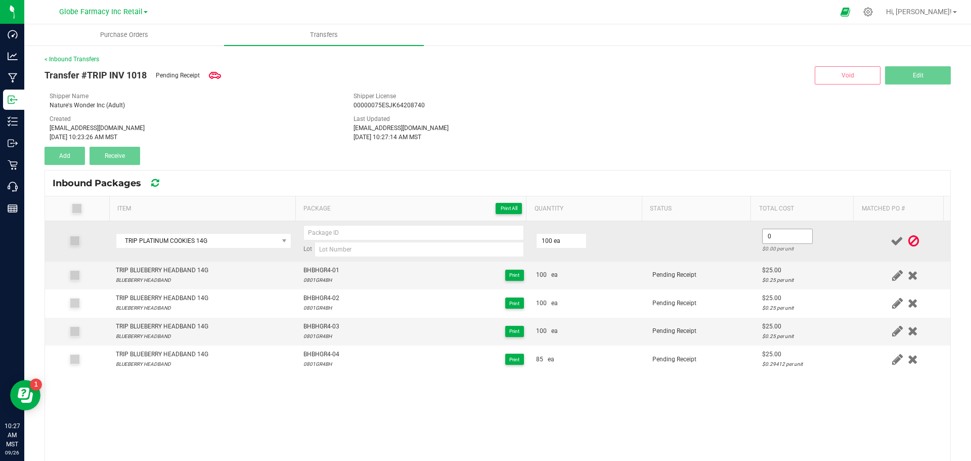
click at [770, 240] on input "0" at bounding box center [787, 236] width 50 height 14
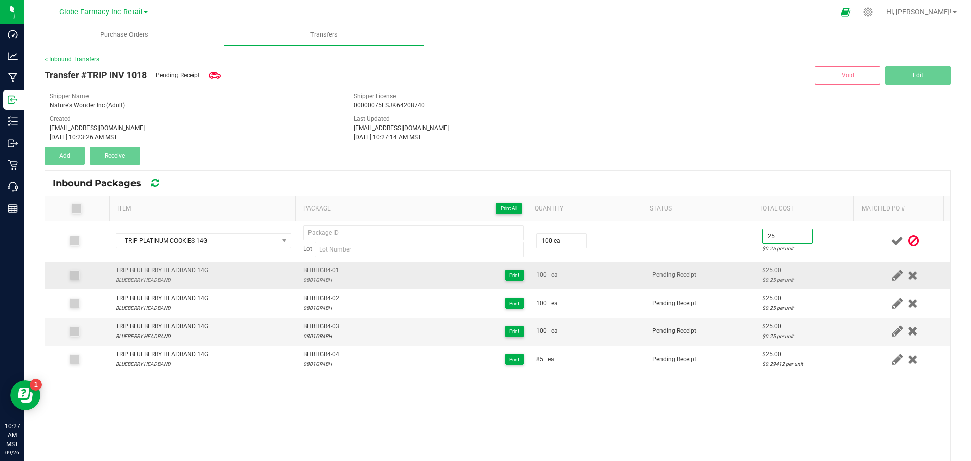
type input "$25.00"
click at [652, 272] on span "Pending Receipt" at bounding box center [674, 274] width 44 height 7
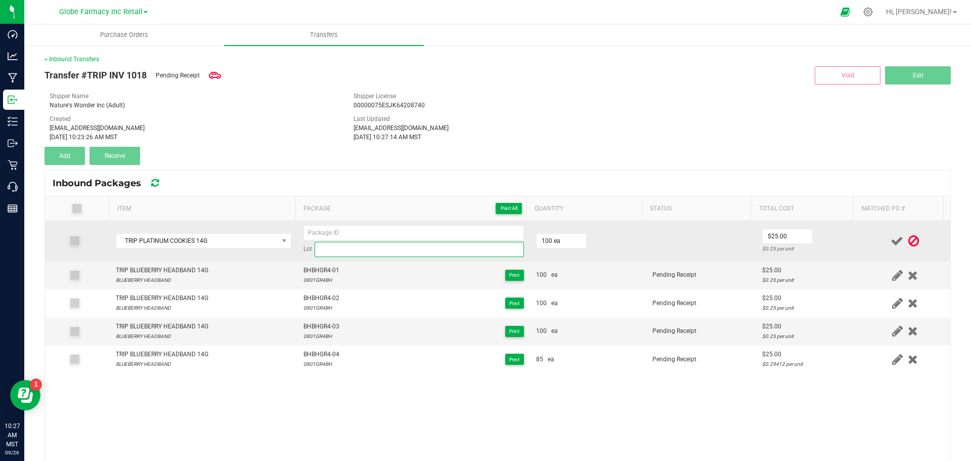
click at [340, 255] on input at bounding box center [418, 249] width 209 height 15
paste input "0724GR13PC"
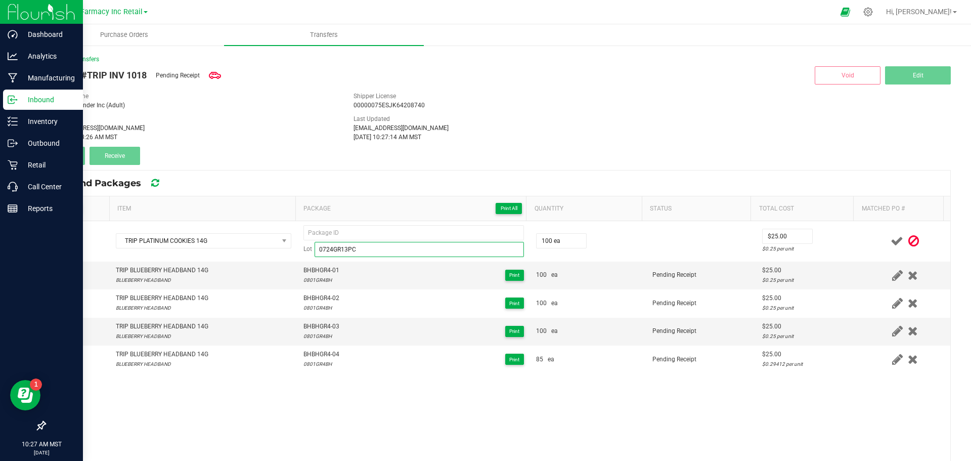
type input "0724GR13PC"
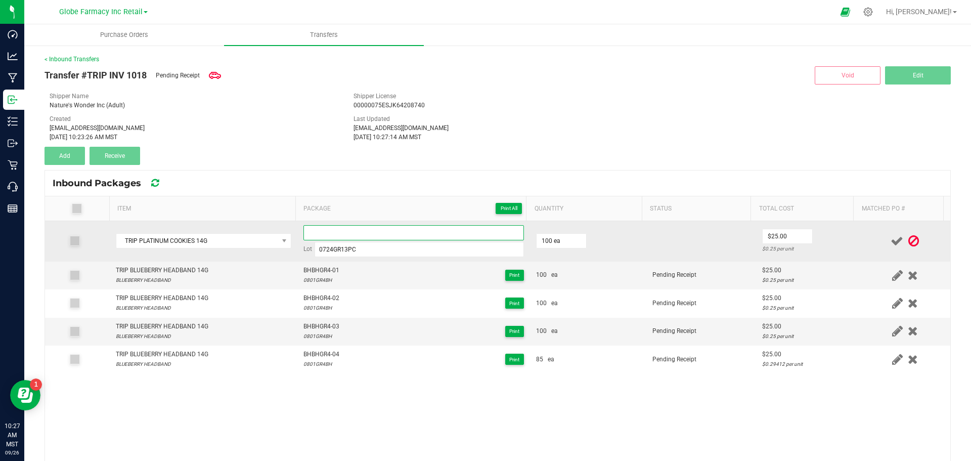
click at [439, 237] on input at bounding box center [413, 232] width 220 height 15
paste input "BH-PC-GR13"
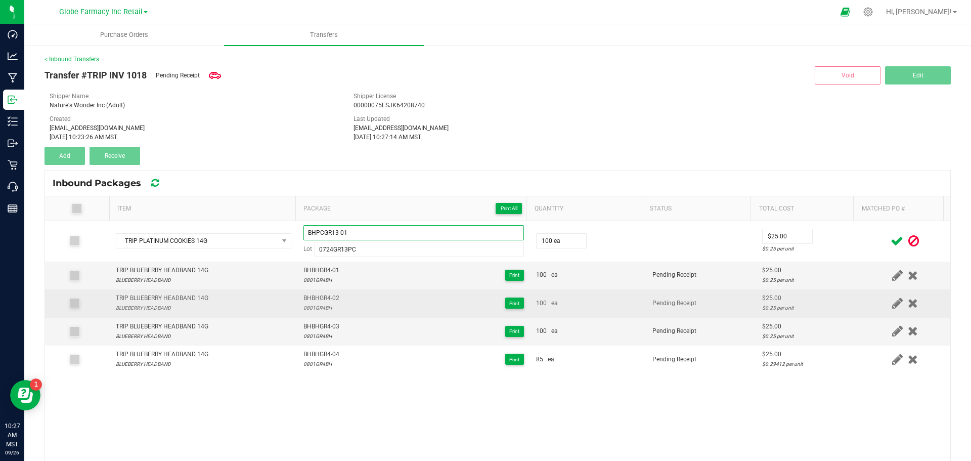
drag, startPoint x: 438, startPoint y: 238, endPoint x: 243, endPoint y: 295, distance: 203.9
click at [243, 302] on tbody "TRIP PLATINUM COOKIES 14G BHPCGR13-01 Lot 0724GR13PC 100 ea $25.00 $0.25 per un…" at bounding box center [497, 297] width 905 height 152
type input "BHPCGR13-01"
click at [281, 310] on div "TRIP BLUEBERRY HEADBAND 14G BLUEBERRY HEADBAND" at bounding box center [203, 302] width 175 height 19
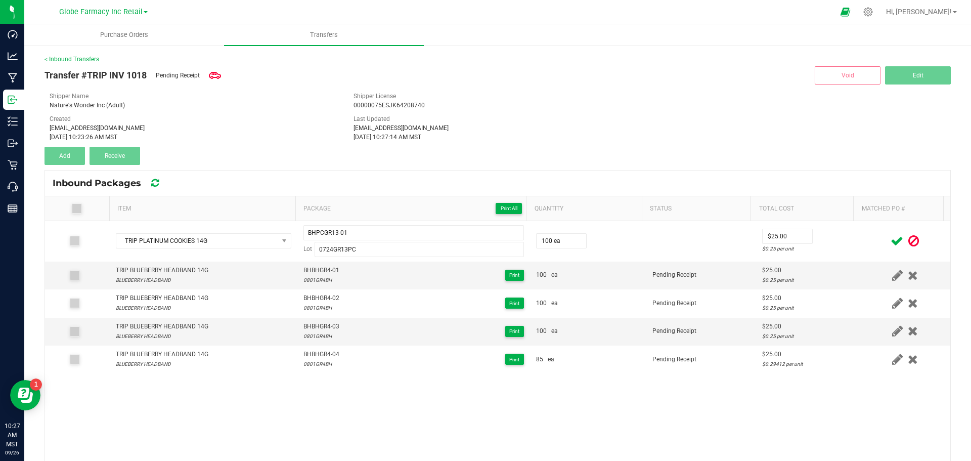
click at [890, 236] on icon at bounding box center [896, 241] width 13 height 13
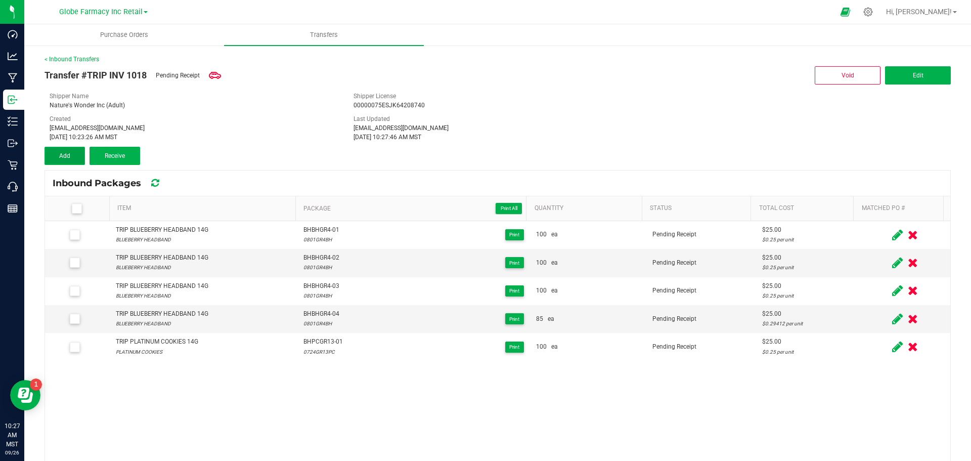
click at [83, 149] on button "Add" at bounding box center [64, 156] width 40 height 18
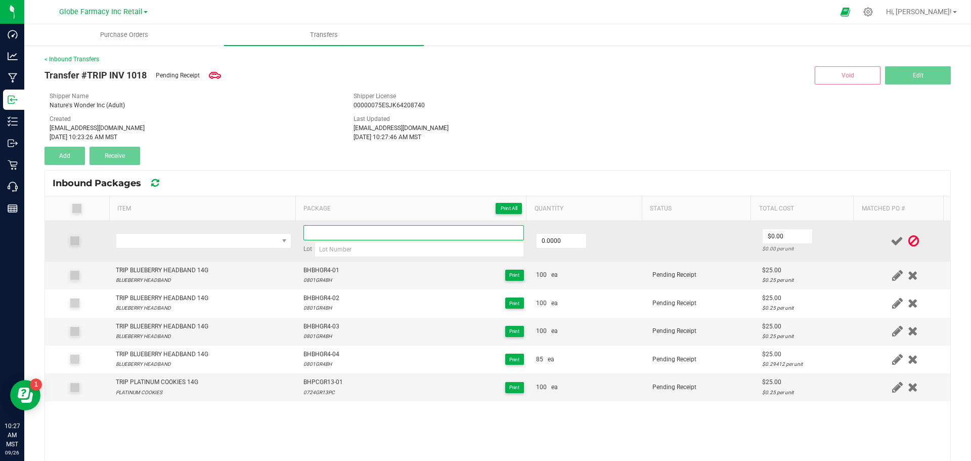
click at [342, 233] on input at bounding box center [413, 232] width 220 height 15
paste input "BHPCGR13-01"
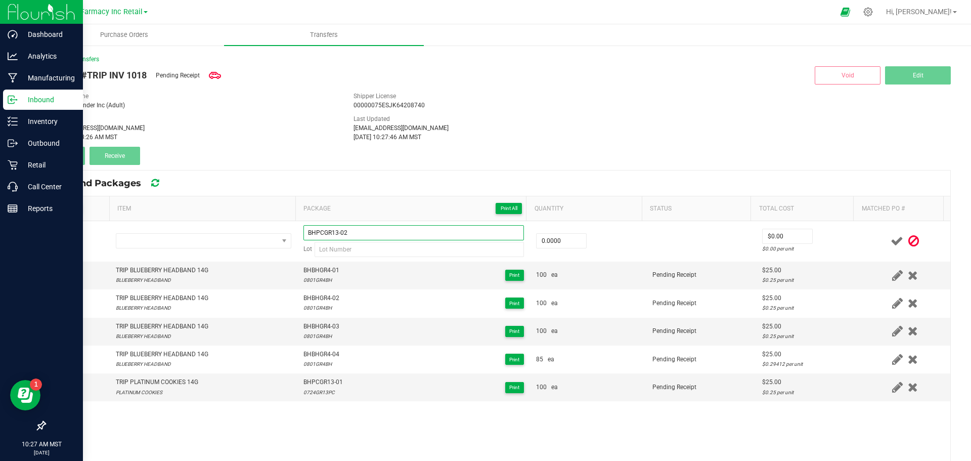
type input "BHPCGR13-02"
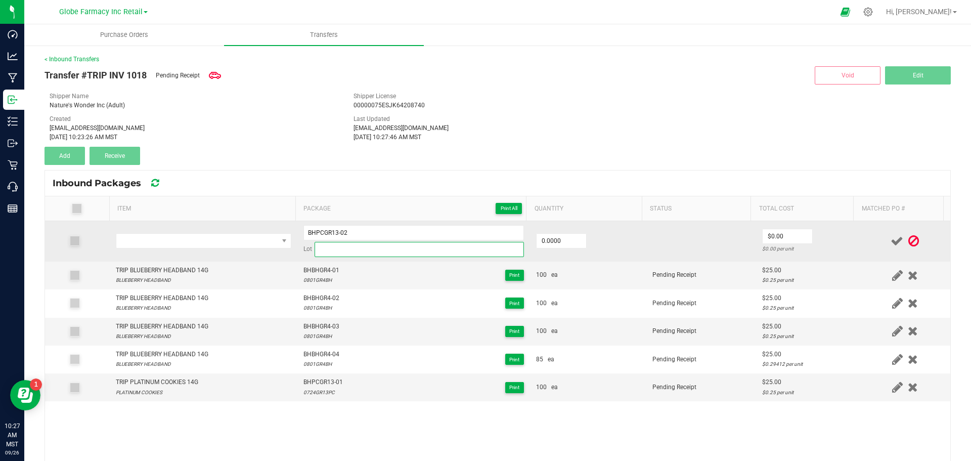
click at [345, 243] on input at bounding box center [418, 249] width 209 height 15
paste input "0724GR13PC"
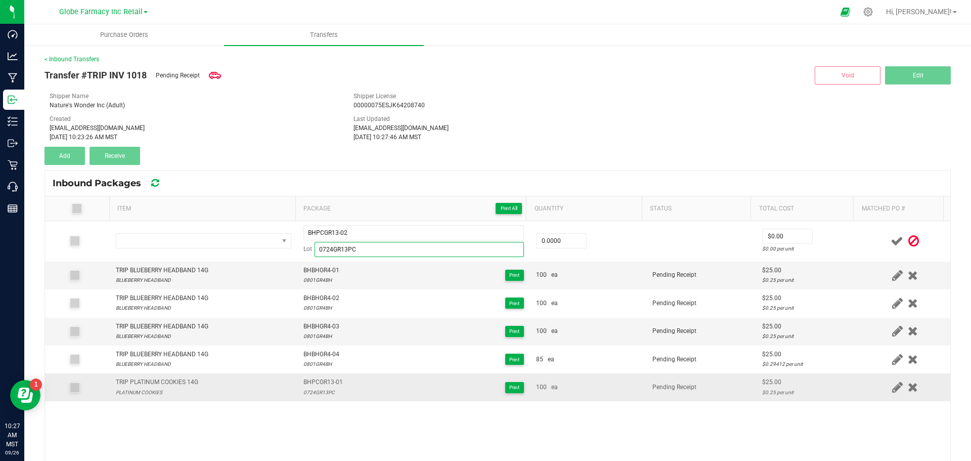
type input "0724GR13PC"
click at [166, 383] on div "TRIP PLATINUM COOKIES 14G" at bounding box center [157, 382] width 82 height 10
copy div "TRIP PLATINUM COOKIES 14G"
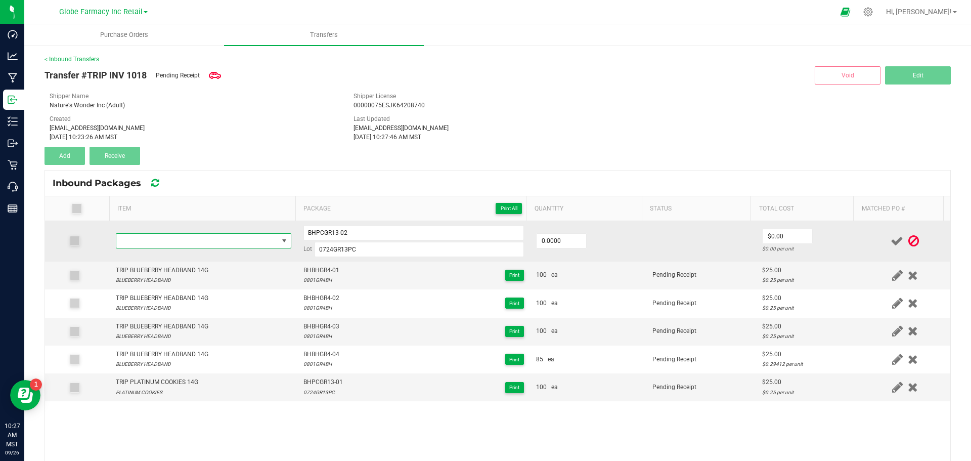
click at [167, 245] on span "NO DATA FOUND" at bounding box center [197, 241] width 162 height 14
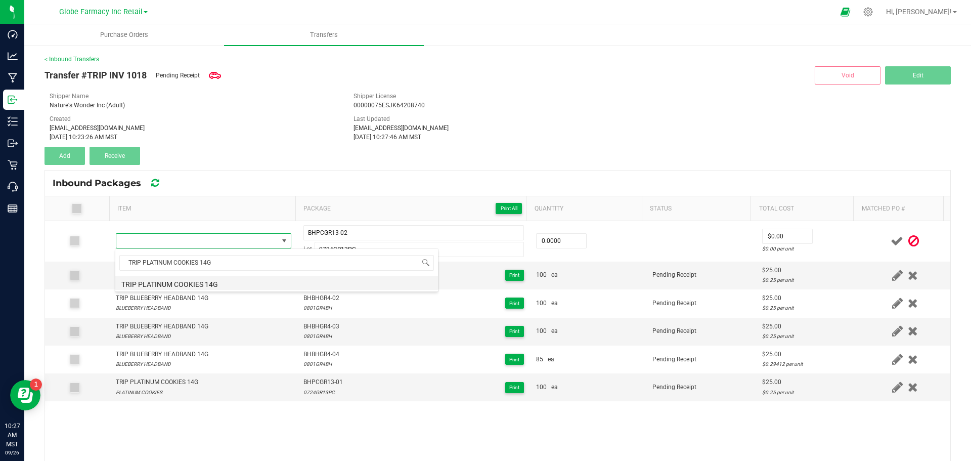
click at [239, 286] on li "TRIP PLATINUM COOKIES 14G" at bounding box center [276, 283] width 323 height 14
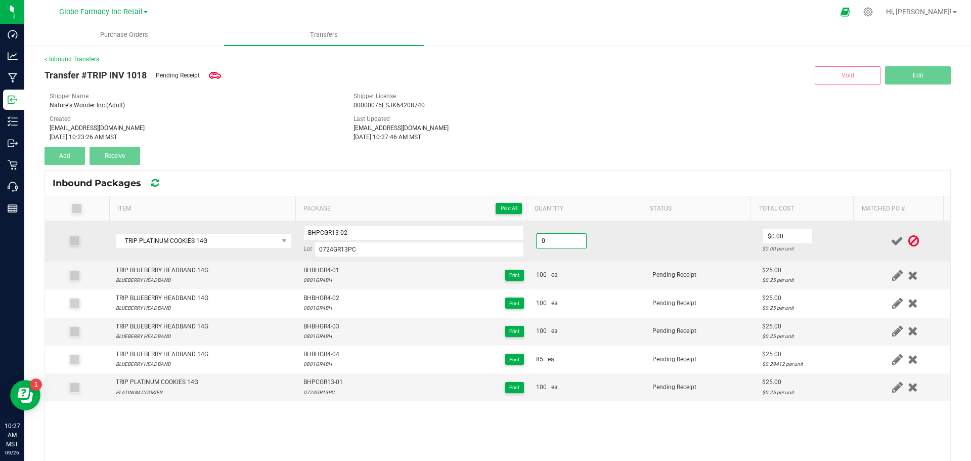
click at [555, 244] on input "0" at bounding box center [561, 241] width 50 height 14
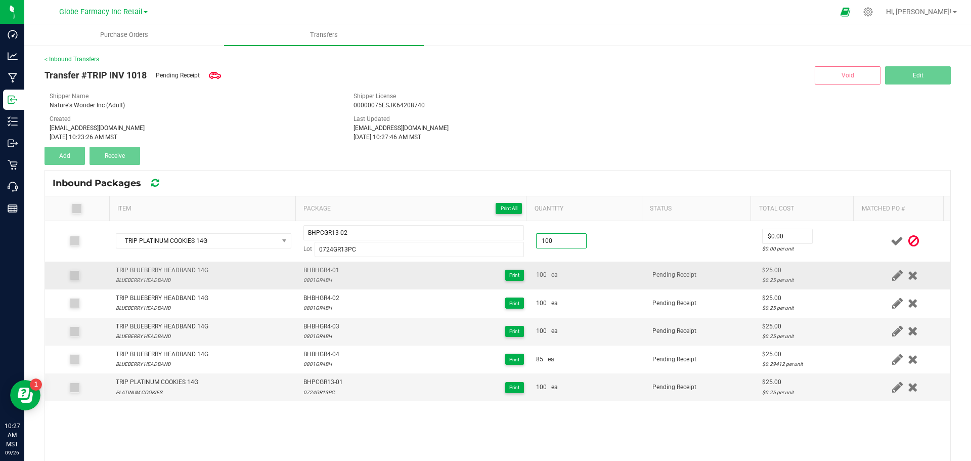
type input "100 ea"
click at [613, 278] on div "100 ea" at bounding box center [588, 275] width 104 height 10
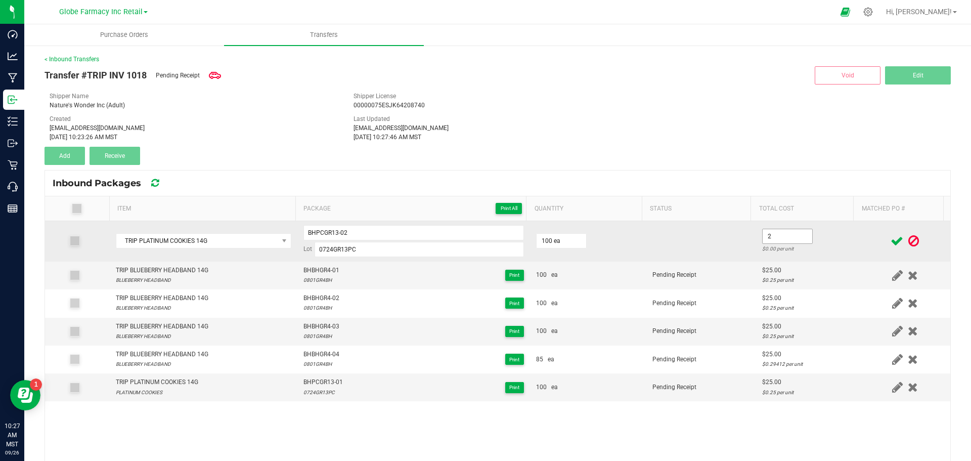
click at [772, 239] on input "2" at bounding box center [787, 236] width 50 height 14
type input "$25.00"
click at [713, 256] on td at bounding box center [701, 241] width 110 height 40
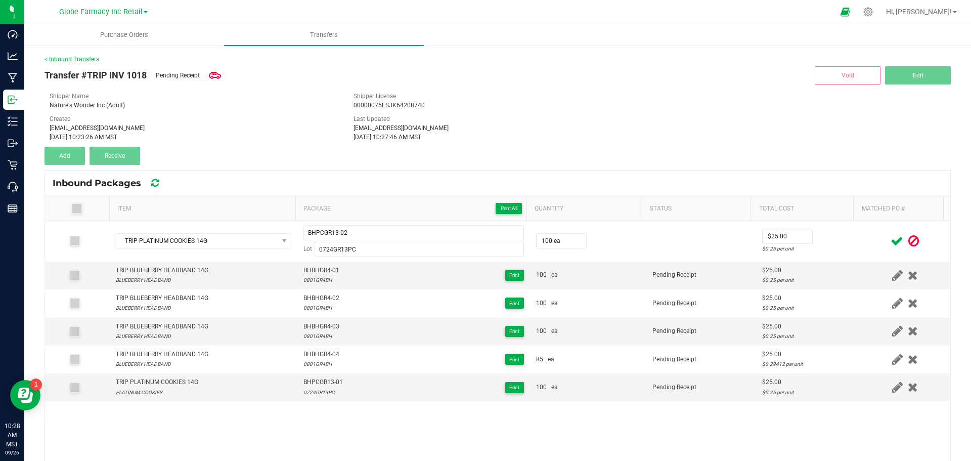
click at [890, 245] on icon at bounding box center [896, 241] width 13 height 13
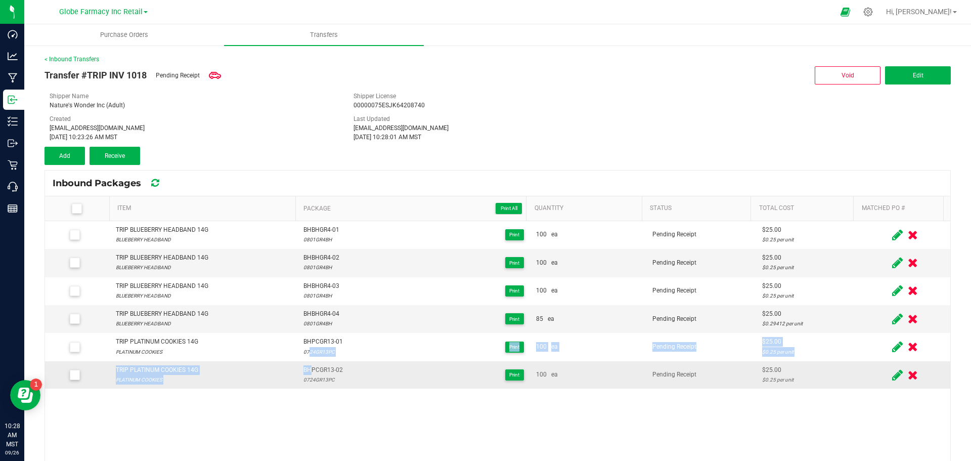
drag, startPoint x: 302, startPoint y: 360, endPoint x: 314, endPoint y: 369, distance: 15.2
click at [305, 364] on tbody "TRIP BLUEBERRY HEADBAND 14G BLUEBERRY HEADBAND BHBHGR4-01 0801GR4BH Print 100 e…" at bounding box center [497, 304] width 905 height 167
click at [314, 369] on span "BHPCGR13-02" at bounding box center [322, 370] width 39 height 10
click at [315, 369] on span "BHPCGR13-02" at bounding box center [322, 370] width 39 height 10
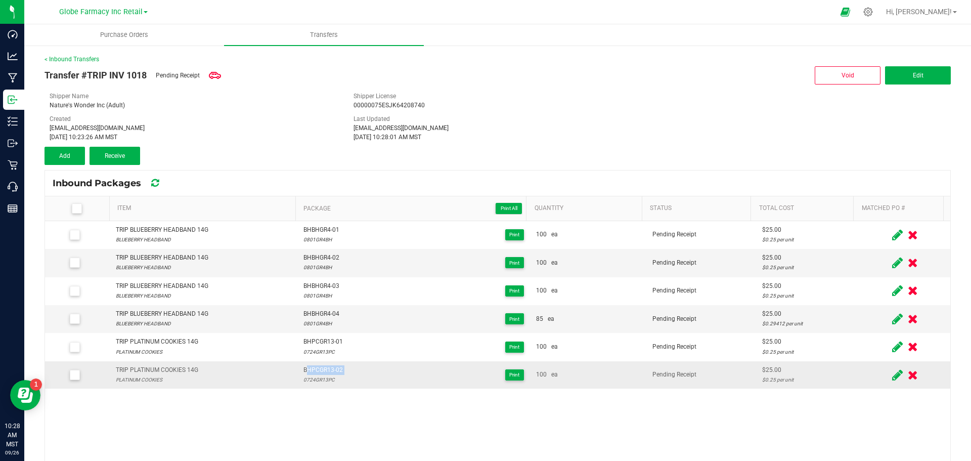
copy span "BHPCGR13-02"
drag, startPoint x: 73, startPoint y: 152, endPoint x: 279, endPoint y: 219, distance: 216.5
click at [75, 151] on button "Add" at bounding box center [64, 156] width 40 height 18
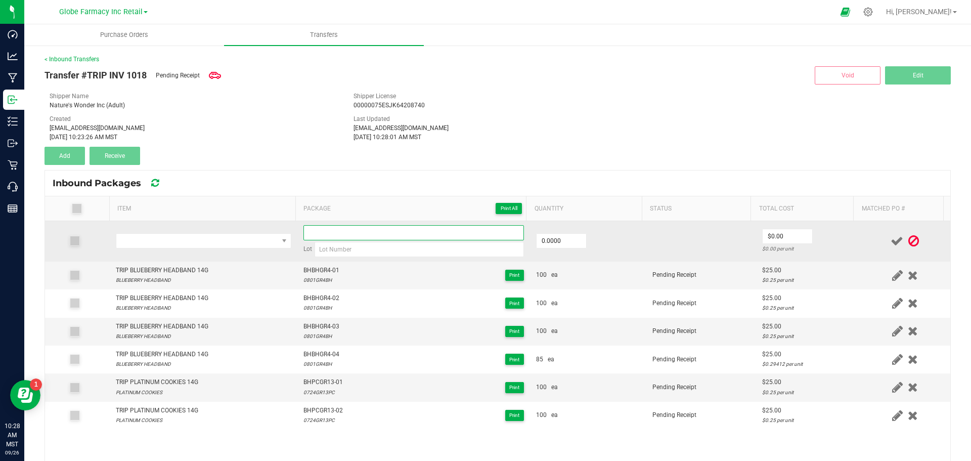
click at [336, 234] on input at bounding box center [413, 232] width 220 height 15
paste input "BHPCGR13-02"
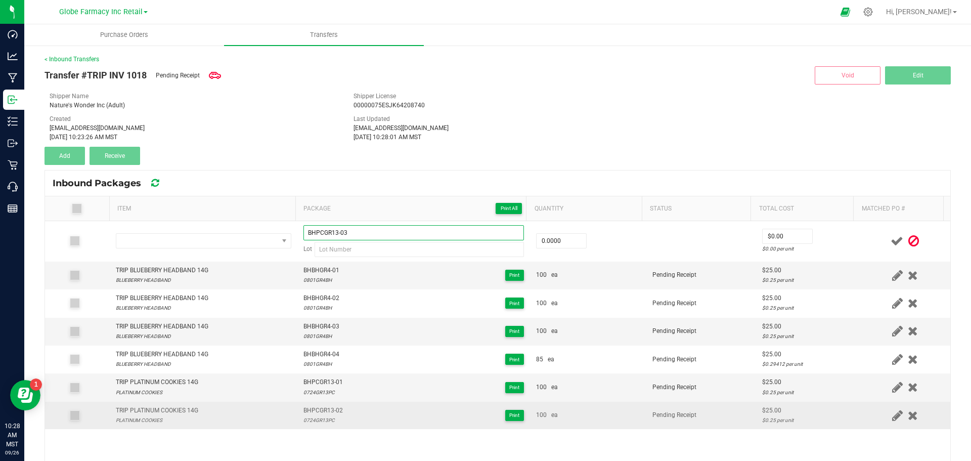
type input "BHPCGR13-03"
click at [306, 426] on td "BHPCGR13-02 0724GR13PC Print" at bounding box center [413, 414] width 233 height 27
click at [306, 421] on div "0724GR13PC" at bounding box center [322, 420] width 39 height 10
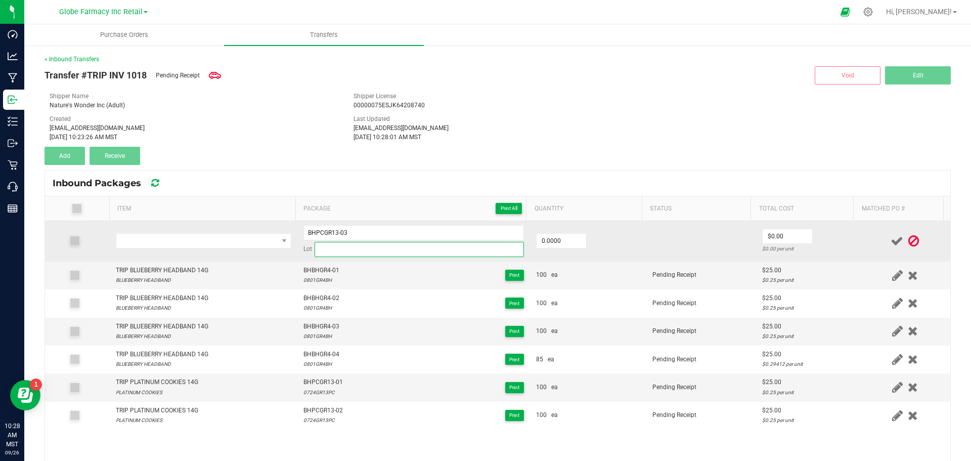
click at [324, 251] on input at bounding box center [418, 249] width 209 height 15
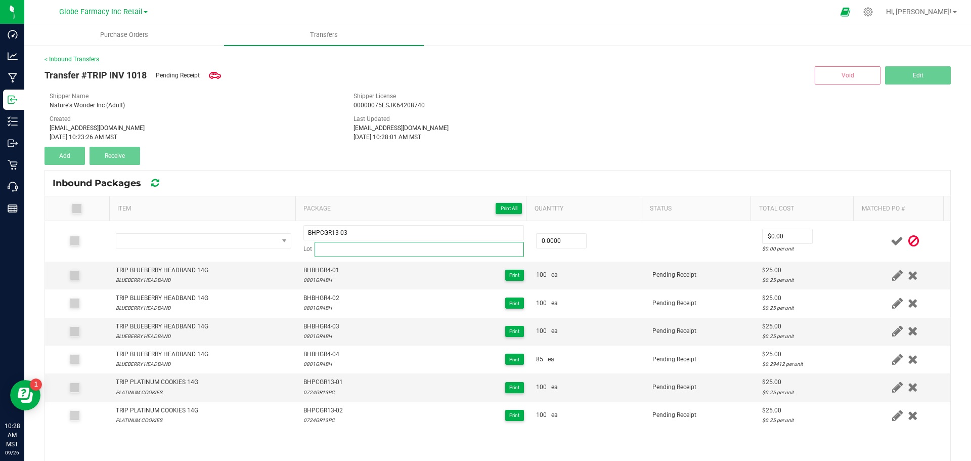
paste input "0724GR13PC"
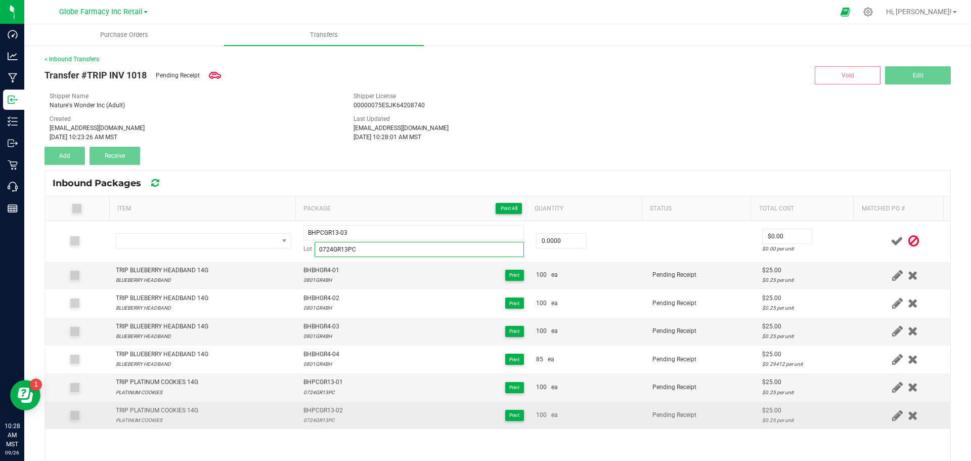
type input "0724GR13PC"
click at [137, 409] on div "TRIP PLATINUM COOKIES 14G" at bounding box center [157, 410] width 82 height 10
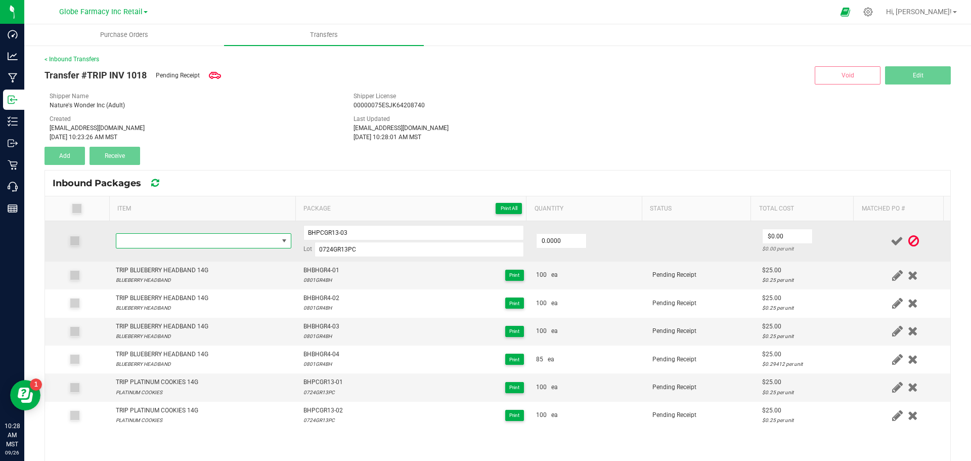
click at [161, 236] on span "NO DATA FOUND" at bounding box center [197, 241] width 162 height 14
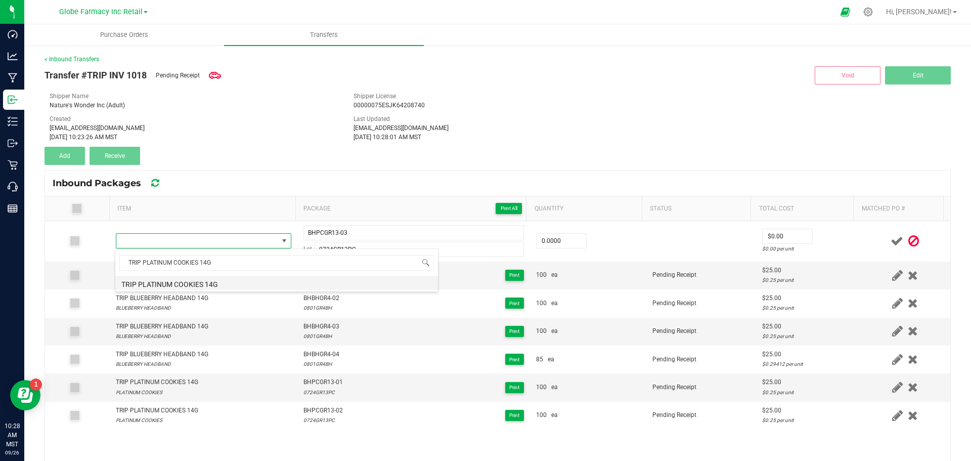
click at [212, 283] on li "TRIP PLATINUM COOKIES 14G" at bounding box center [276, 283] width 323 height 14
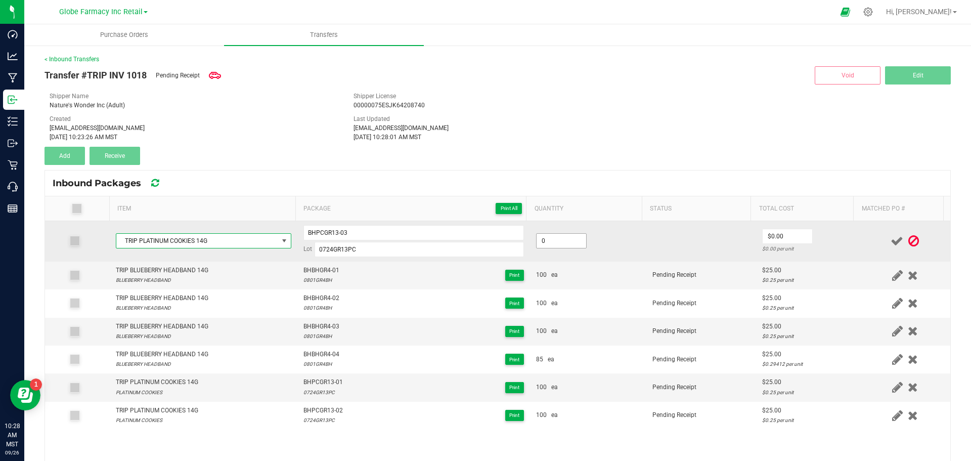
click at [562, 239] on input "0" at bounding box center [561, 241] width 50 height 14
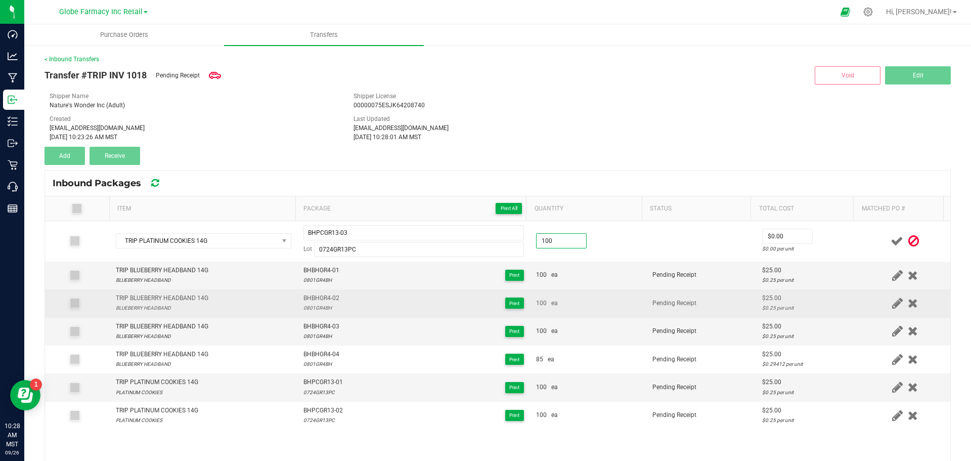
type input "100 ea"
click at [658, 304] on span "Pending Receipt" at bounding box center [674, 302] width 44 height 7
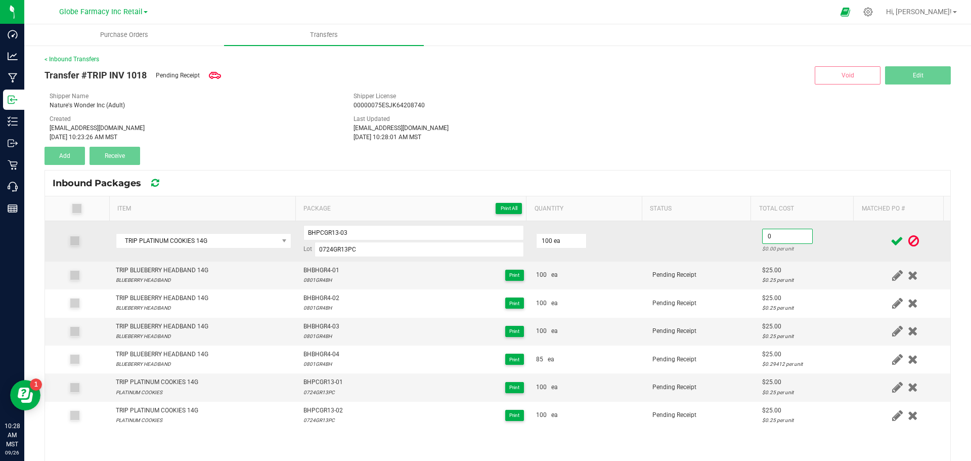
click at [763, 237] on input "0" at bounding box center [787, 236] width 50 height 14
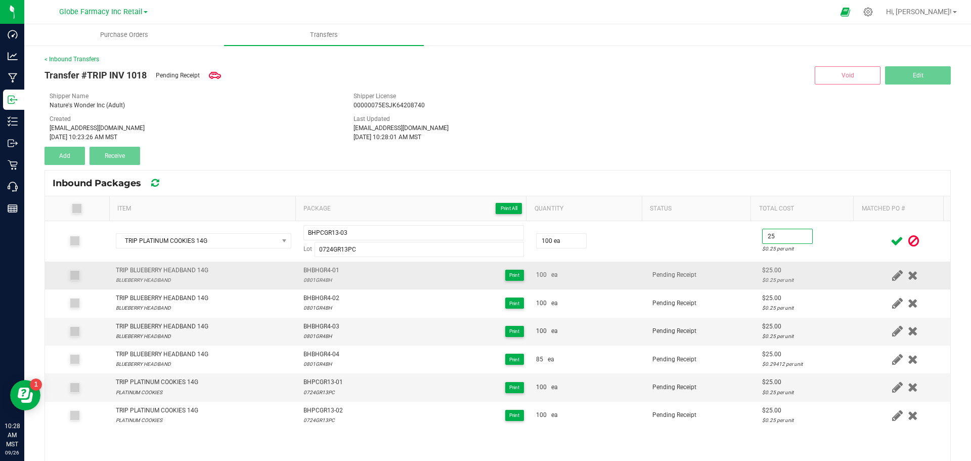
type input "$25.00"
click at [680, 268] on td "Pending Receipt" at bounding box center [701, 275] width 110 height 28
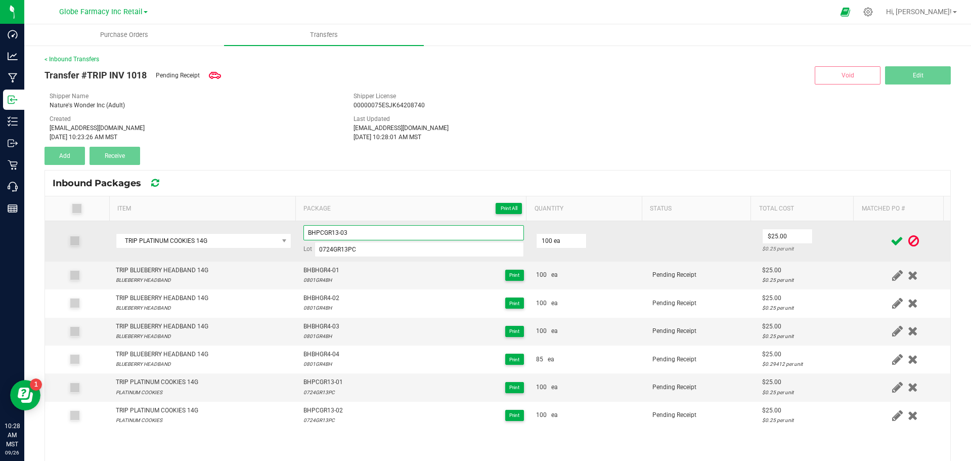
click at [313, 230] on input "BHPCGR13-03" at bounding box center [413, 232] width 220 height 15
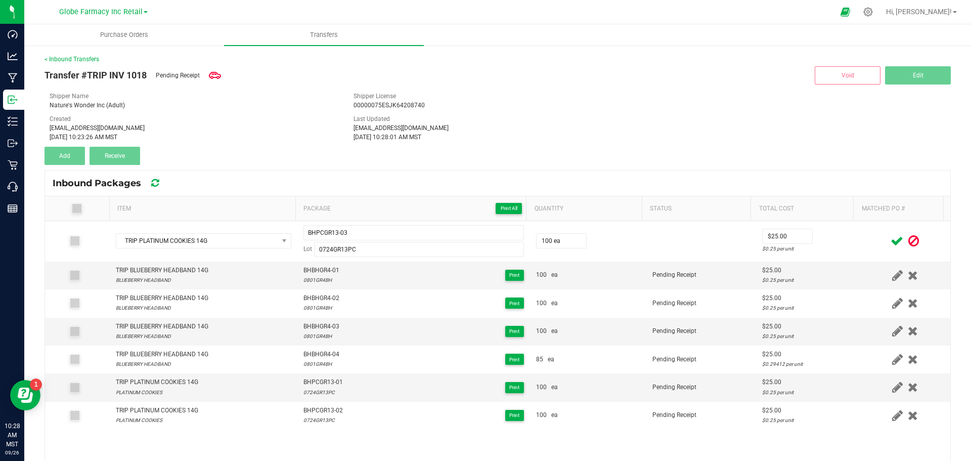
click at [890, 241] on icon at bounding box center [896, 241] width 13 height 13
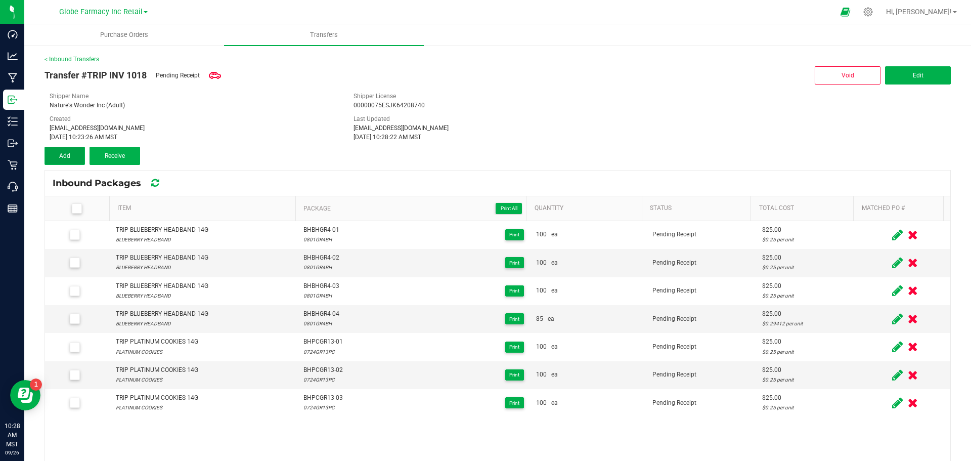
click at [58, 155] on button "Add" at bounding box center [64, 156] width 40 height 18
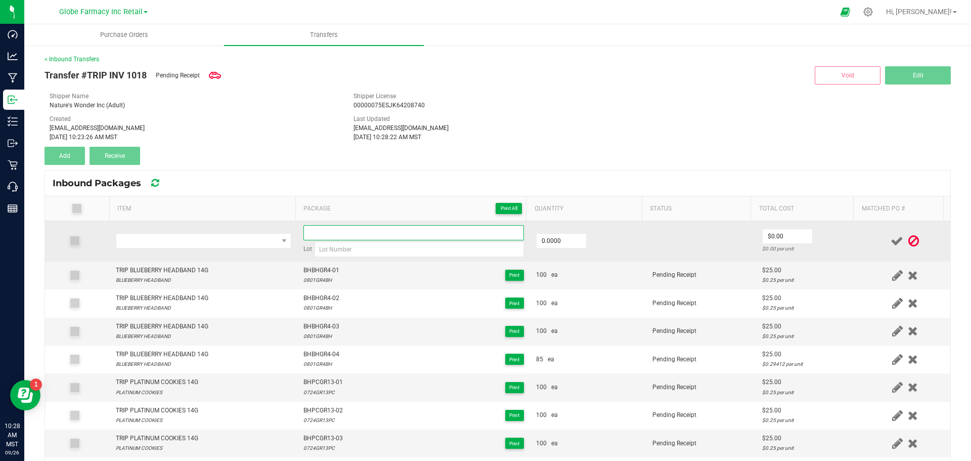
click at [376, 230] on input at bounding box center [413, 232] width 220 height 15
paste input "BHPCGR13-03"
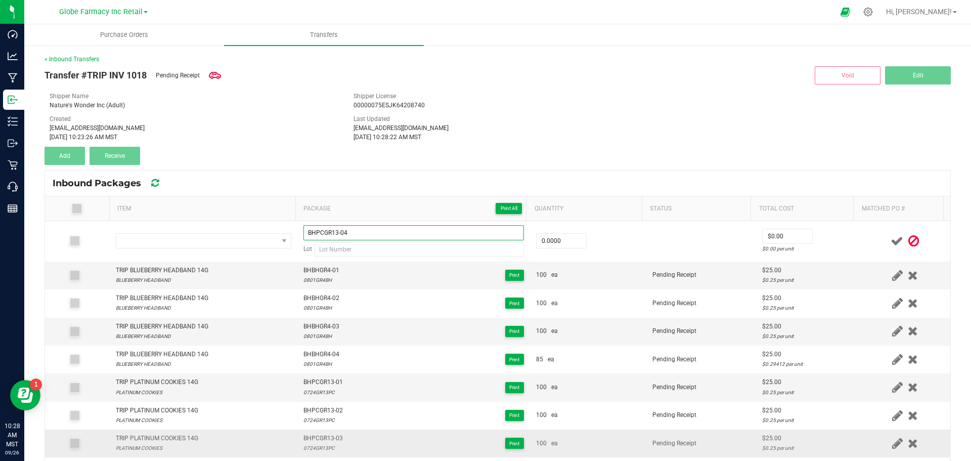
type input "BHPCGR13-04"
click at [315, 448] on div "0724GR13PC" at bounding box center [322, 448] width 39 height 10
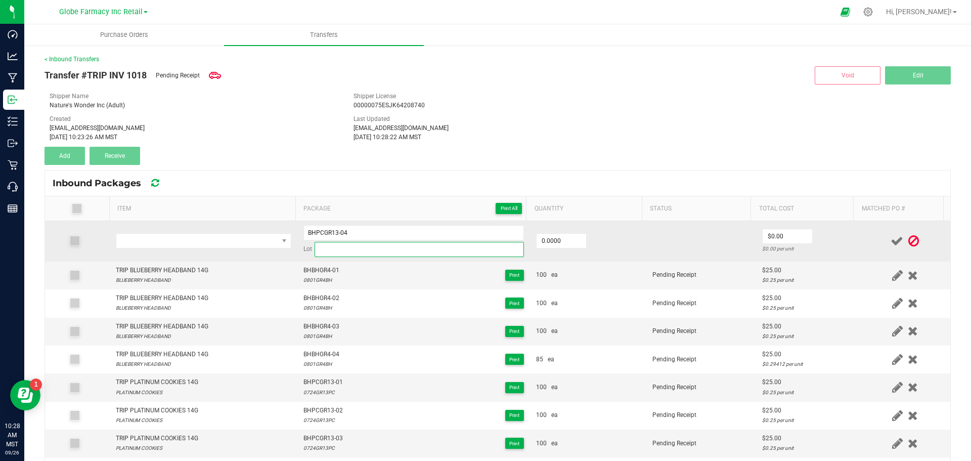
click at [339, 252] on input at bounding box center [418, 249] width 209 height 15
paste input "0724GR13PC"
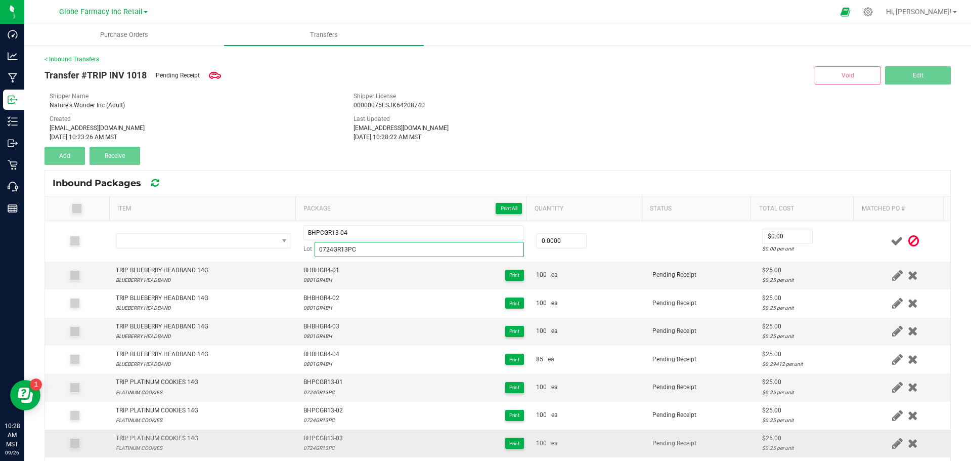
type input "0724GR13PC"
click at [169, 445] on div "PLATINUM COOKIES" at bounding box center [157, 448] width 82 height 10
drag, startPoint x: 169, startPoint y: 445, endPoint x: 170, endPoint y: 436, distance: 9.1
click at [170, 438] on div "TRIP PLATINUM COOKIES 14G PLATINUM COOKIES" at bounding box center [157, 442] width 82 height 19
click at [169, 435] on div "TRIP PLATINUM COOKIES 14G" at bounding box center [157, 438] width 82 height 10
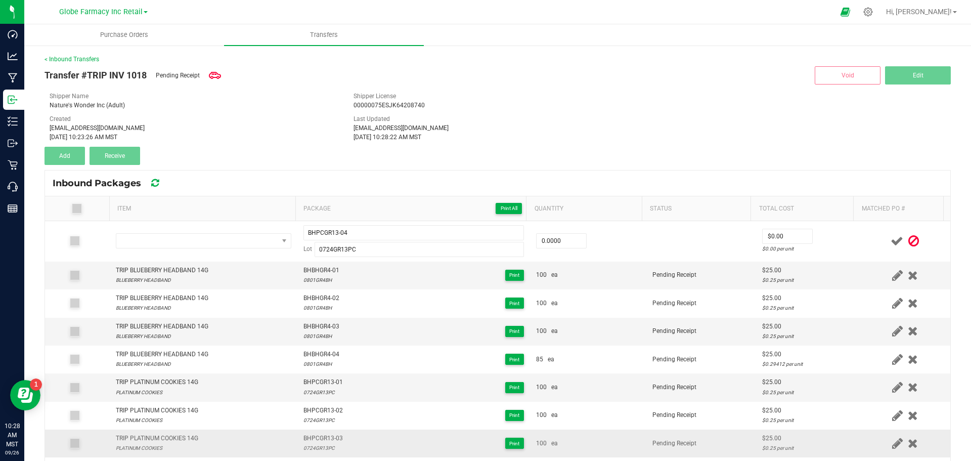
click at [171, 436] on div "TRIP PLATINUM COOKIES 14G" at bounding box center [157, 438] width 82 height 10
click at [174, 439] on div "TRIP PLATINUM COOKIES 14G" at bounding box center [157, 438] width 82 height 10
click at [174, 438] on div "TRIP PLATINUM COOKIES 14G" at bounding box center [157, 438] width 82 height 10
click at [170, 437] on div "TRIP PLATINUM COOKIES 14G" at bounding box center [157, 438] width 82 height 10
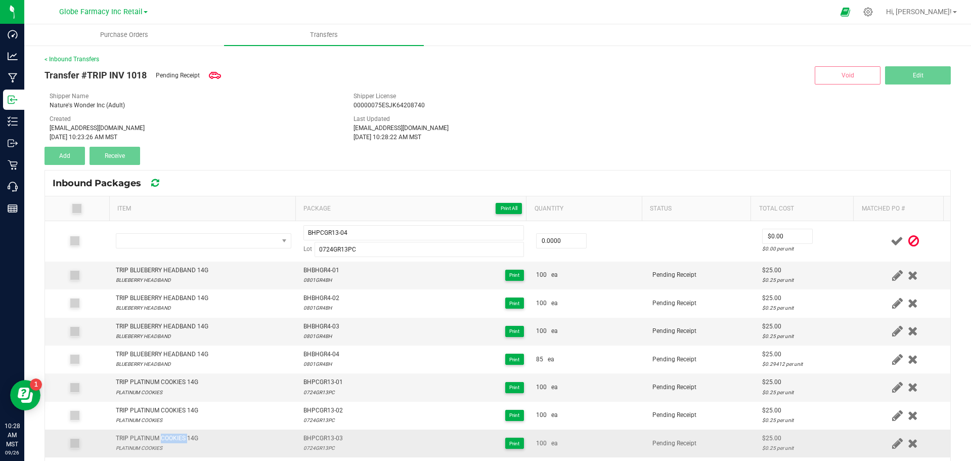
click at [170, 437] on div "TRIP PLATINUM COOKIES 14G" at bounding box center [157, 438] width 82 height 10
click at [169, 440] on div "TRIP PLATINUM COOKIES 14G" at bounding box center [157, 438] width 82 height 10
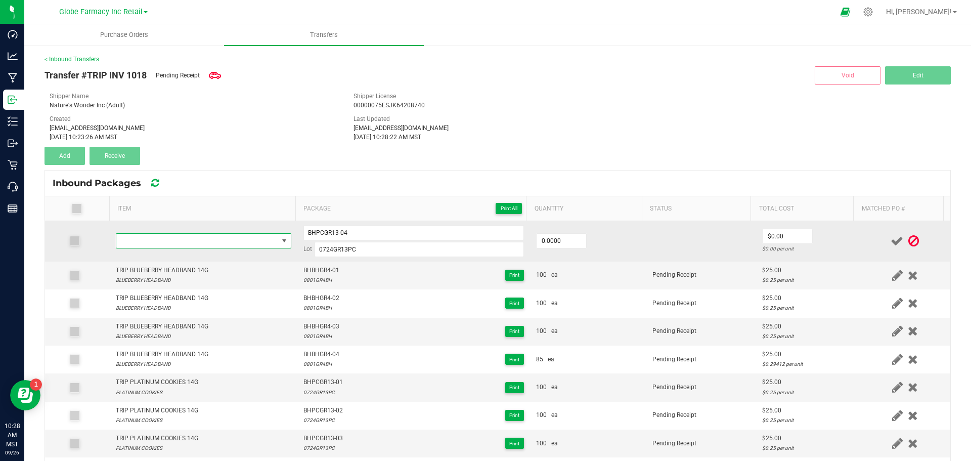
click at [153, 238] on span "NO DATA FOUND" at bounding box center [197, 241] width 162 height 14
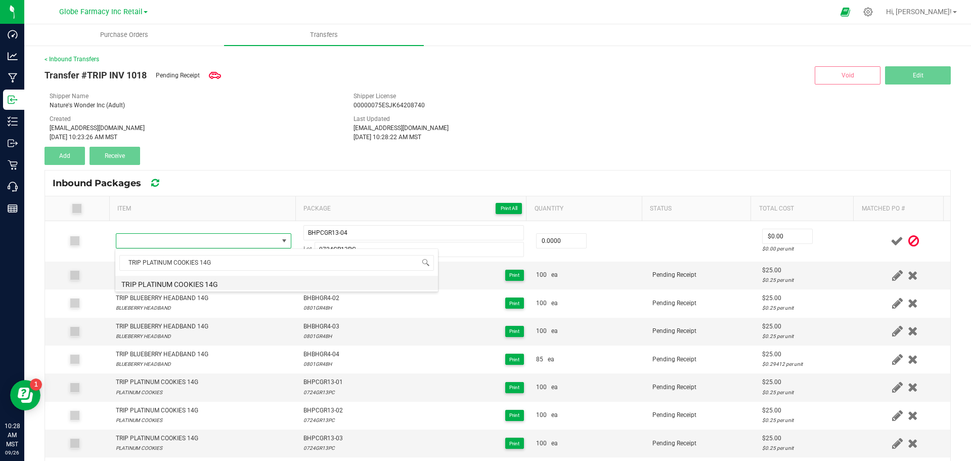
click at [164, 283] on li "TRIP PLATINUM COOKIES 14G" at bounding box center [276, 283] width 323 height 14
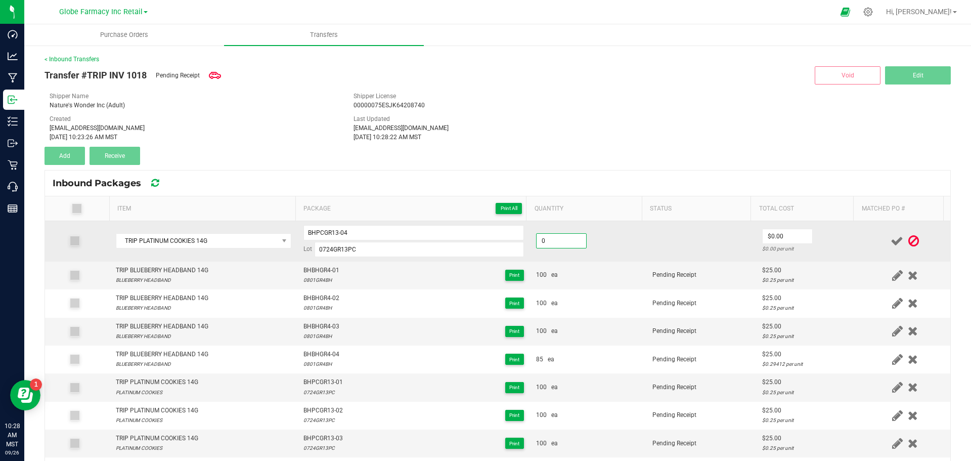
click at [574, 245] on input "0" at bounding box center [561, 241] width 50 height 14
type input "100 ea"
click at [614, 254] on td "100 ea" at bounding box center [588, 241] width 116 height 40
click at [762, 238] on input "2" at bounding box center [787, 236] width 50 height 14
type input "$25.00"
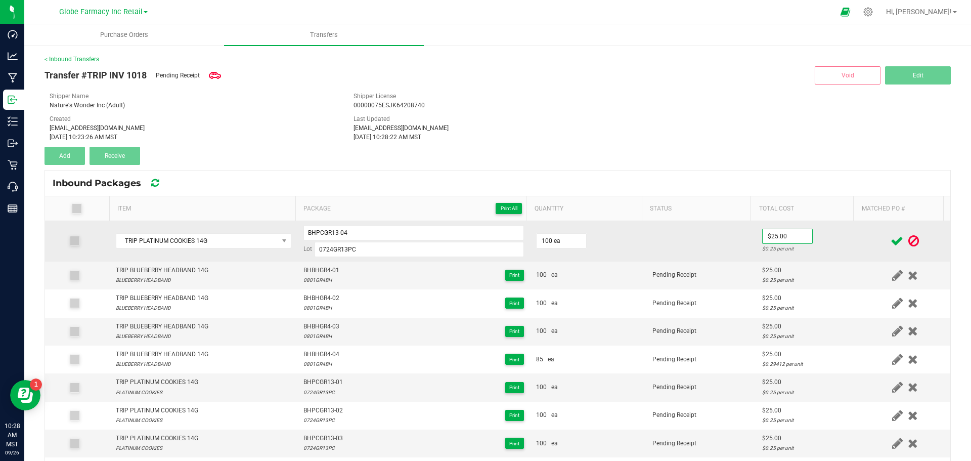
click at [712, 259] on td at bounding box center [701, 241] width 110 height 40
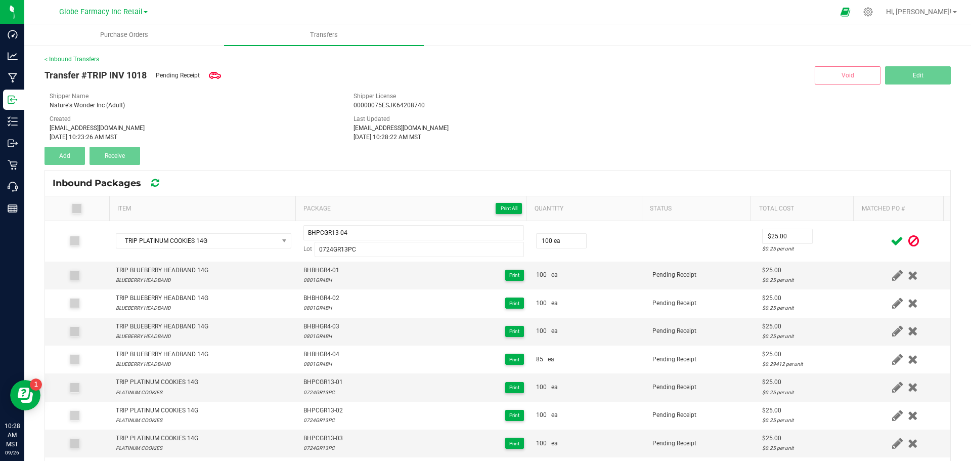
click at [888, 233] on span at bounding box center [897, 241] width 18 height 20
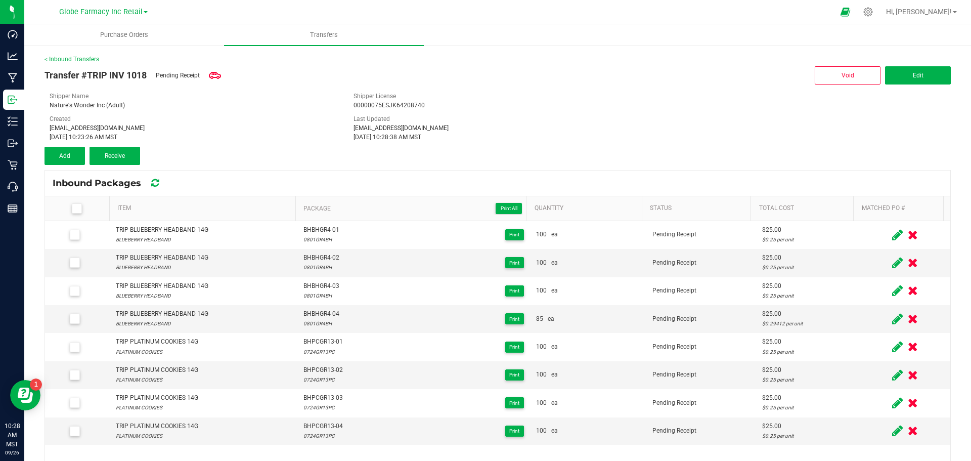
click at [659, 149] on div "Transfer #TRIP INV 1018 Pending Receipt Void Edit Shipper Name Nature's Wonder …" at bounding box center [497, 114] width 906 height 101
